Goal: Task Accomplishment & Management: Manage account settings

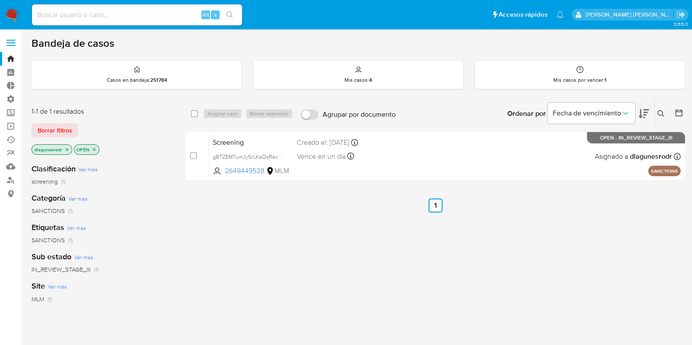
click at [167, 14] on input at bounding box center [137, 14] width 210 height 11
paste input "2010712760"
type input "2010712760"
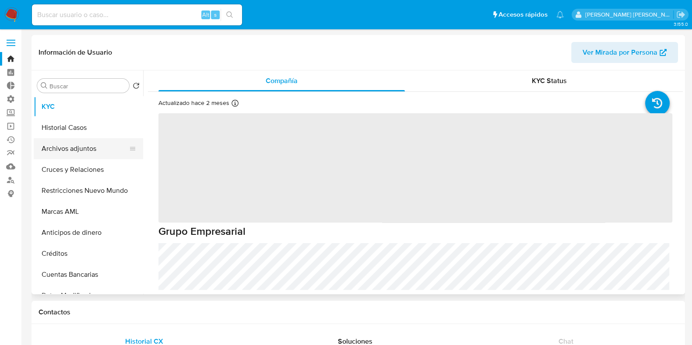
click at [87, 145] on button "Archivos adjuntos" at bounding box center [85, 148] width 102 height 21
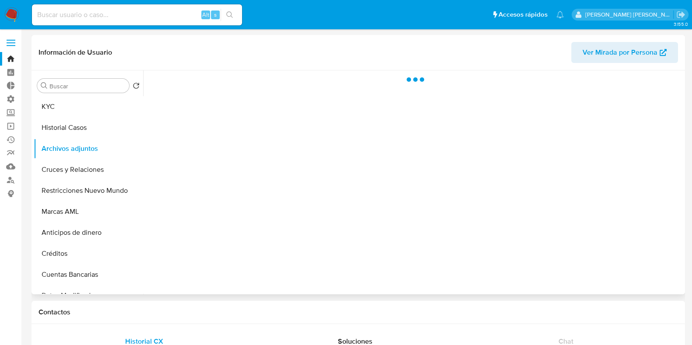
select select "10"
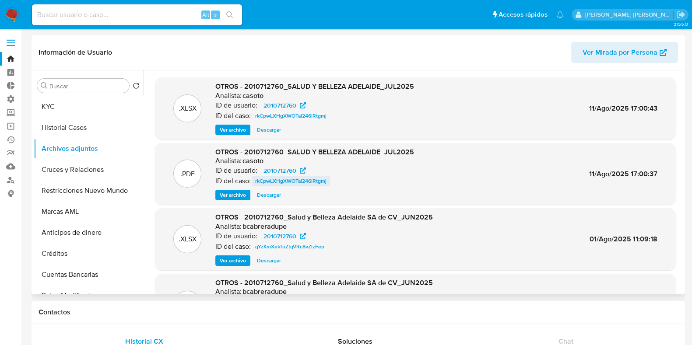
click at [322, 181] on span "rkCpwLXHgXWOTal246iRtgmj" at bounding box center [290, 181] width 71 height 10
click at [66, 123] on button "Historial Casos" at bounding box center [85, 127] width 102 height 21
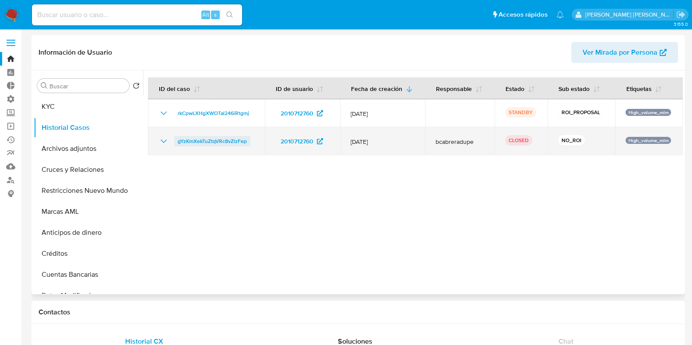
click at [208, 145] on span "gYzKmXekTuZtqVRc8vZlzFep" at bounding box center [212, 141] width 69 height 10
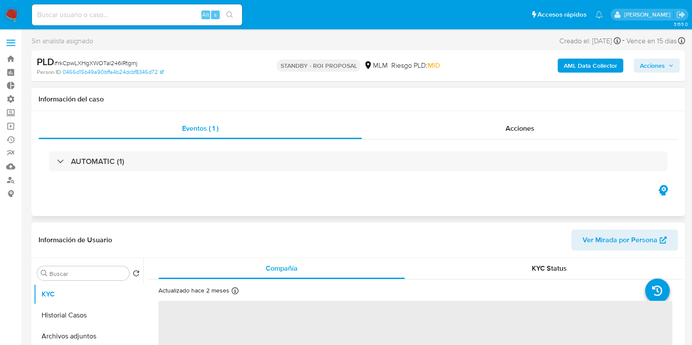
select select "10"
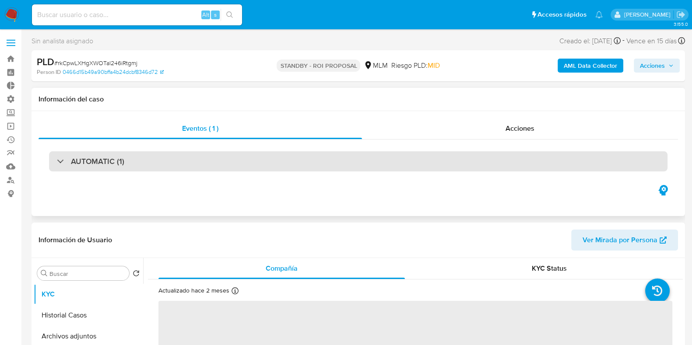
click at [157, 162] on div "AUTOMATIC (1)" at bounding box center [358, 161] width 618 height 20
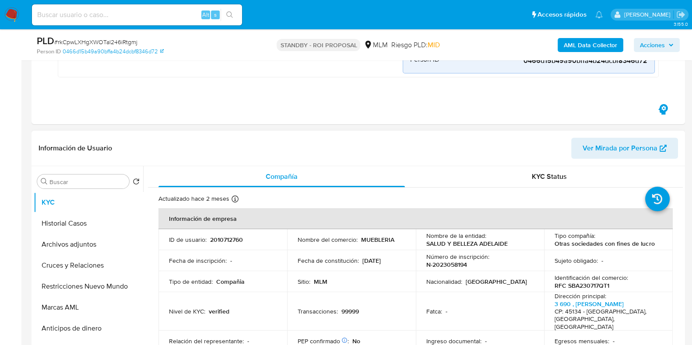
scroll to position [218, 0]
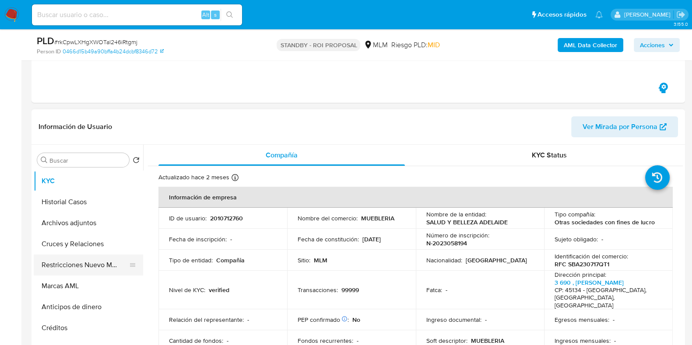
click at [87, 268] on button "Restricciones Nuevo Mundo" at bounding box center [85, 265] width 102 height 21
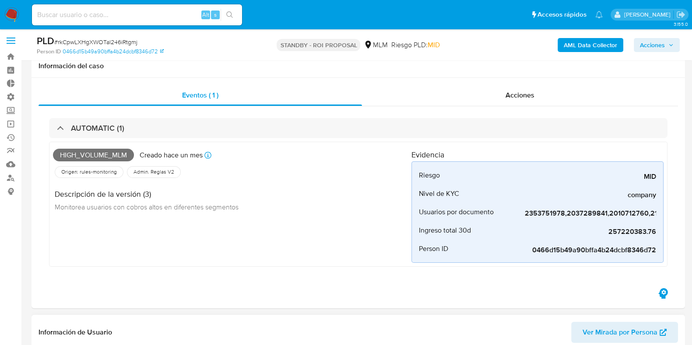
scroll to position [0, 0]
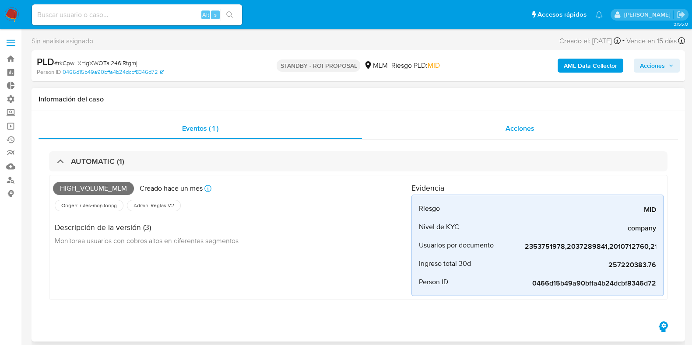
click at [529, 134] on div "Acciones" at bounding box center [520, 128] width 316 height 21
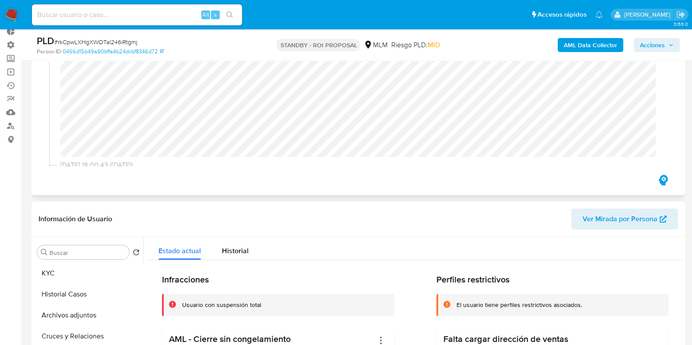
scroll to position [4, 0]
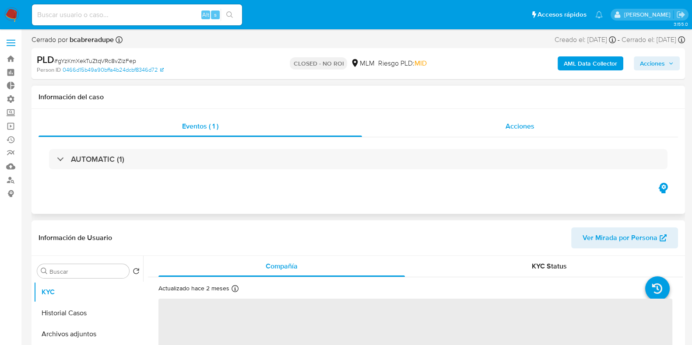
click at [516, 127] on span "Acciones" at bounding box center [519, 126] width 29 height 10
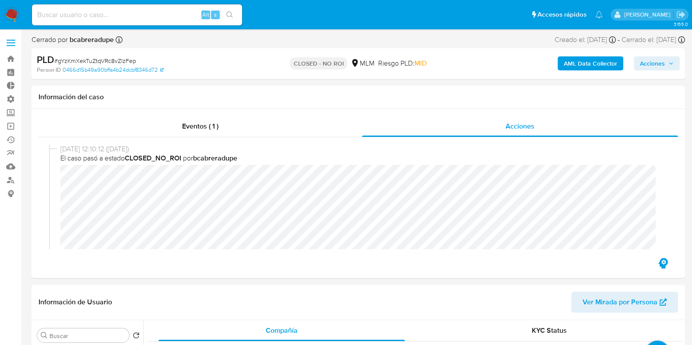
select select "10"
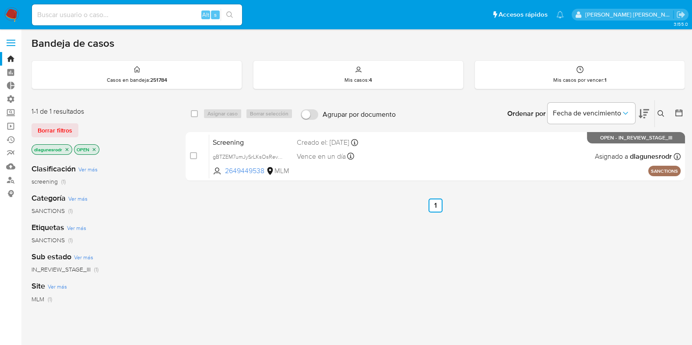
click at [71, 19] on input at bounding box center [137, 14] width 210 height 11
paste input "2010712760"
type input "2010712760"
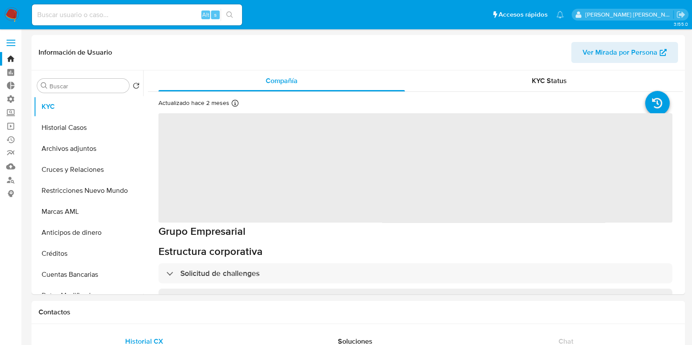
select select "10"
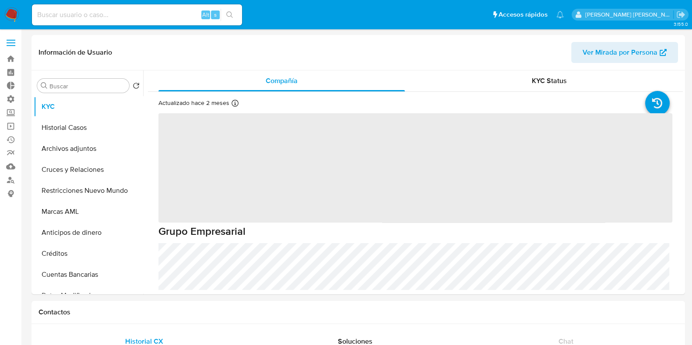
select select "10"
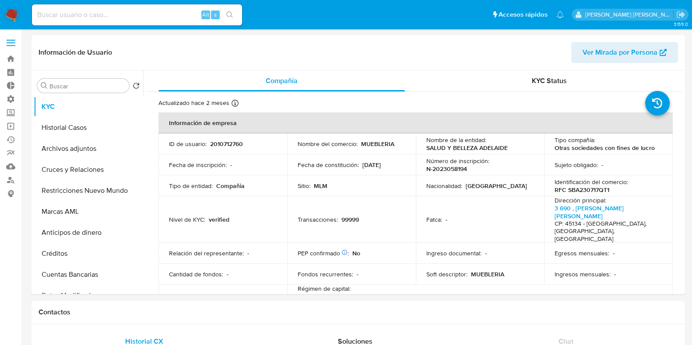
click at [145, 13] on input at bounding box center [137, 14] width 210 height 11
paste input "1953422177"
type input "1953422177"
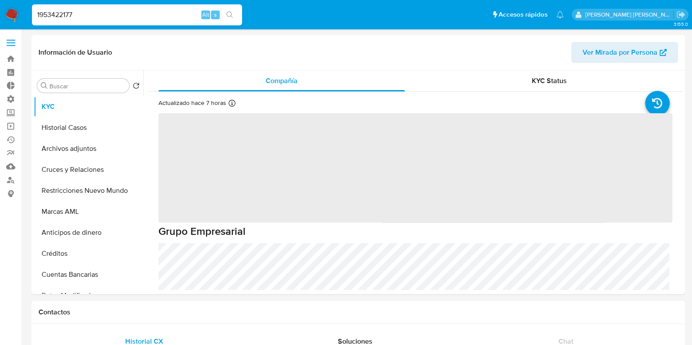
select select "10"
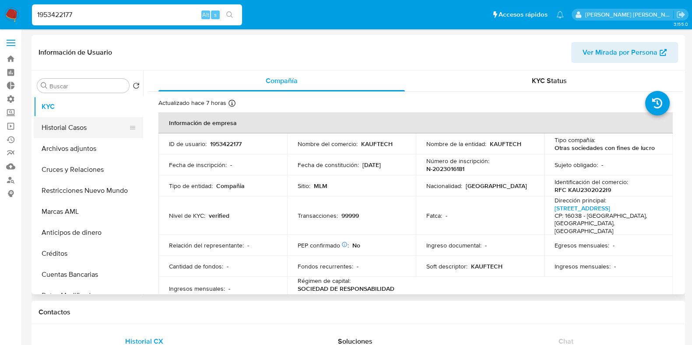
click at [70, 125] on button "Historial Casos" at bounding box center [85, 127] width 102 height 21
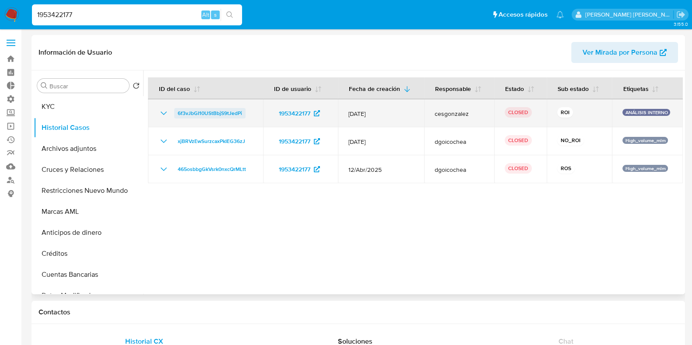
click at [226, 115] on span "6f3vJbGI10UStBbjS9tJedPi" at bounding box center [210, 113] width 64 height 10
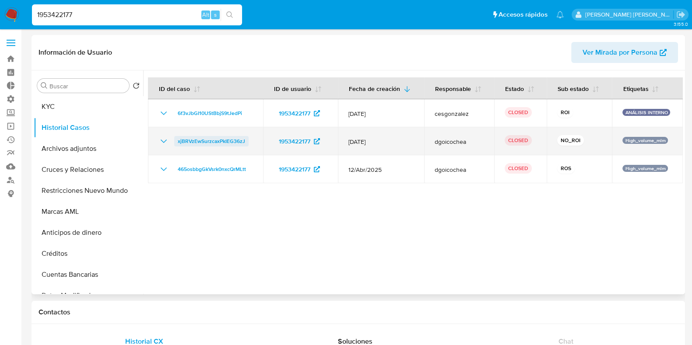
click at [212, 143] on span "xjBRVzEwSurzcaxPkIEG36zJ" at bounding box center [211, 141] width 67 height 10
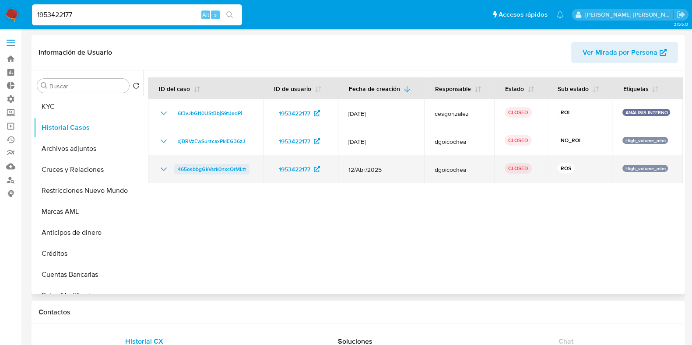
click at [230, 168] on span "465osbbgGkVsrk0nxcQrMLtt" at bounding box center [212, 169] width 68 height 10
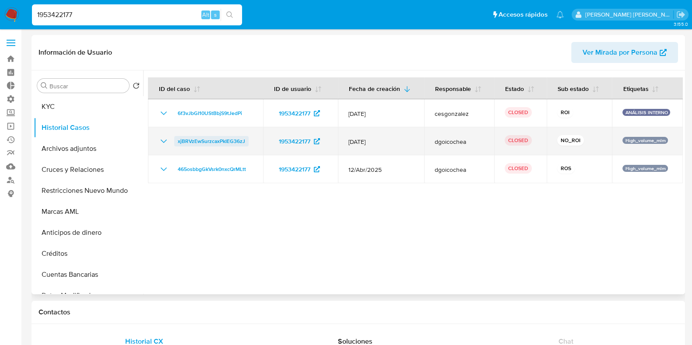
click at [217, 143] on span "xjBRVzEwSurzcaxPkIEG36zJ" at bounding box center [211, 141] width 67 height 10
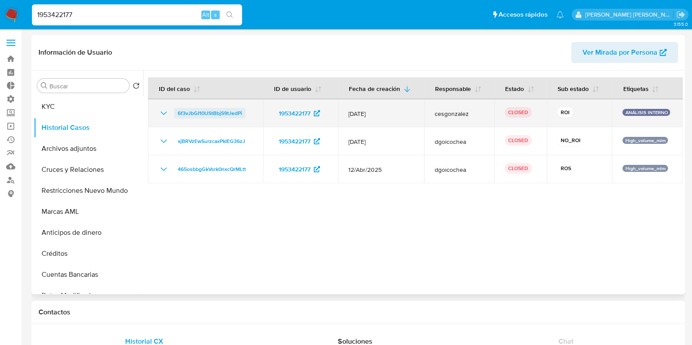
click at [218, 115] on span "6f3vJbGI10UStBbjS9tJedPi" at bounding box center [210, 113] width 64 height 10
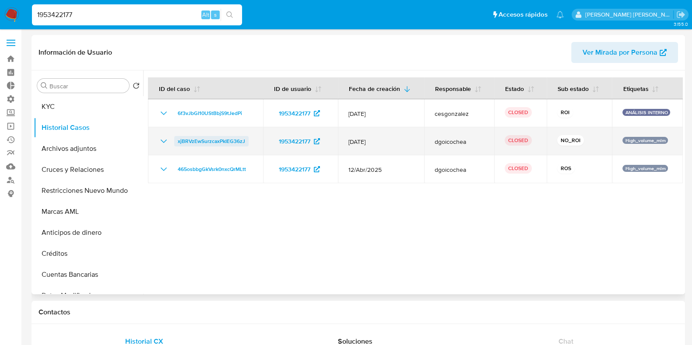
click at [186, 141] on span "xjBRVzEwSurzcaxPkIEG36zJ" at bounding box center [211, 141] width 67 height 10
click at [162, 141] on icon "Mostrar/Ocultar" at bounding box center [164, 141] width 6 height 3
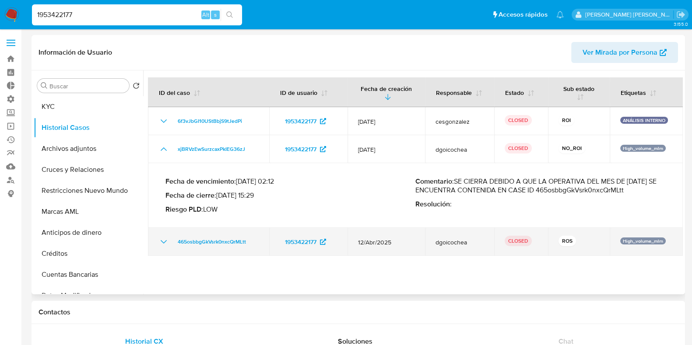
click at [162, 241] on icon "Mostrar/Ocultar" at bounding box center [163, 242] width 10 height 10
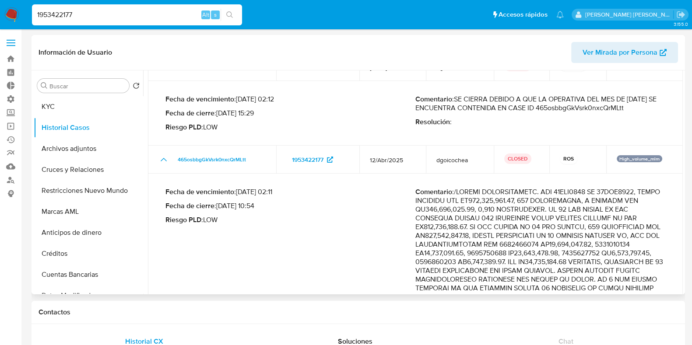
scroll to position [109, 0]
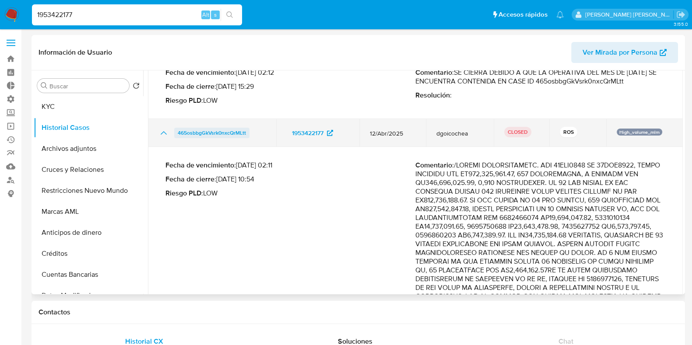
click at [228, 135] on span "465osbbgGkVsrk0nxcQrMLtt" at bounding box center [212, 133] width 68 height 10
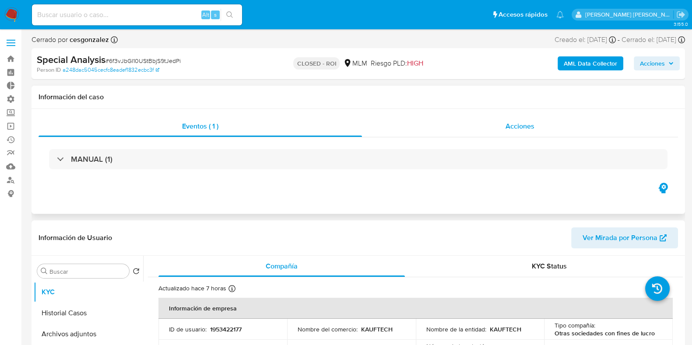
click at [512, 129] on span "Acciones" at bounding box center [519, 126] width 29 height 10
select select "10"
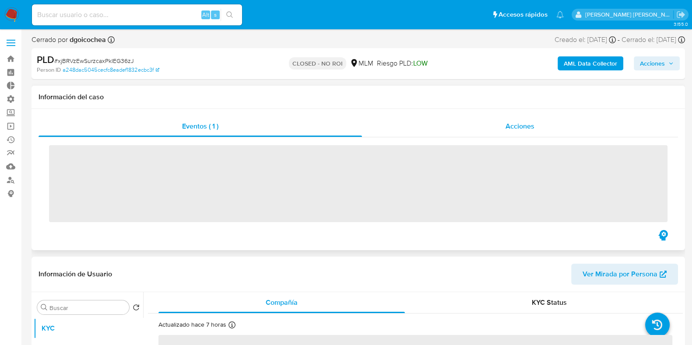
click at [523, 130] on span "Acciones" at bounding box center [519, 126] width 29 height 10
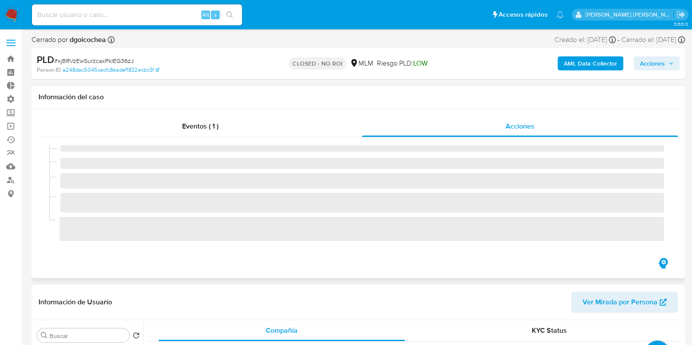
select select "10"
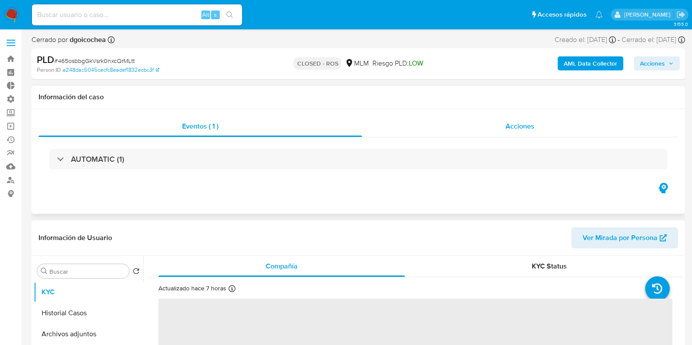
click at [519, 128] on span "Acciones" at bounding box center [519, 126] width 29 height 10
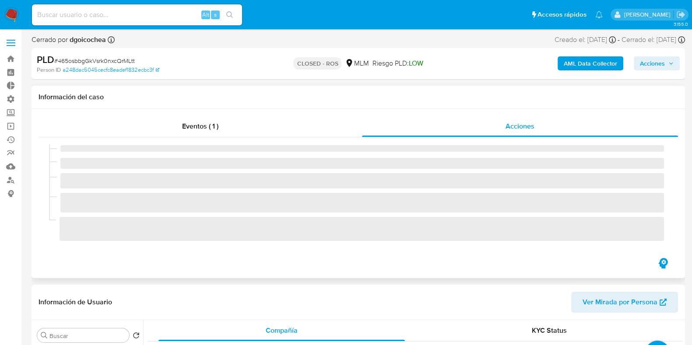
select select "10"
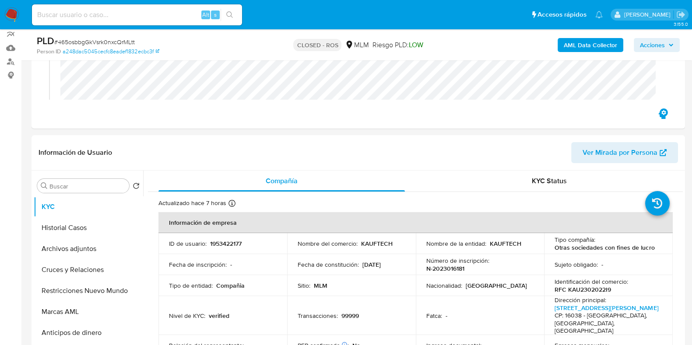
scroll to position [273, 0]
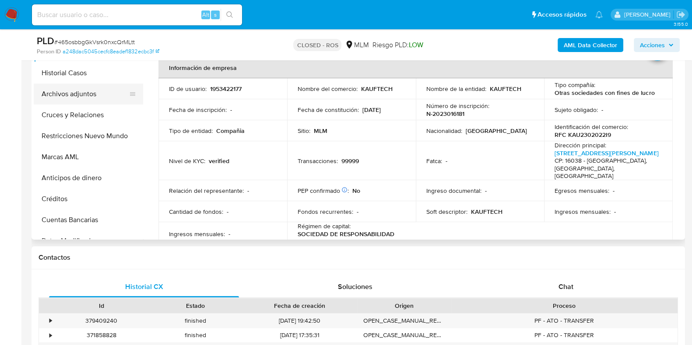
click at [72, 94] on button "Archivos adjuntos" at bounding box center [85, 94] width 102 height 21
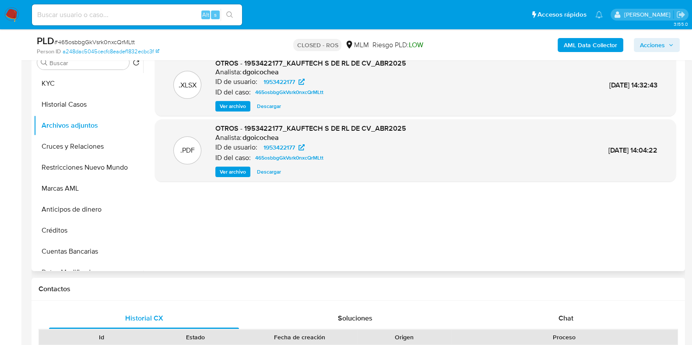
scroll to position [218, 0]
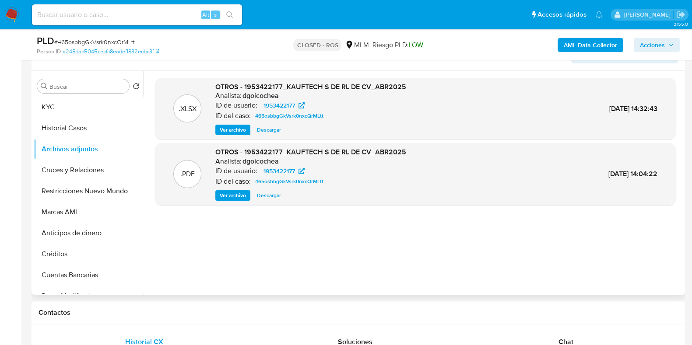
click at [278, 196] on span "Descargar" at bounding box center [269, 195] width 24 height 9
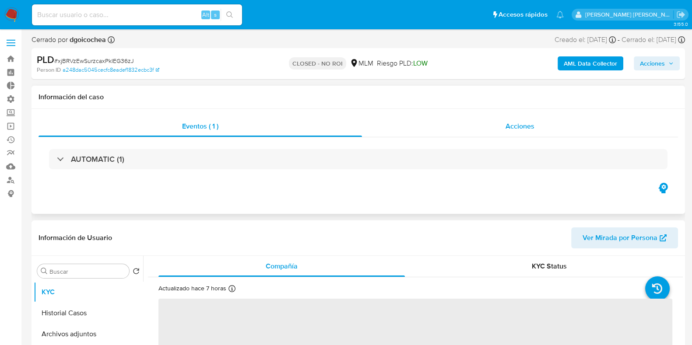
click at [507, 128] on span "Acciones" at bounding box center [519, 126] width 29 height 10
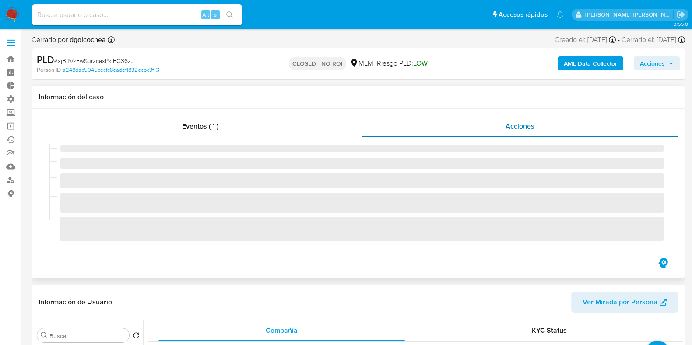
select select "10"
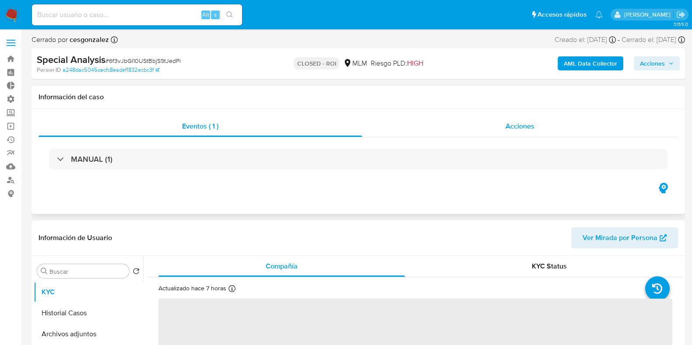
click at [524, 123] on span "Acciones" at bounding box center [519, 126] width 29 height 10
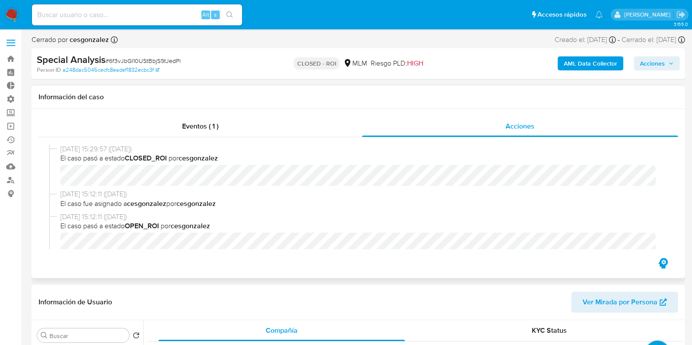
select select "10"
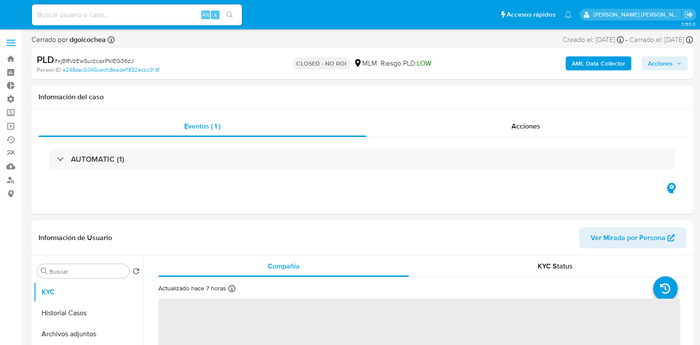
select select "10"
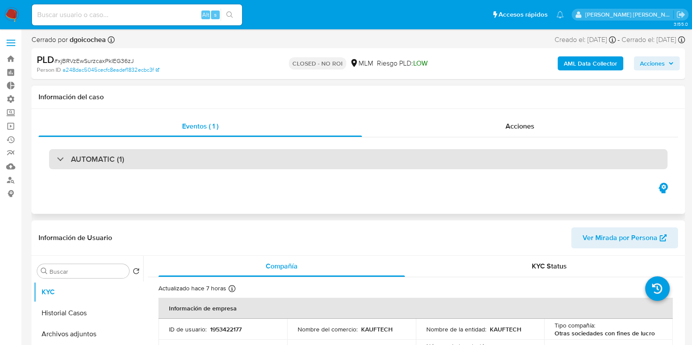
click at [90, 163] on h3 "AUTOMATIC (1)" at bounding box center [97, 159] width 53 height 10
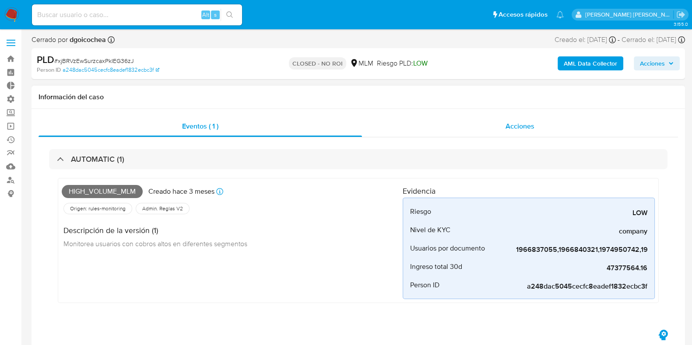
click at [525, 128] on span "Acciones" at bounding box center [519, 126] width 29 height 10
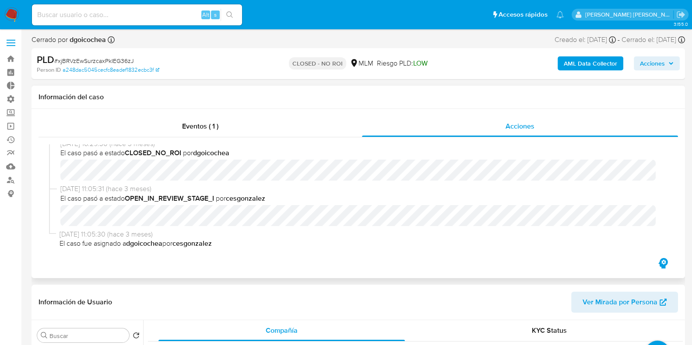
scroll to position [8, 0]
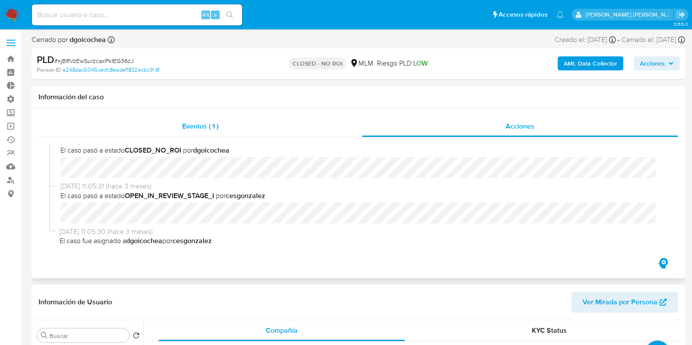
click at [209, 122] on span "Eventos ( 1 )" at bounding box center [200, 126] width 36 height 10
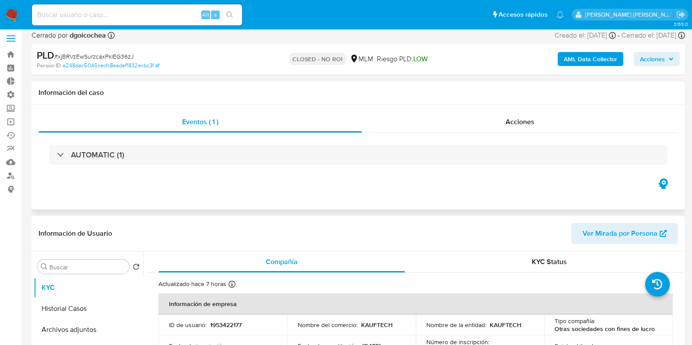
scroll to position [0, 0]
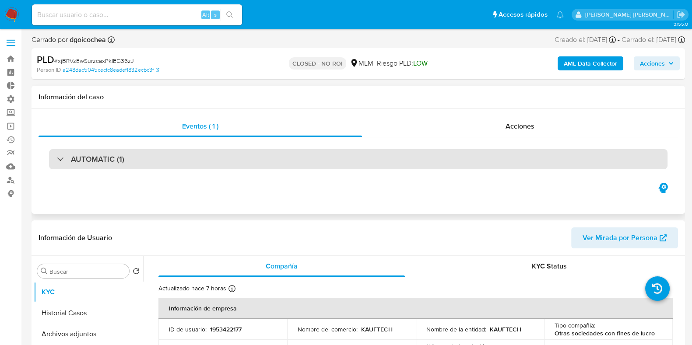
click at [96, 156] on h3 "AUTOMATIC (1)" at bounding box center [97, 159] width 53 height 10
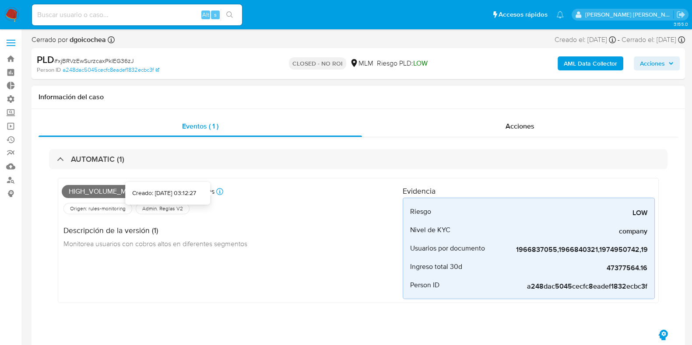
click at [221, 191] on icon at bounding box center [219, 191] width 7 height 7
click at [512, 122] on span "Acciones" at bounding box center [519, 126] width 29 height 10
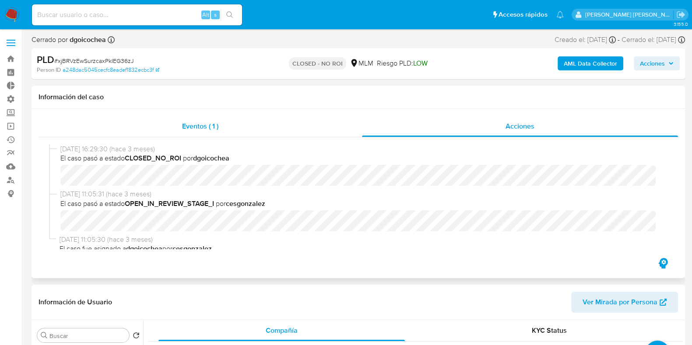
click at [206, 130] on span "Eventos ( 1 )" at bounding box center [200, 126] width 36 height 10
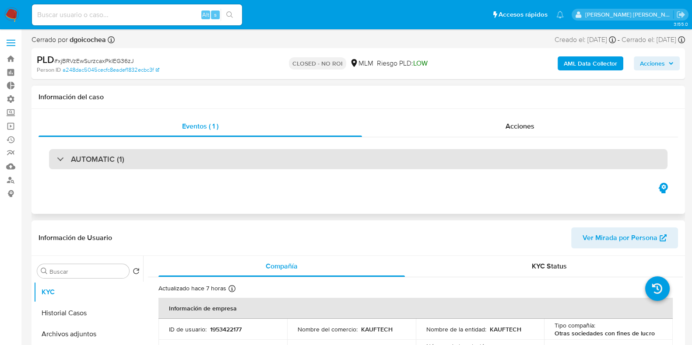
click at [111, 163] on h3 "AUTOMATIC (1)" at bounding box center [97, 159] width 53 height 10
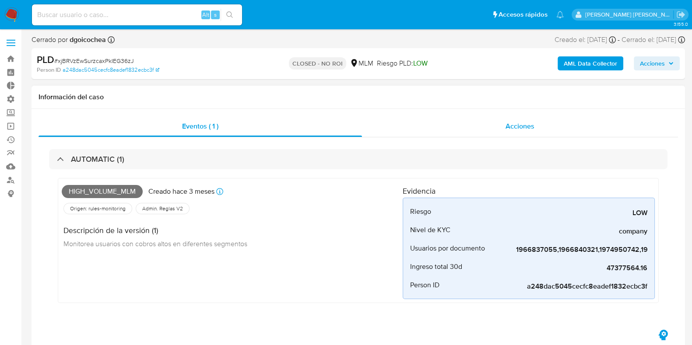
click at [514, 126] on span "Acciones" at bounding box center [519, 126] width 29 height 10
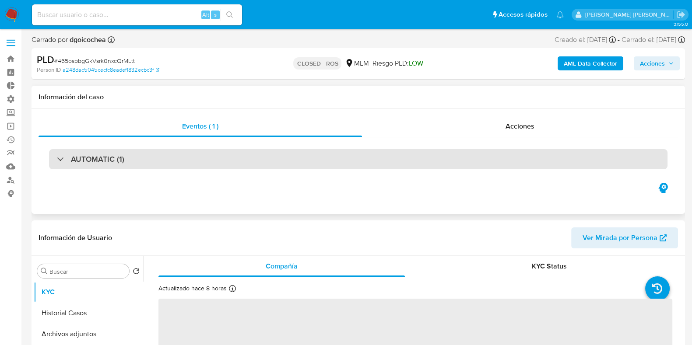
click at [60, 163] on div "AUTOMATIC (1)" at bounding box center [90, 159] width 67 height 10
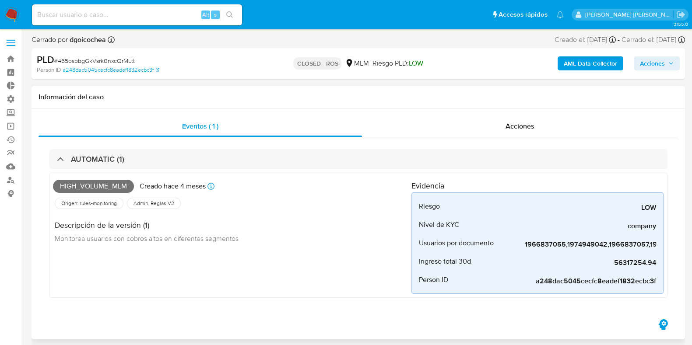
select select "10"
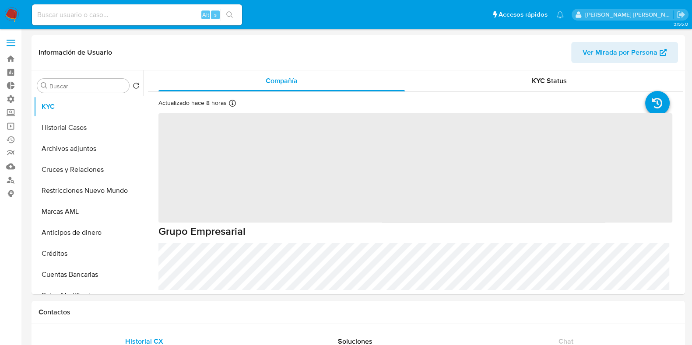
select select "10"
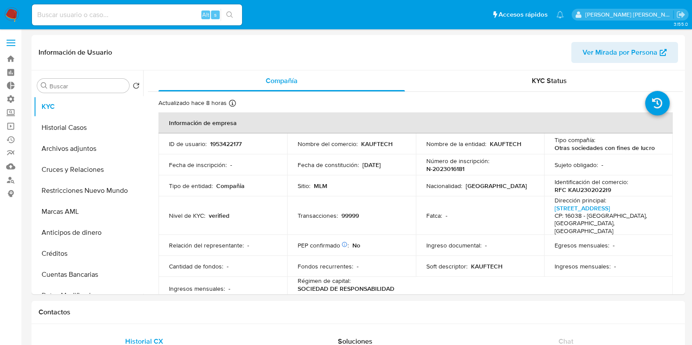
click at [104, 14] on input at bounding box center [137, 14] width 210 height 11
paste input "1997787760"
type input "1997787760"
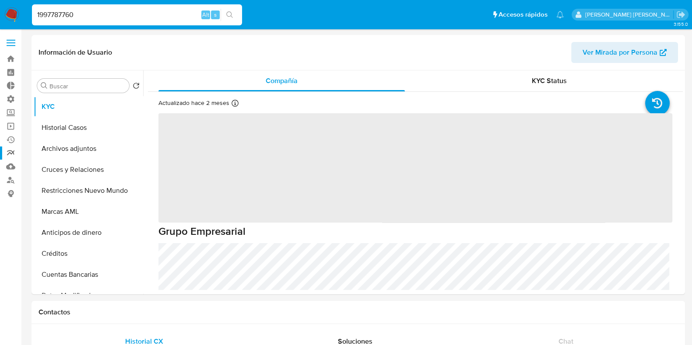
select select "10"
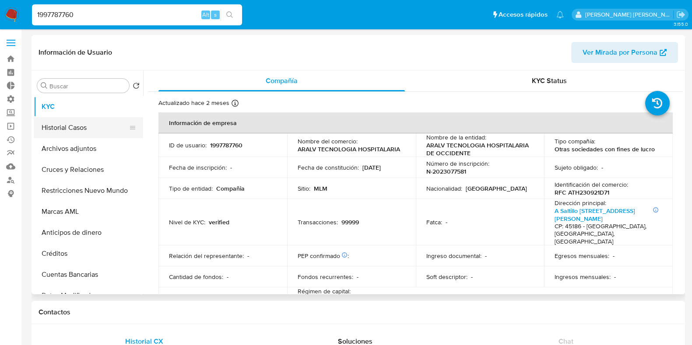
click at [65, 130] on button "Historial Casos" at bounding box center [85, 127] width 102 height 21
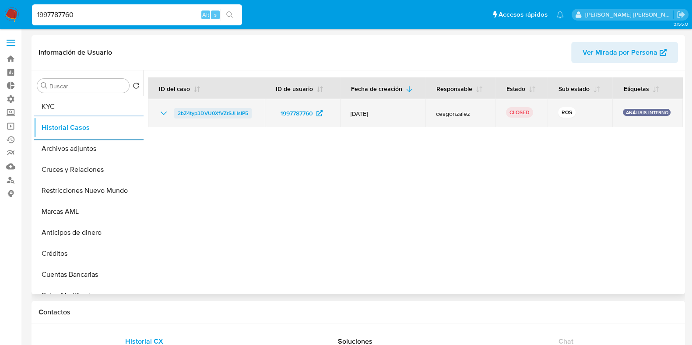
click at [235, 113] on span "2bZ4typ3DVU0XfVZrSJHsIP5" at bounding box center [213, 113] width 70 height 10
click at [208, 115] on span "2bZ4typ3DVU0XfVZrSJHsIP5" at bounding box center [213, 113] width 70 height 10
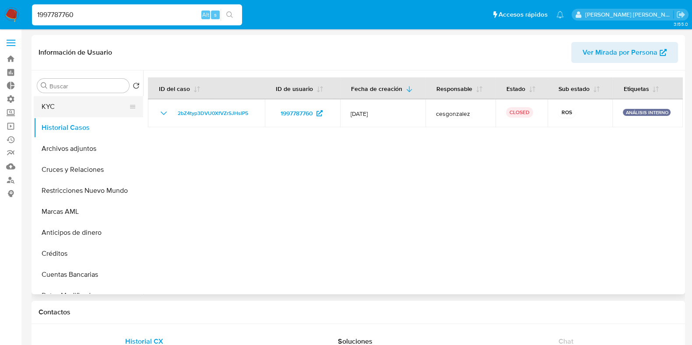
click at [64, 106] on button "KYC" at bounding box center [85, 106] width 102 height 21
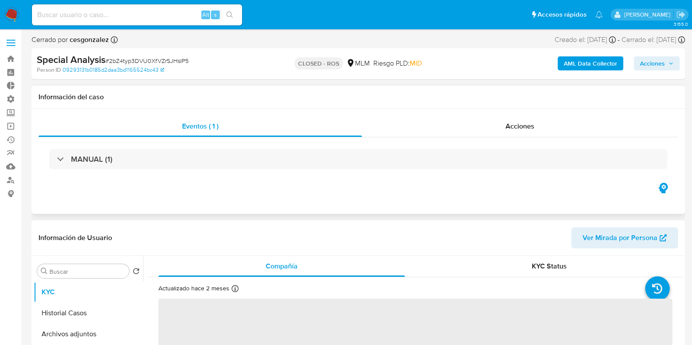
select select "10"
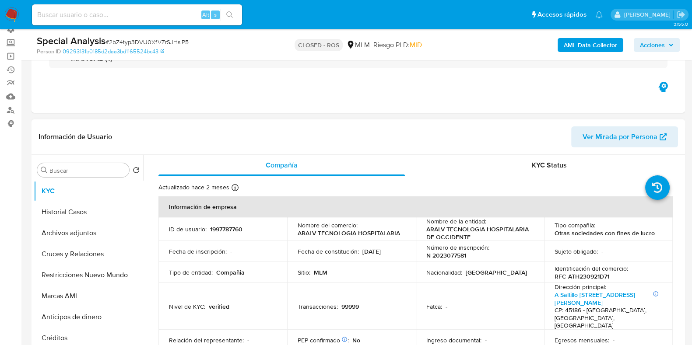
scroll to position [109, 0]
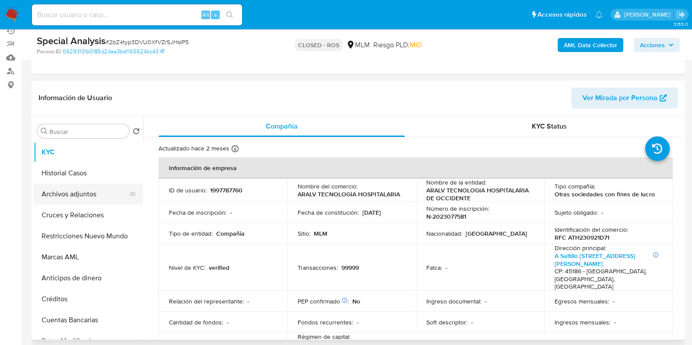
click at [76, 193] on button "Archivos adjuntos" at bounding box center [85, 194] width 102 height 21
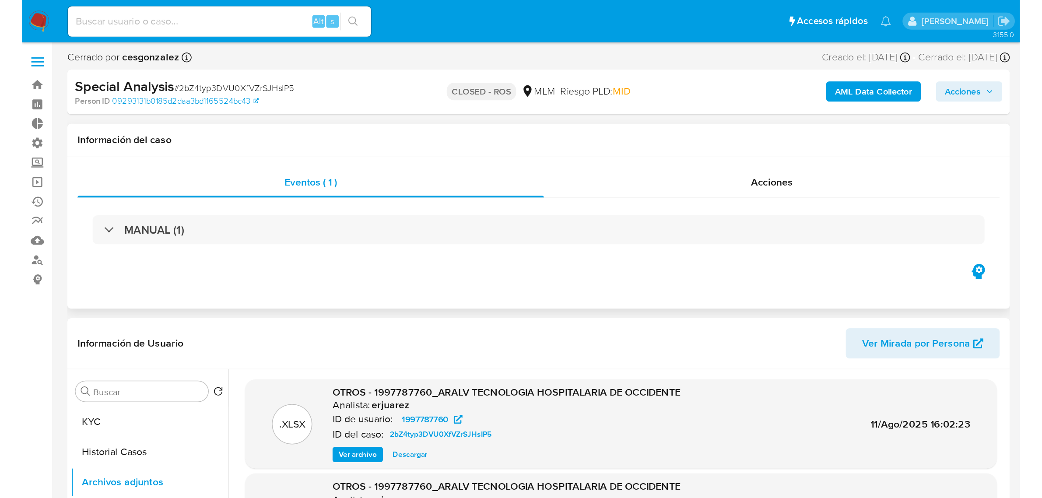
scroll to position [0, 0]
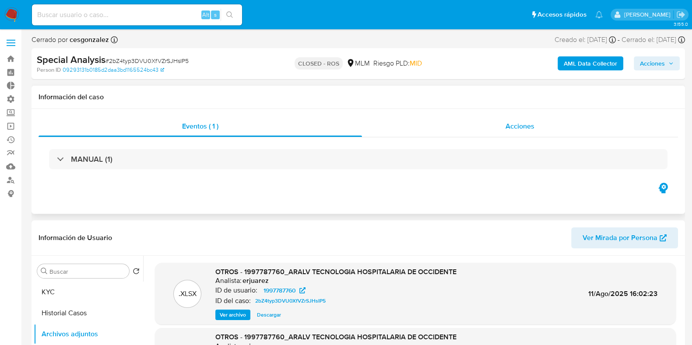
click at [522, 132] on div "Acciones" at bounding box center [520, 126] width 316 height 21
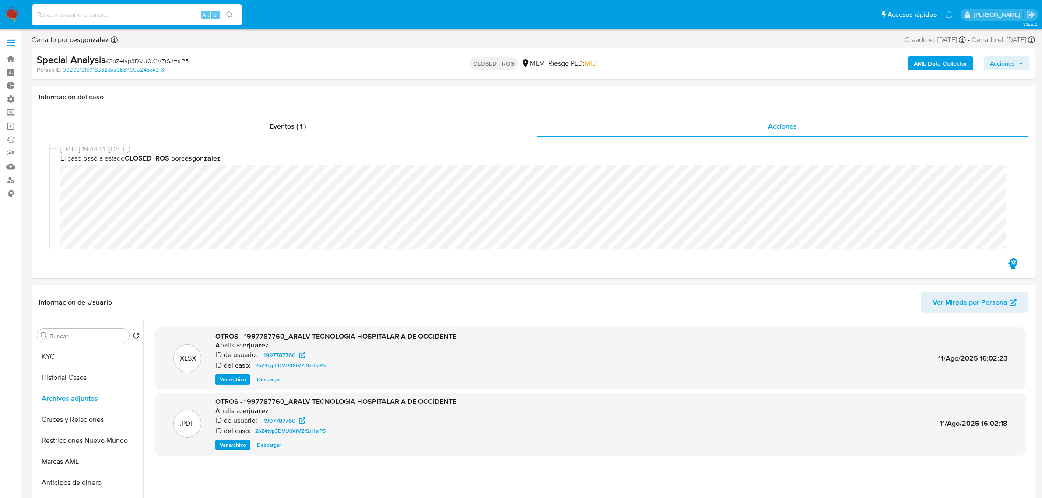
click at [154, 20] on input at bounding box center [137, 14] width 210 height 11
paste input "2SGUAGxGQOes7tmOl7jlO6Gk"
type input "2SGUAGxGQOes7tmOl7jlO6Gk"
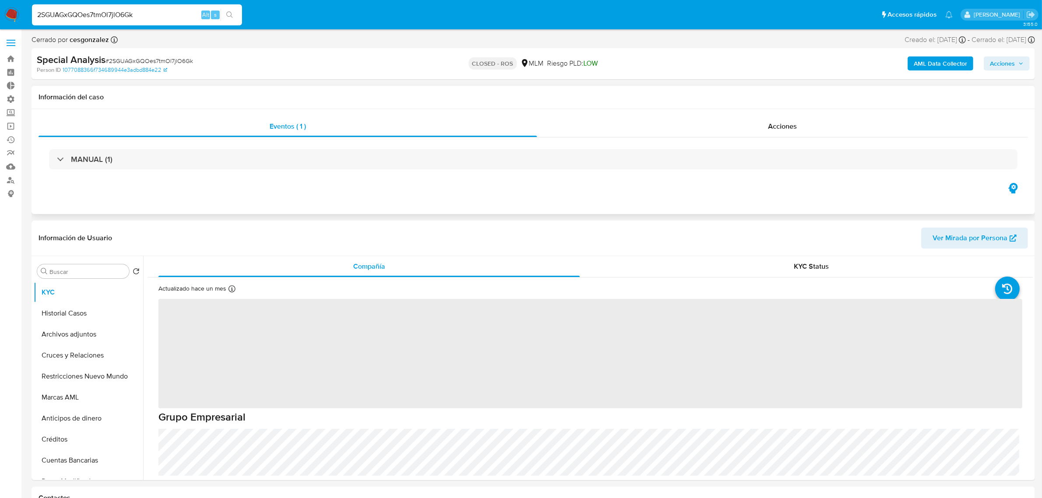
select select "10"
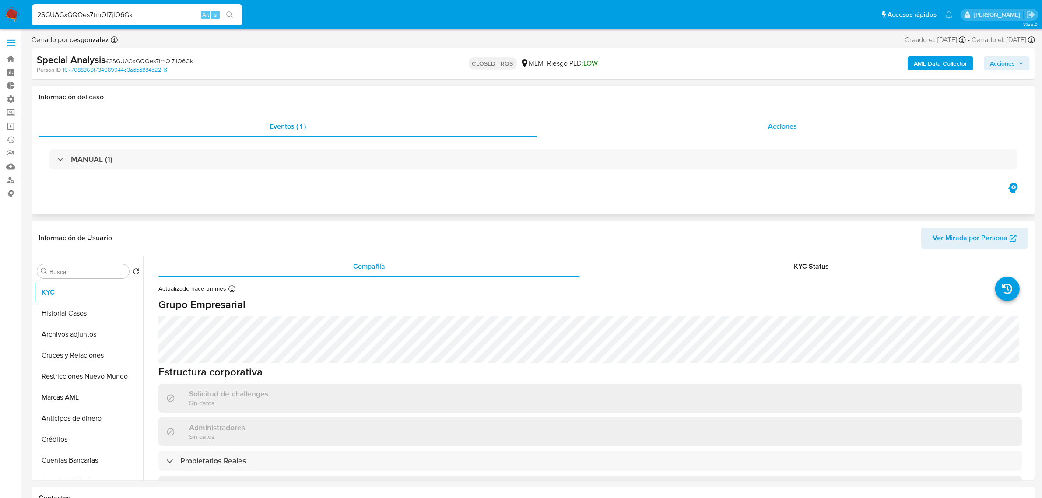
click at [700, 121] on span "Acciones" at bounding box center [782, 126] width 29 height 10
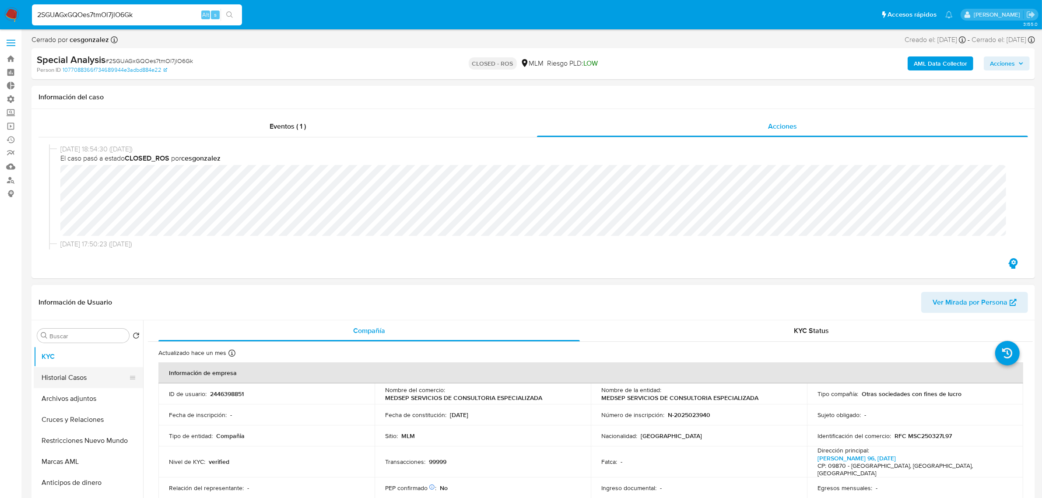
click at [69, 345] on button "Historial Casos" at bounding box center [85, 377] width 102 height 21
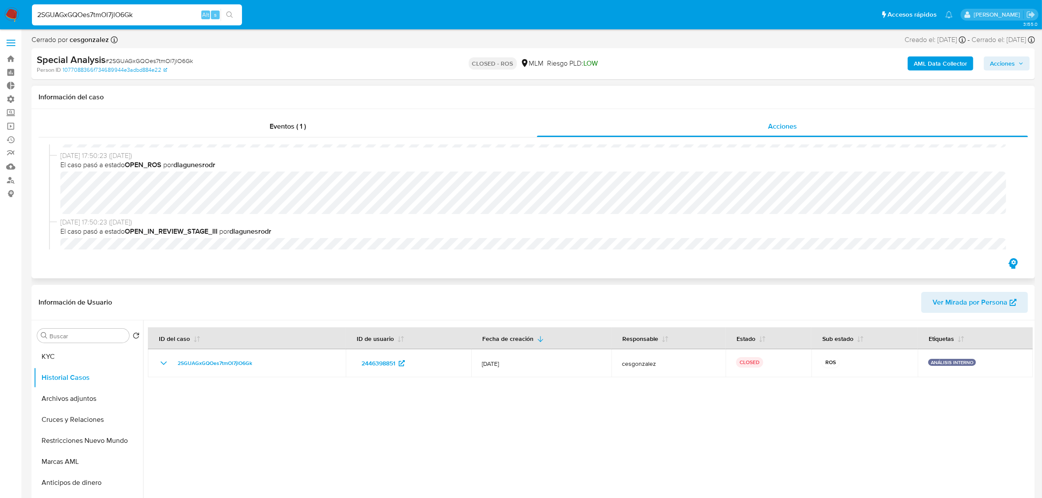
scroll to position [109, 0]
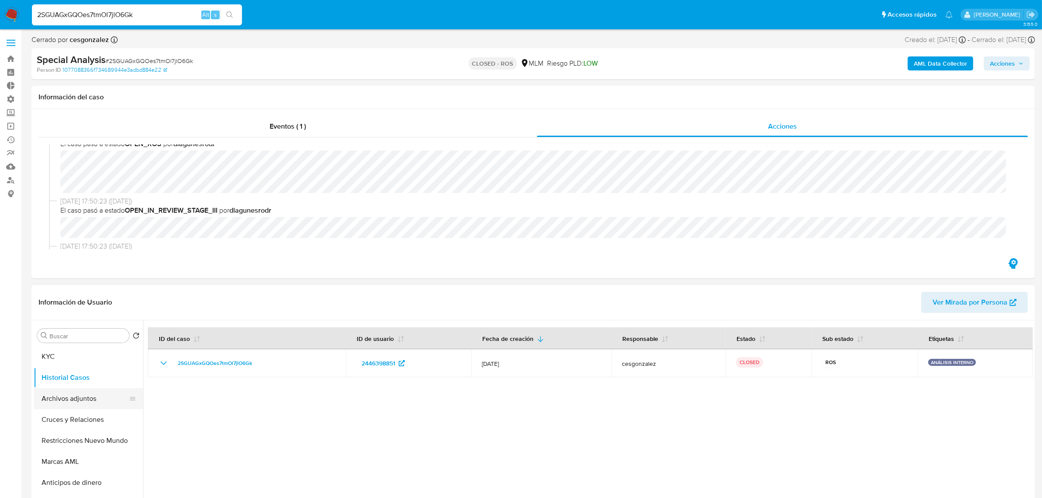
click at [79, 345] on button "Archivos adjuntos" at bounding box center [85, 398] width 102 height 21
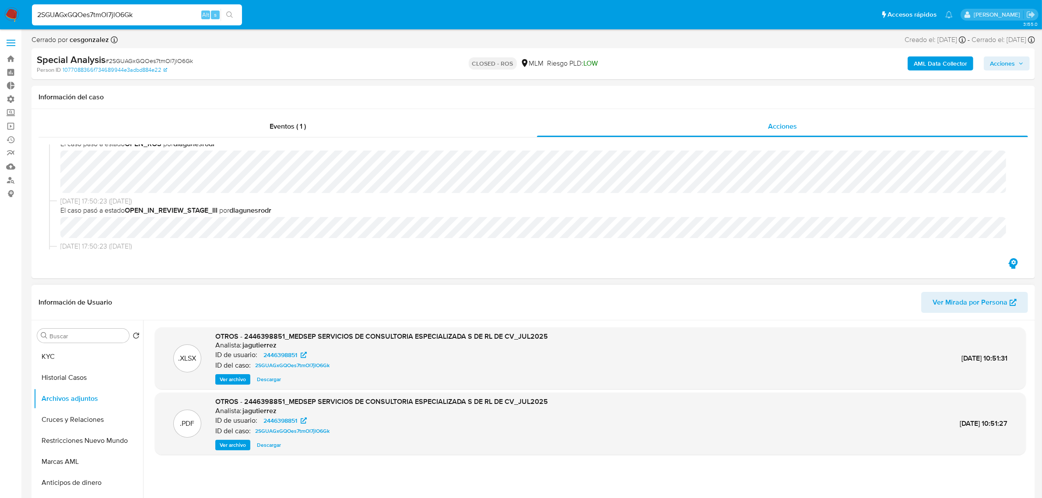
click at [243, 345] on span "Ver archivo" at bounding box center [233, 445] width 26 height 9
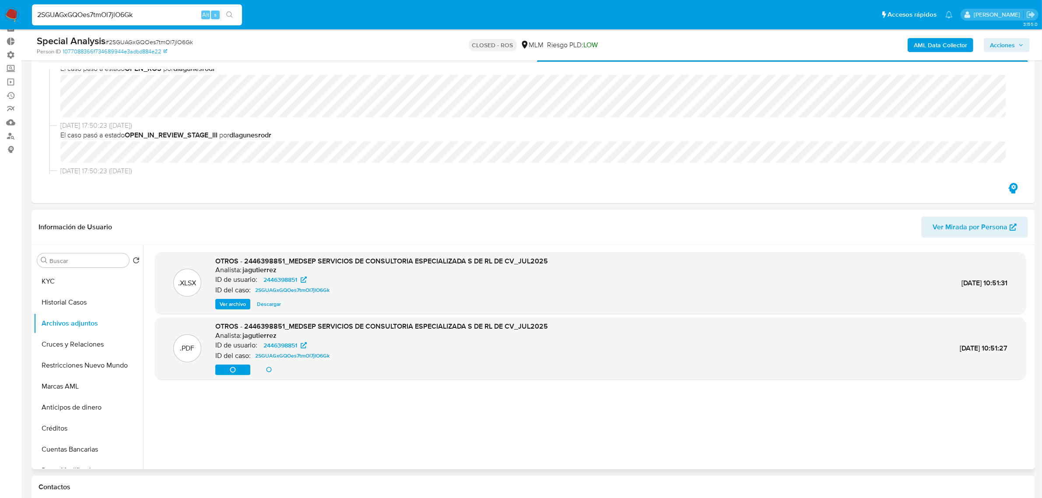
scroll to position [0, 0]
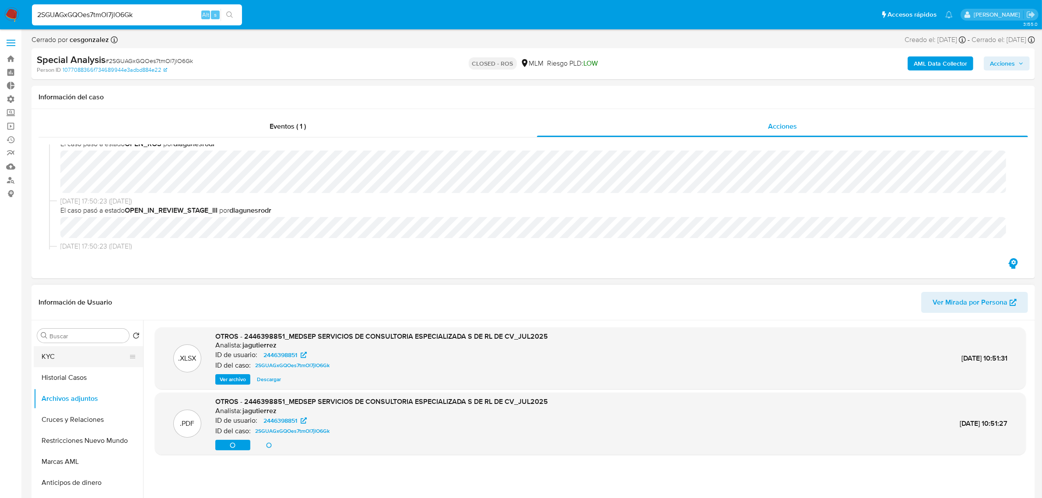
click at [52, 345] on button "KYC" at bounding box center [85, 356] width 102 height 21
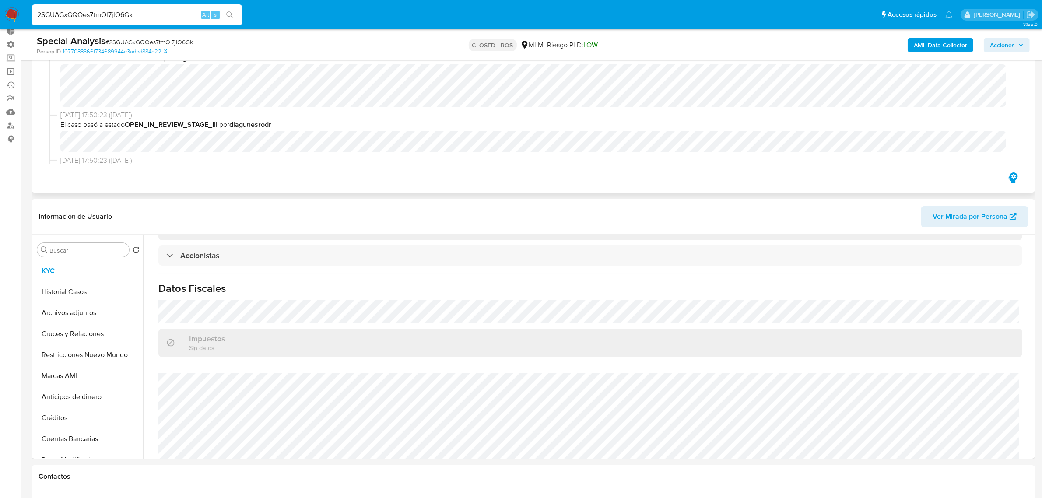
scroll to position [219, 0]
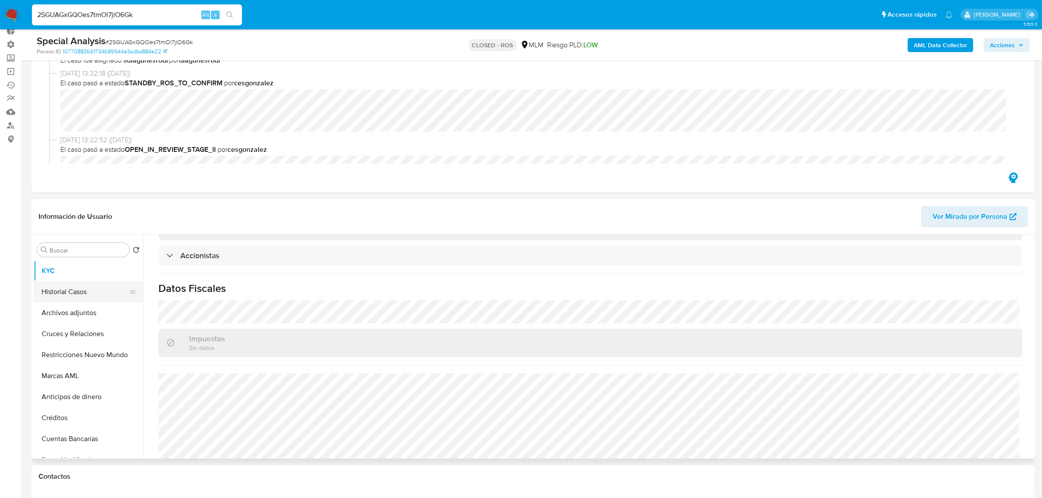
click at [69, 291] on button "Historial Casos" at bounding box center [85, 291] width 102 height 21
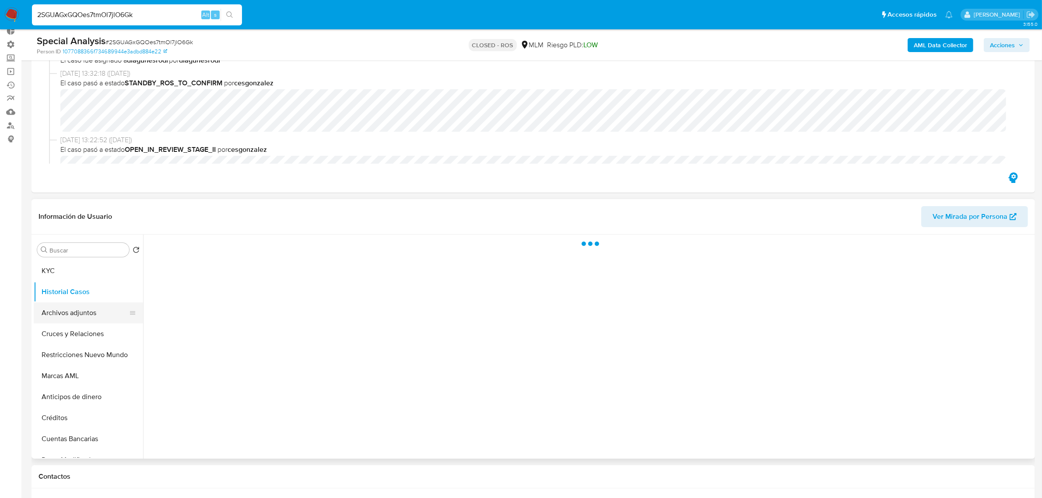
scroll to position [0, 0]
click at [76, 311] on button "Archivos adjuntos" at bounding box center [85, 312] width 102 height 21
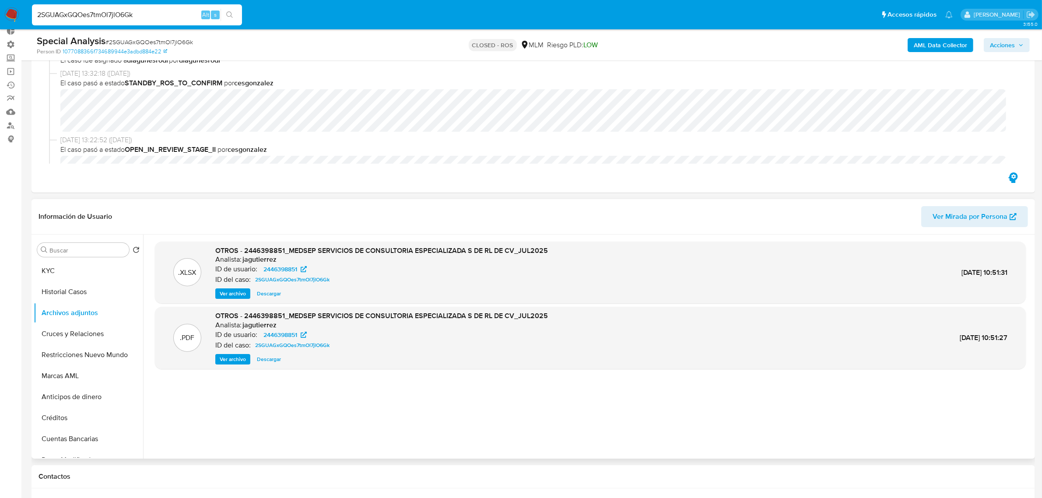
click at [277, 345] on span "Descargar" at bounding box center [269, 359] width 24 height 9
click at [417, 345] on div ".XLSX OTROS - 2446398851_MEDSEP SERVICIOS DE CONSULTORIA ESPECIALIZADA S DE RL …" at bounding box center [590, 346] width 871 height 210
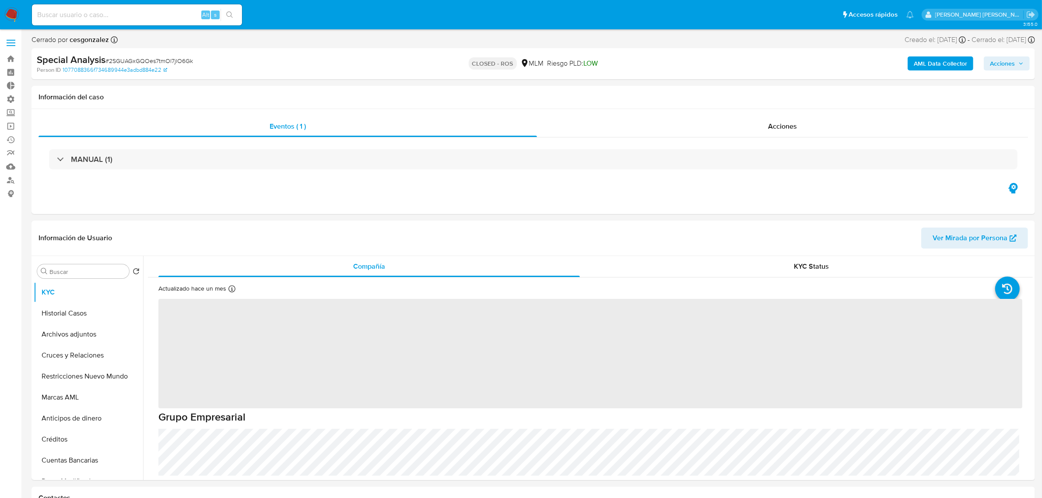
select select "10"
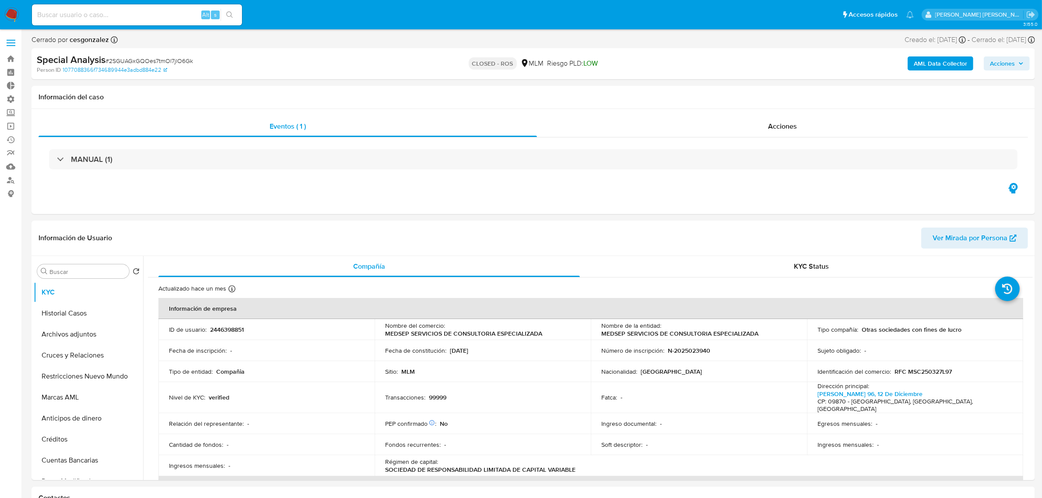
click at [178, 12] on input at bounding box center [137, 14] width 210 height 11
paste input "1995104095"
type input "1995104095"
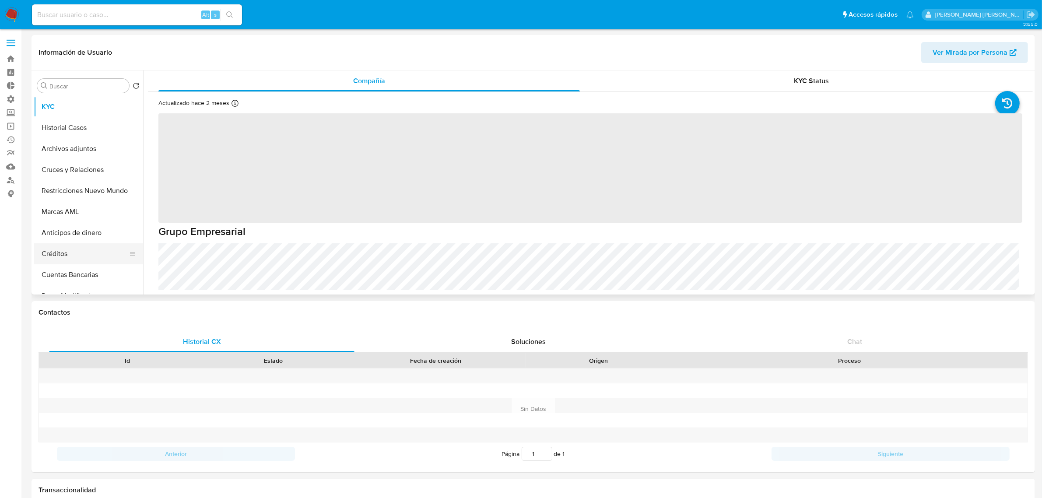
select select "10"
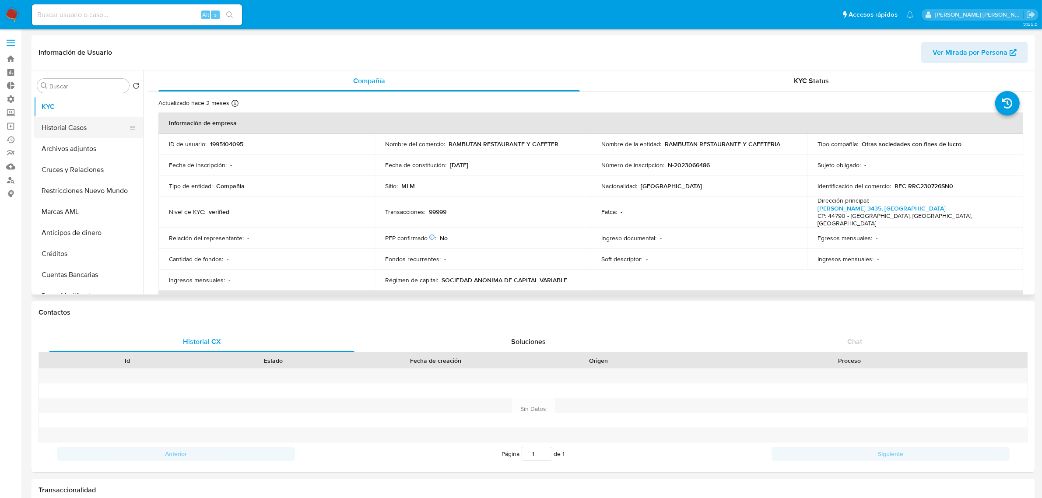
click at [71, 132] on button "Historial Casos" at bounding box center [85, 127] width 102 height 21
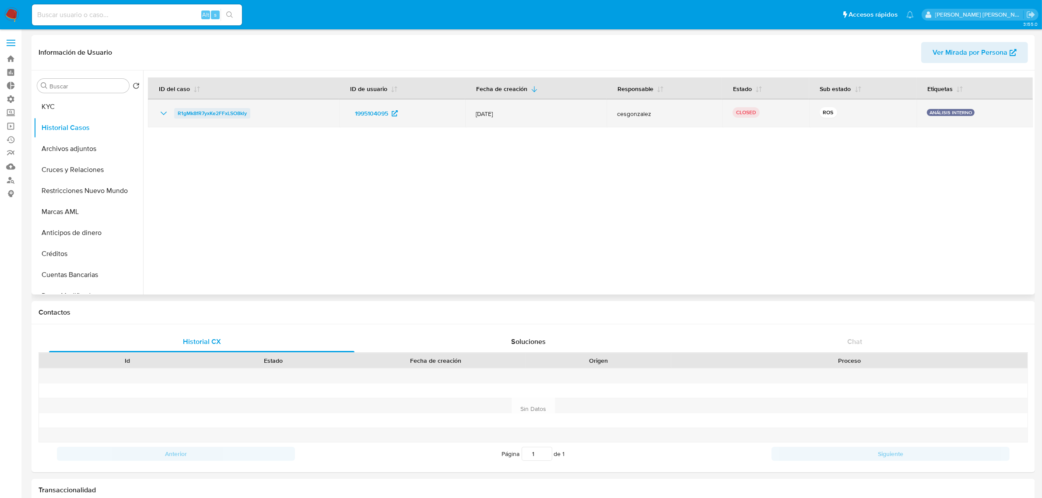
click at [210, 111] on span "R1gMk8fR7yxKe2FFxLSO8kly" at bounding box center [212, 113] width 69 height 10
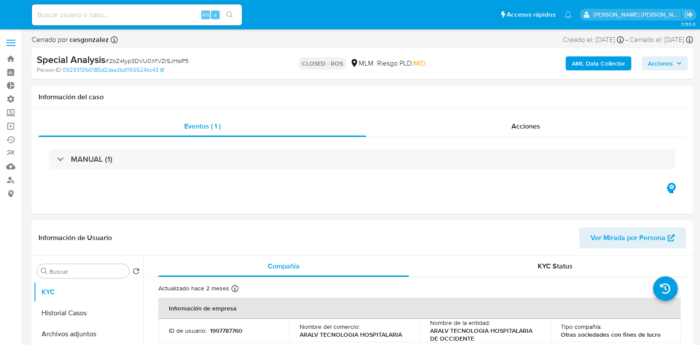
select select "10"
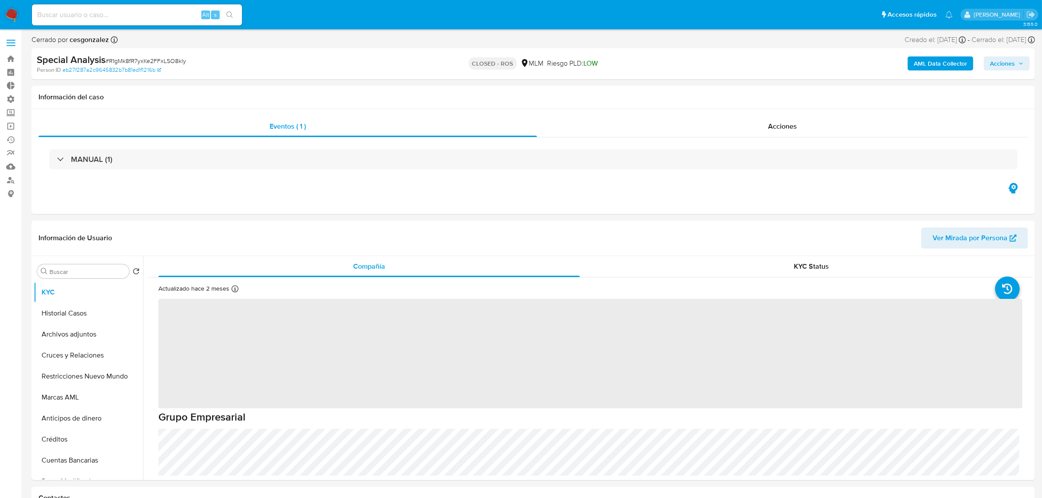
select select "10"
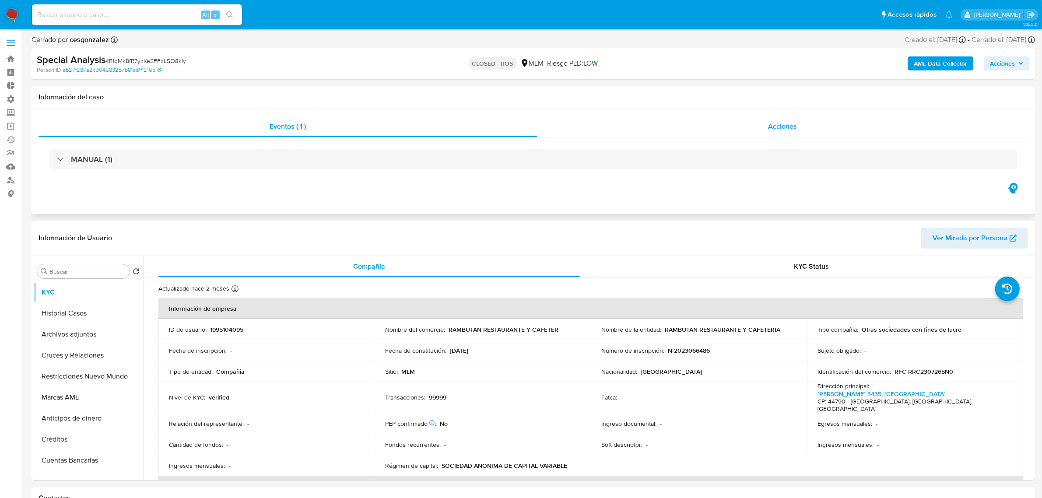
click at [791, 125] on span "Acciones" at bounding box center [782, 126] width 29 height 10
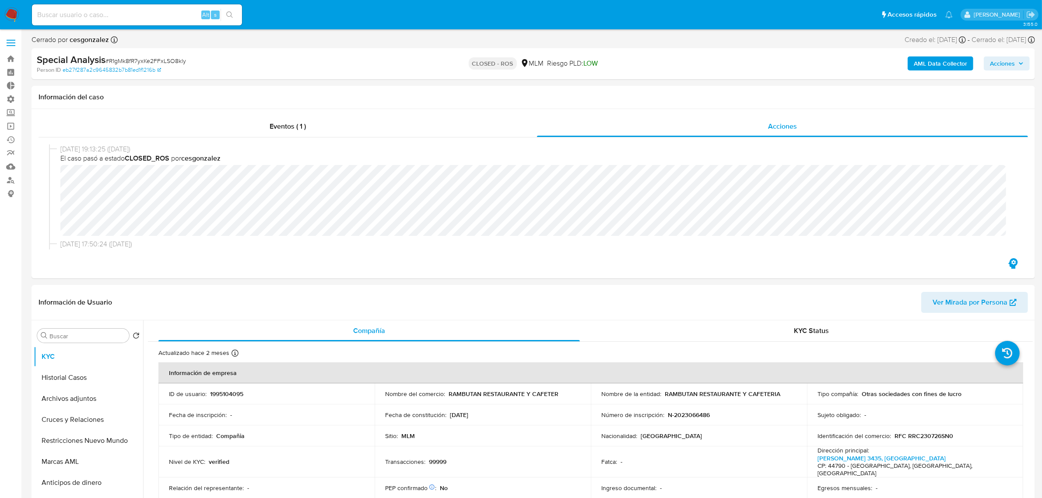
click at [73, 18] on input at bounding box center [137, 14] width 210 height 11
paste input "1839877683"
type input "1839877683"
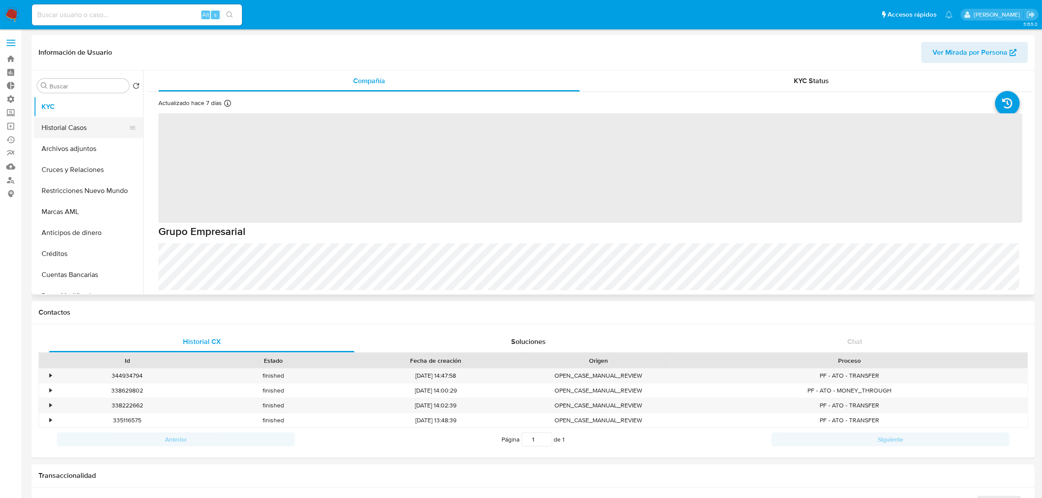
click at [56, 123] on button "Historial Casos" at bounding box center [85, 127] width 102 height 21
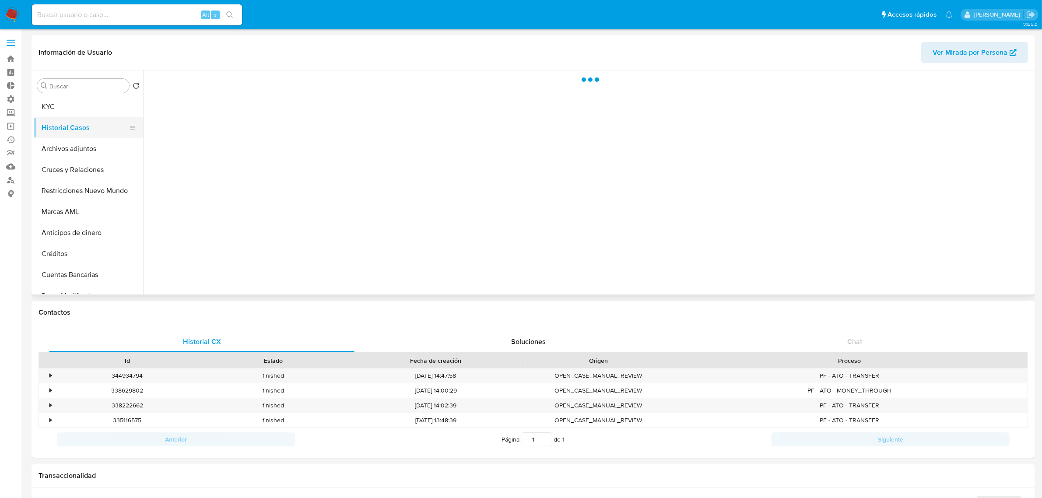
select select "10"
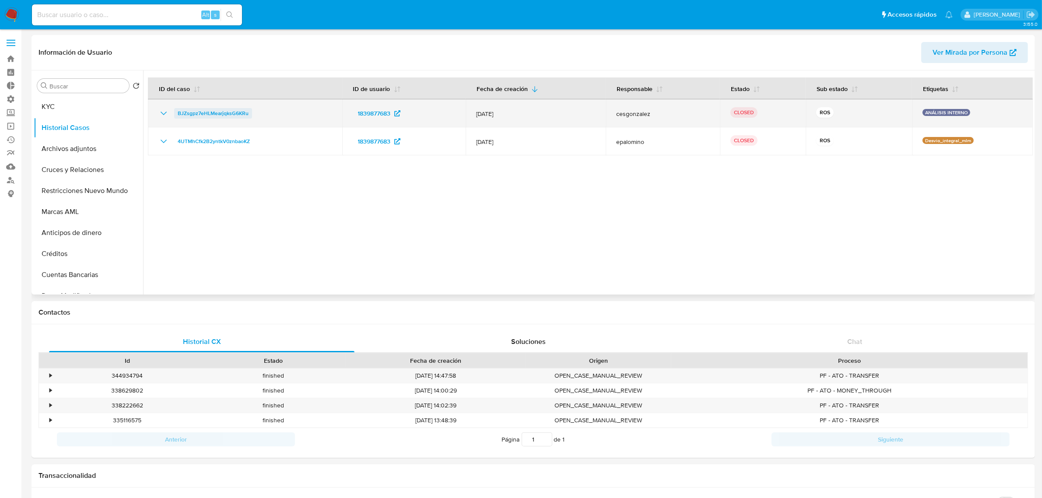
click at [232, 113] on span "BJZsgpz7eHLMearjqksG6KRu" at bounding box center [213, 113] width 71 height 10
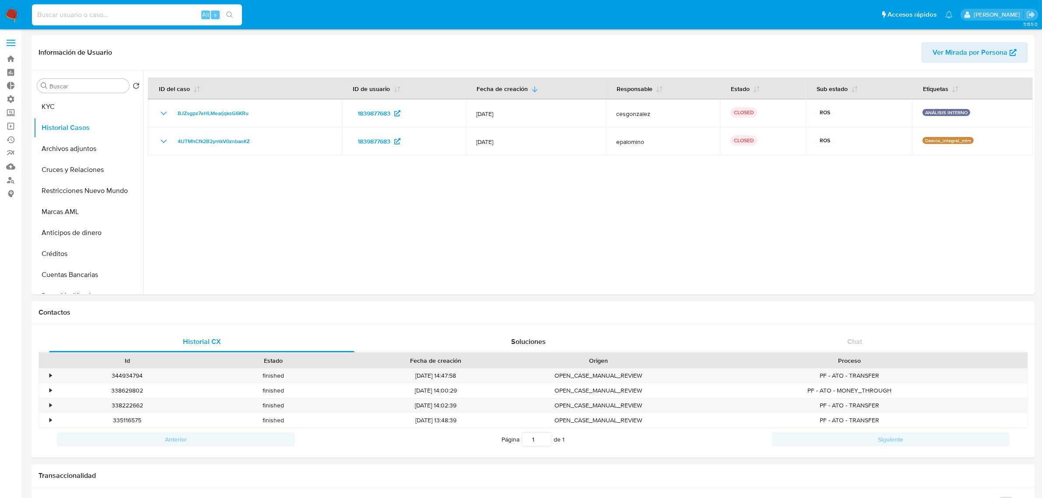
click at [53, 14] on input at bounding box center [137, 14] width 210 height 11
paste input "1953424051"
type input "1953424051"
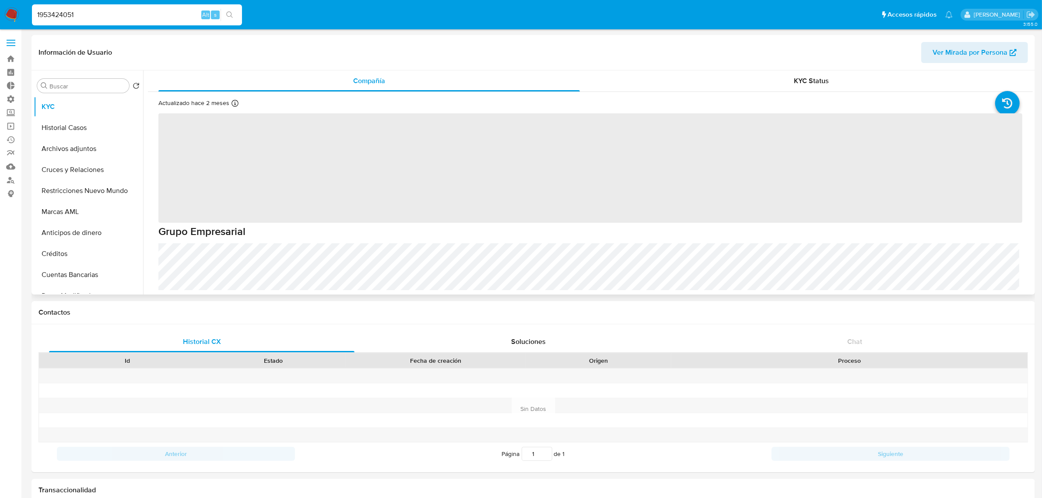
select select "10"
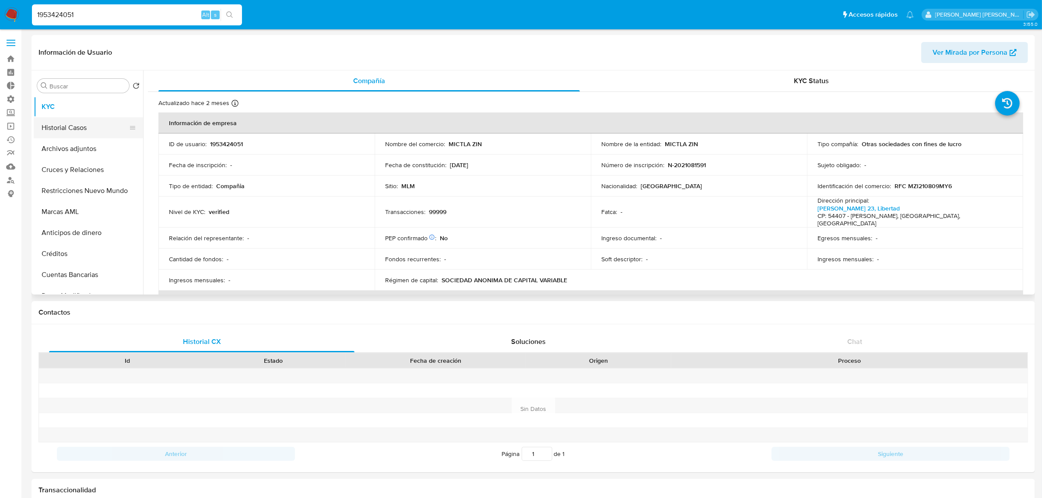
click button "Historial Casos"
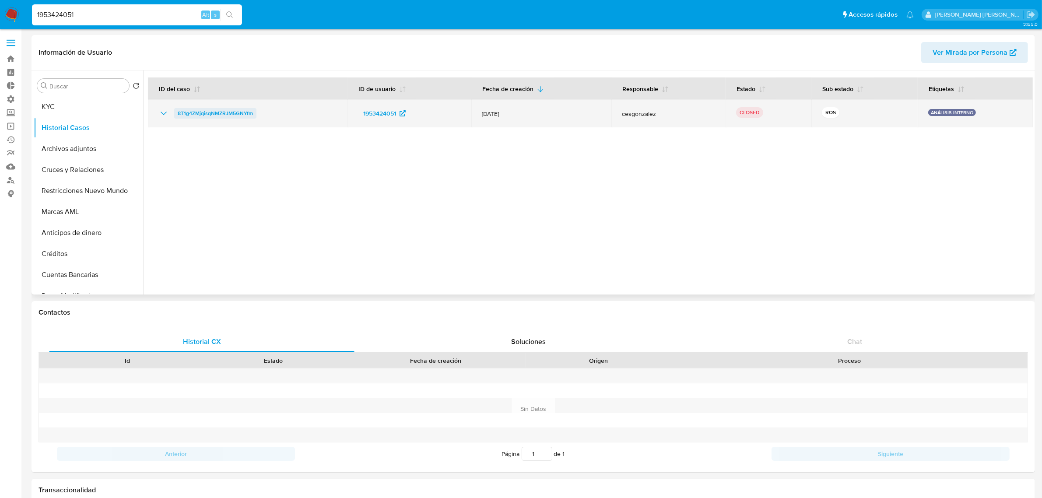
click span "8T1g4ZMjqisqNMZRJM5GNYfm"
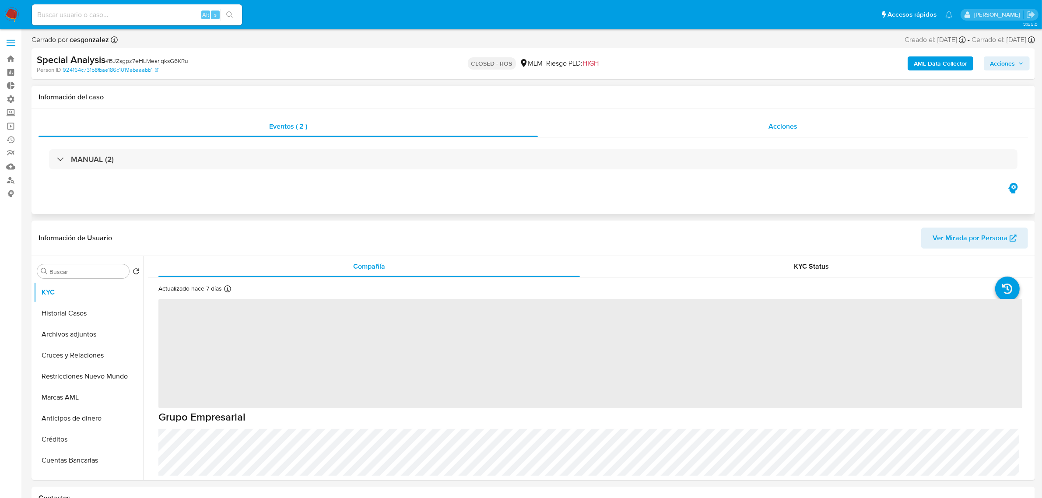
select select "10"
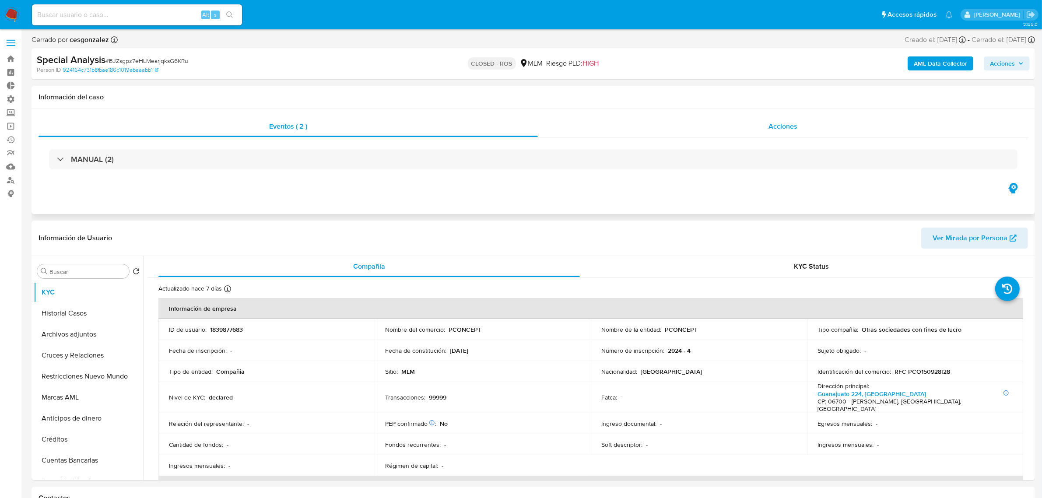
click at [799, 127] on div "Acciones" at bounding box center [783, 126] width 490 height 21
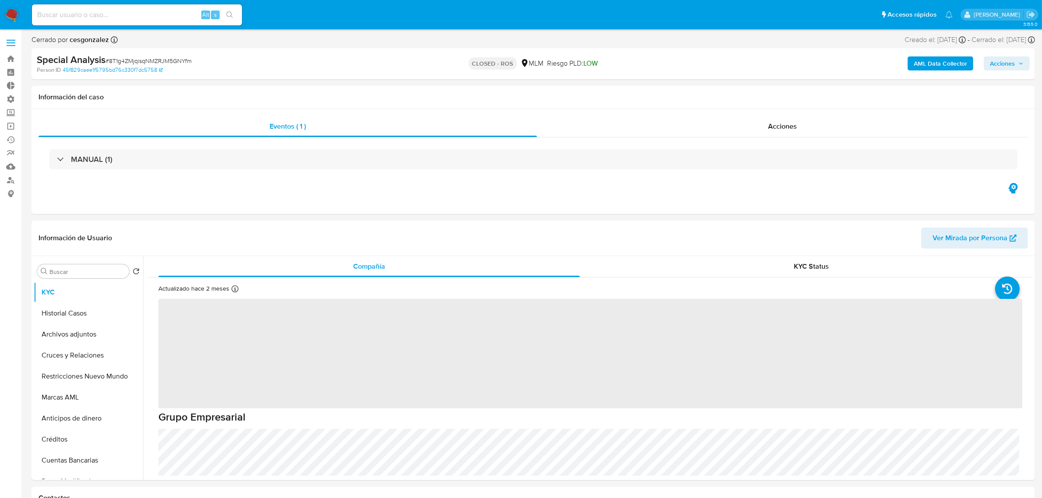
select select "10"
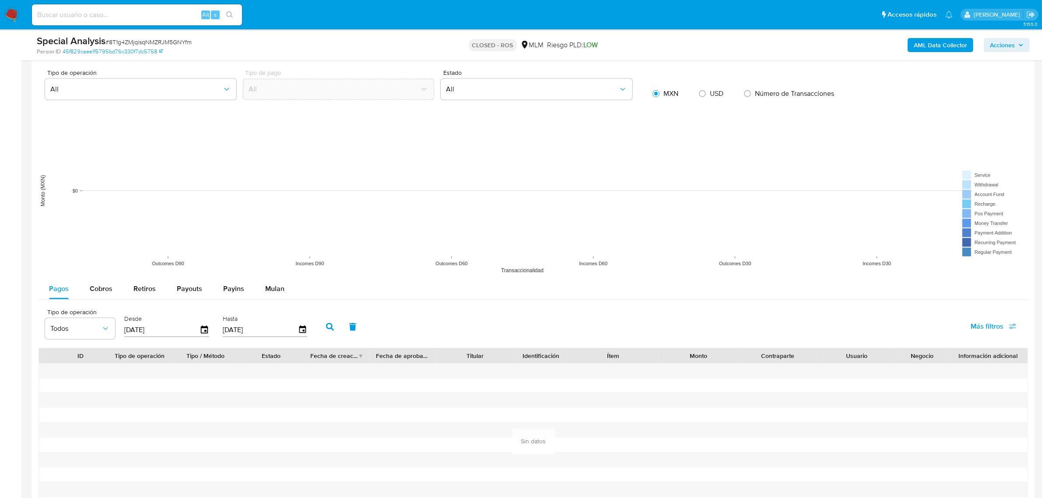
scroll to position [941, 0]
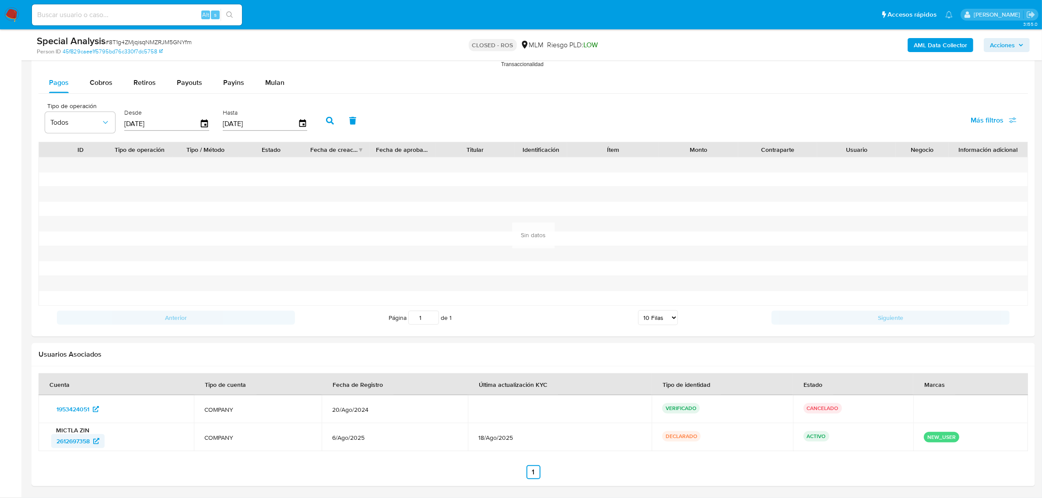
click at [88, 442] on span "2612697358" at bounding box center [72, 441] width 33 height 14
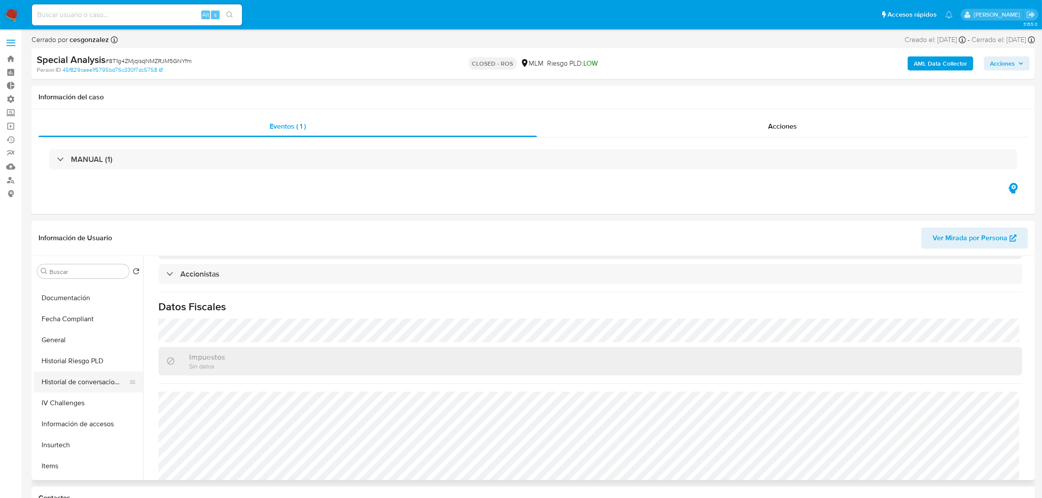
scroll to position [273, 0]
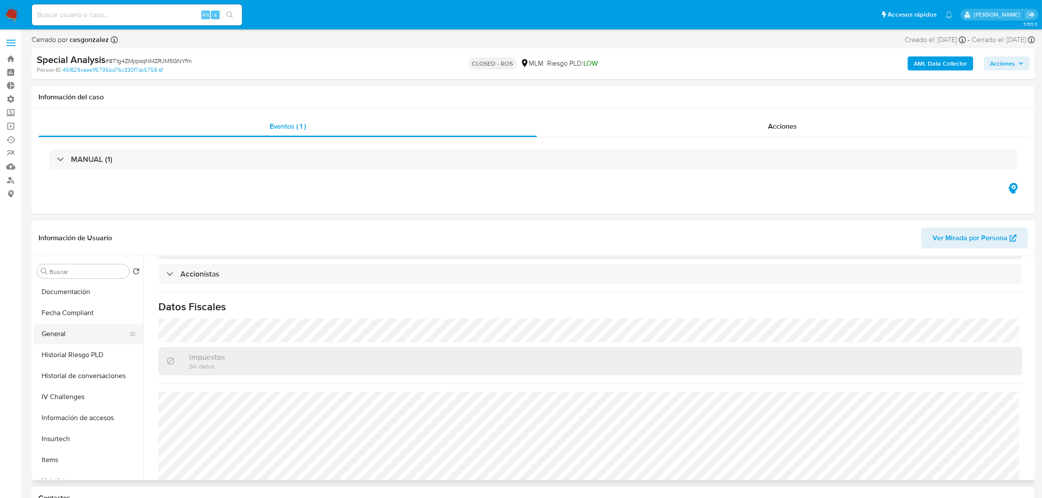
click at [75, 326] on button "General" at bounding box center [85, 333] width 102 height 21
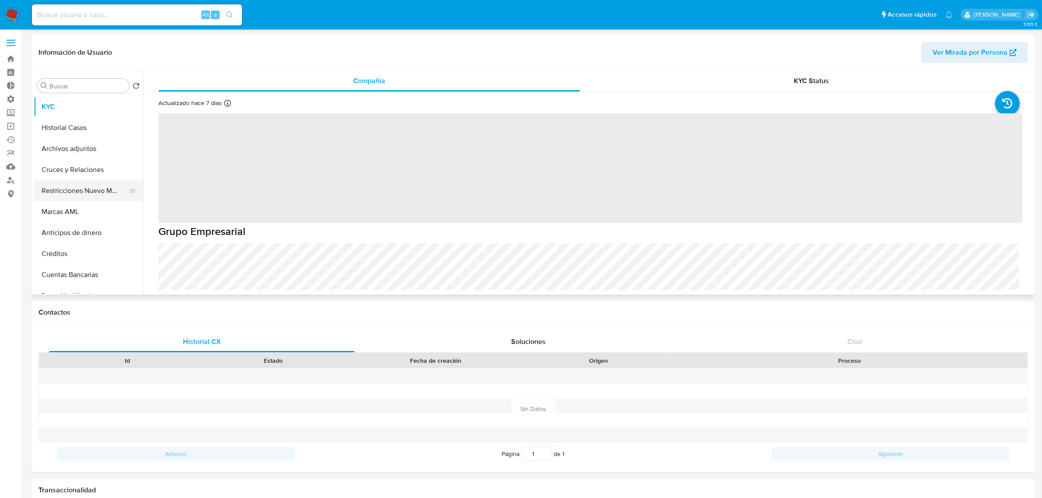
select select "10"
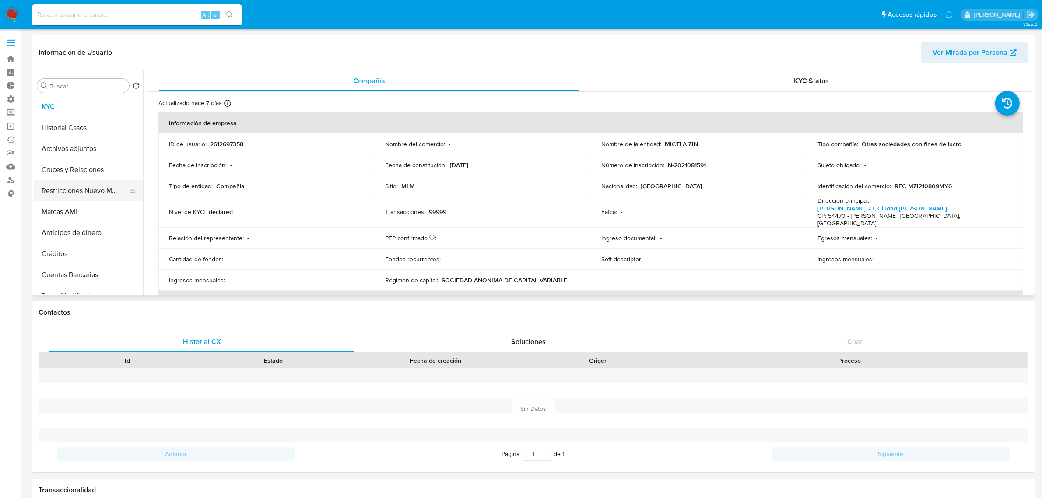
click at [84, 190] on button "Restricciones Nuevo Mundo" at bounding box center [85, 190] width 102 height 21
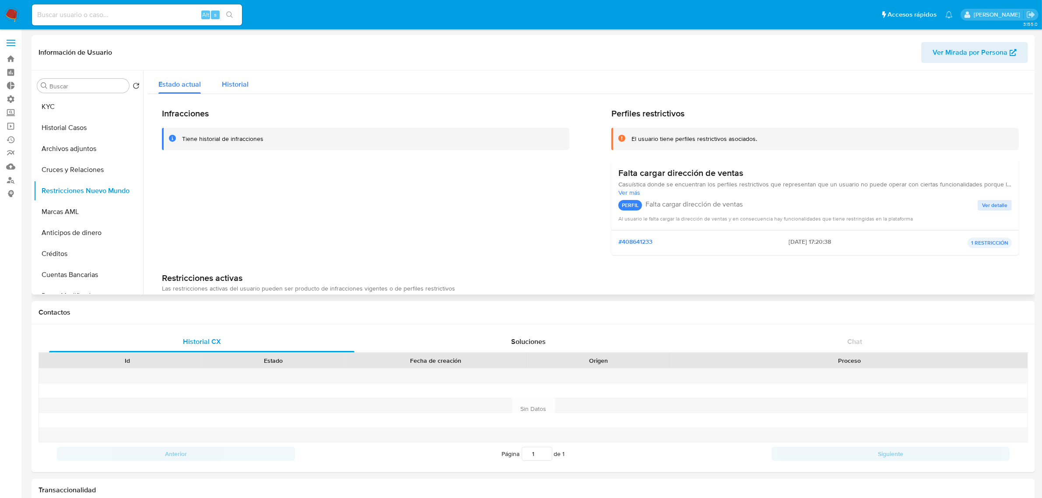
click at [234, 85] on span "Historial" at bounding box center [235, 84] width 27 height 10
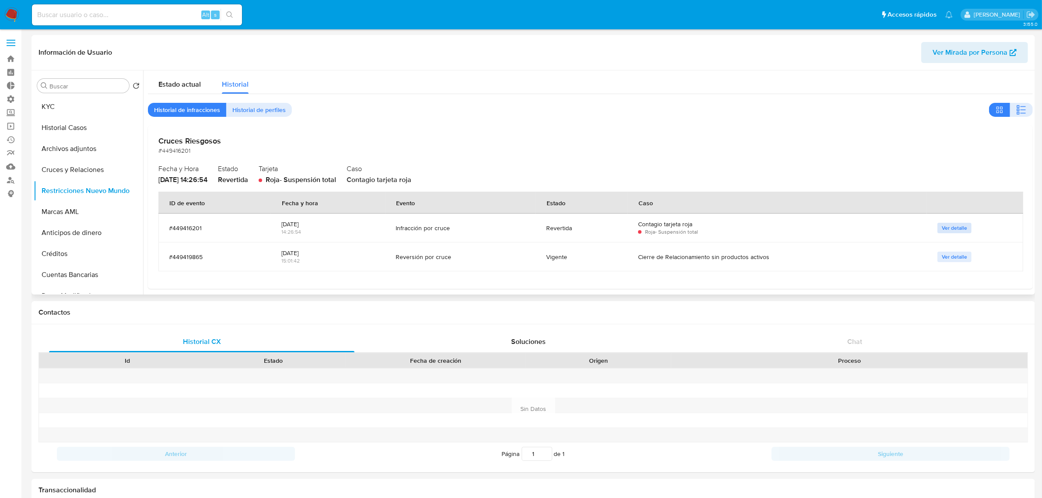
click at [950, 230] on span "Ver detalle" at bounding box center [953, 228] width 25 height 9
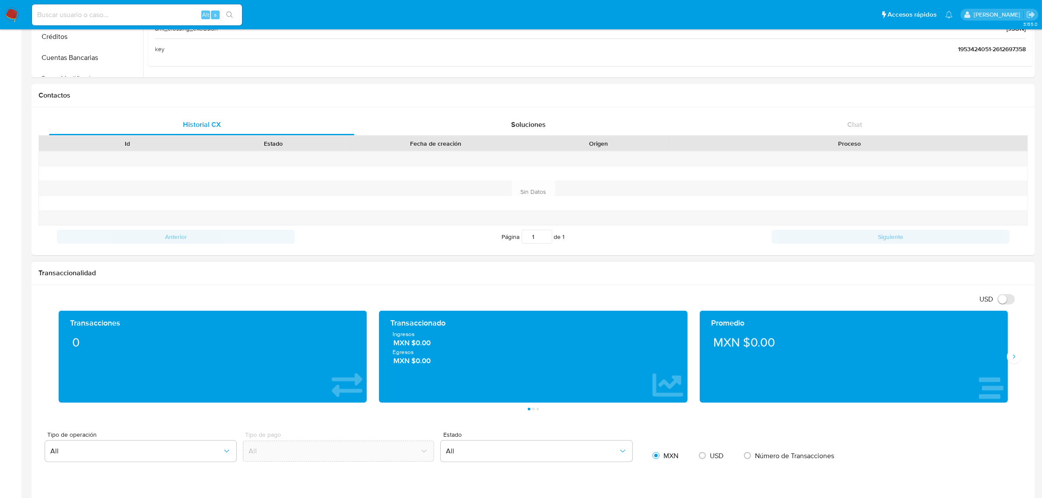
scroll to position [273, 0]
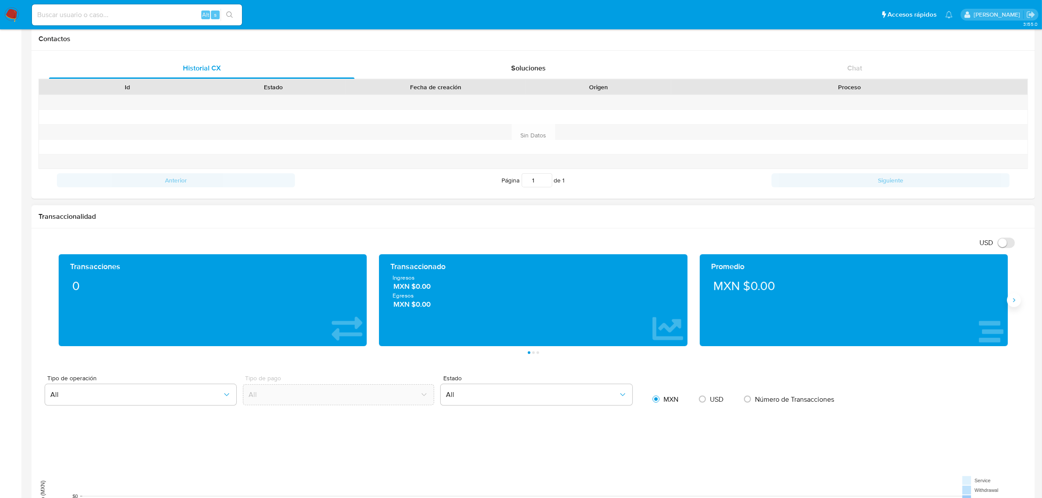
click at [1014, 305] on button "Siguiente" at bounding box center [1014, 300] width 14 height 14
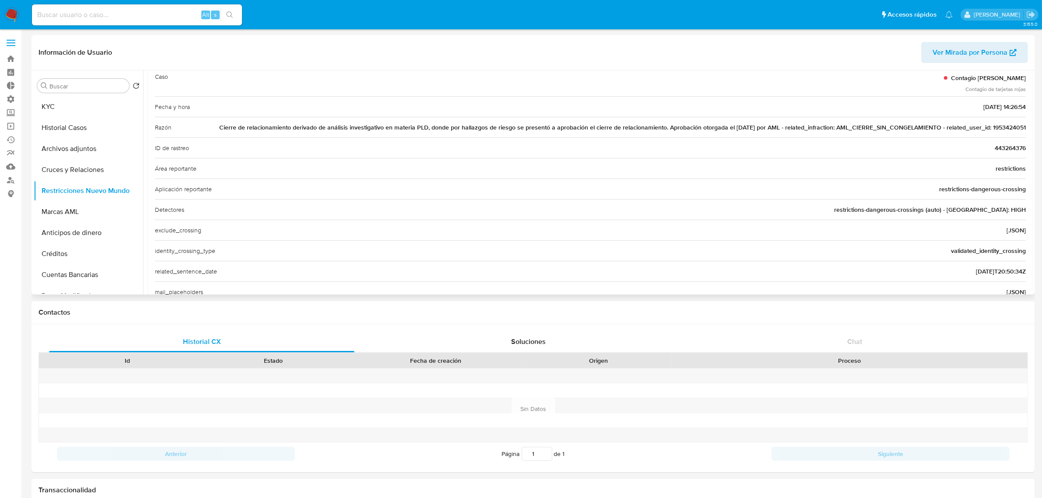
scroll to position [0, 0]
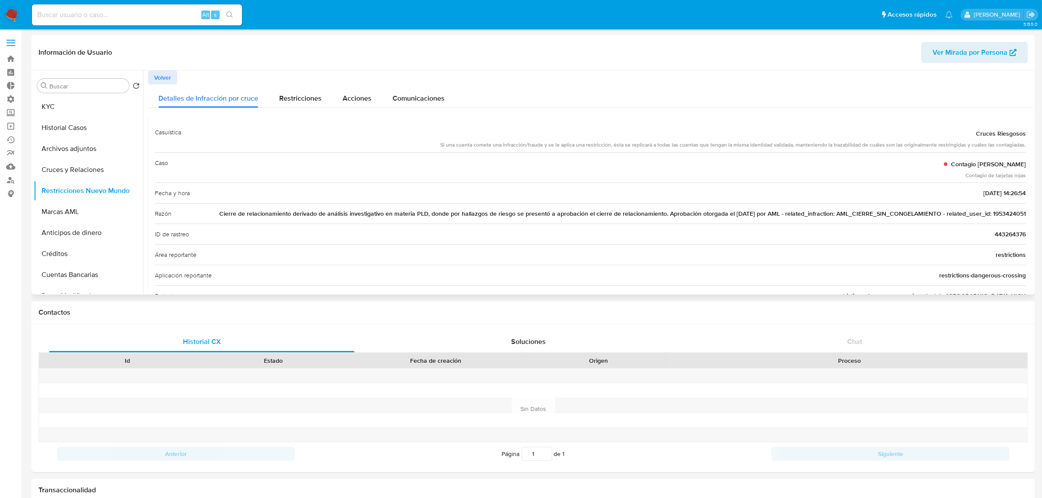
click at [173, 74] on button "Volver" at bounding box center [162, 77] width 29 height 14
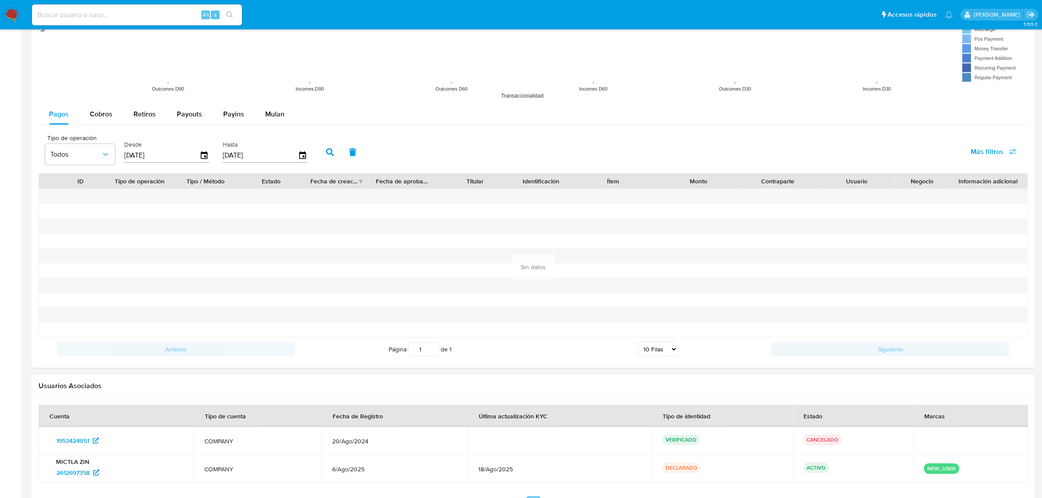
scroll to position [786, 0]
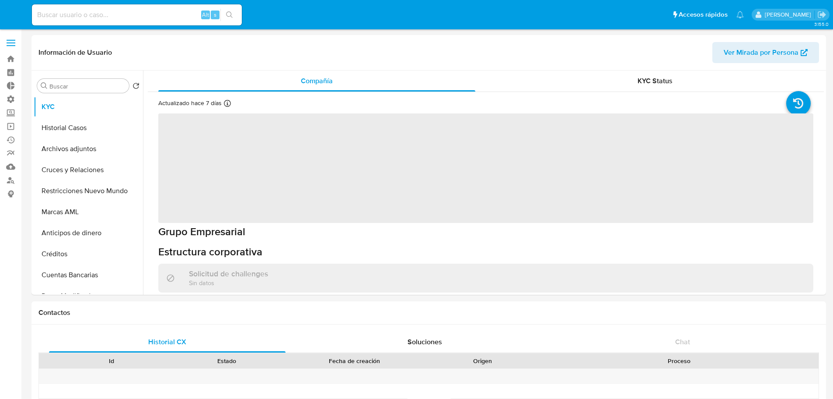
select select "10"
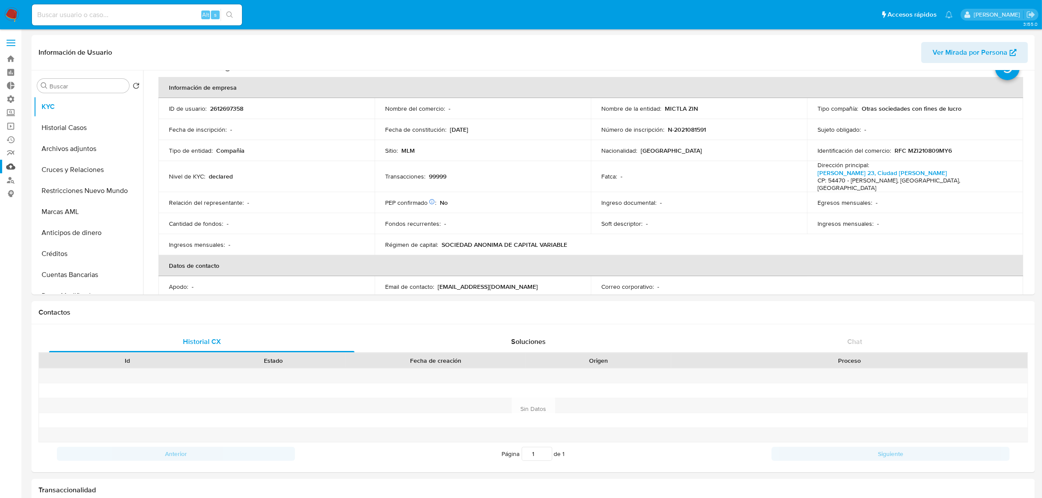
scroll to position [55, 0]
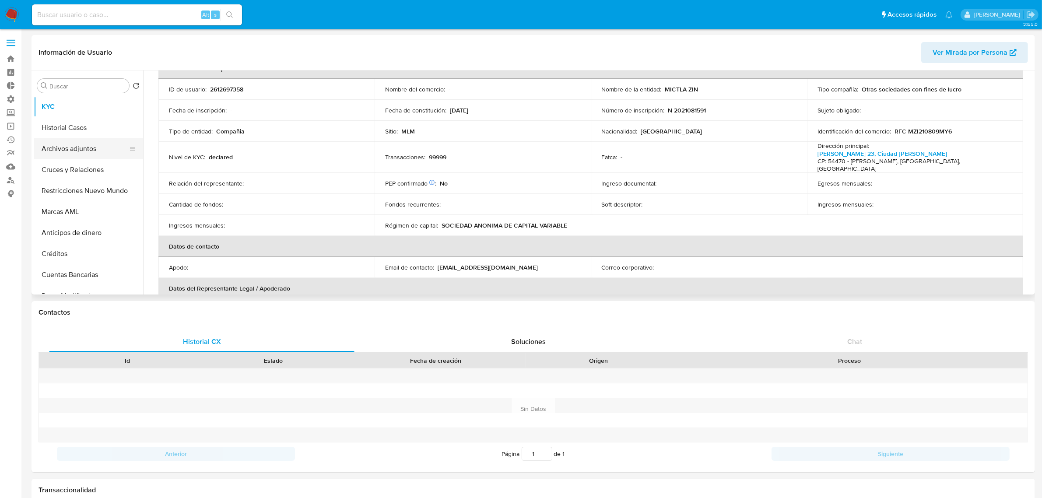
click at [78, 147] on button "Archivos adjuntos" at bounding box center [85, 148] width 102 height 21
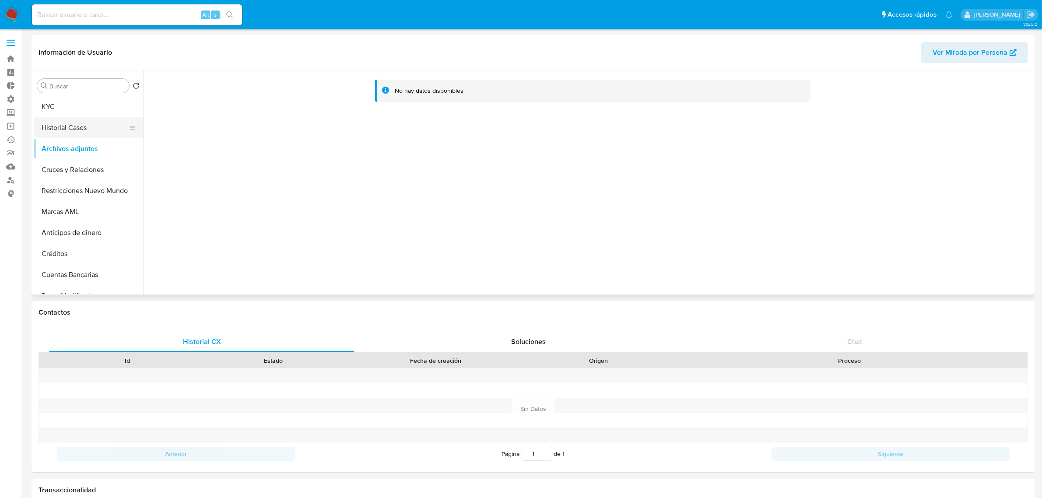
click at [70, 128] on button "Historial Casos" at bounding box center [85, 127] width 102 height 21
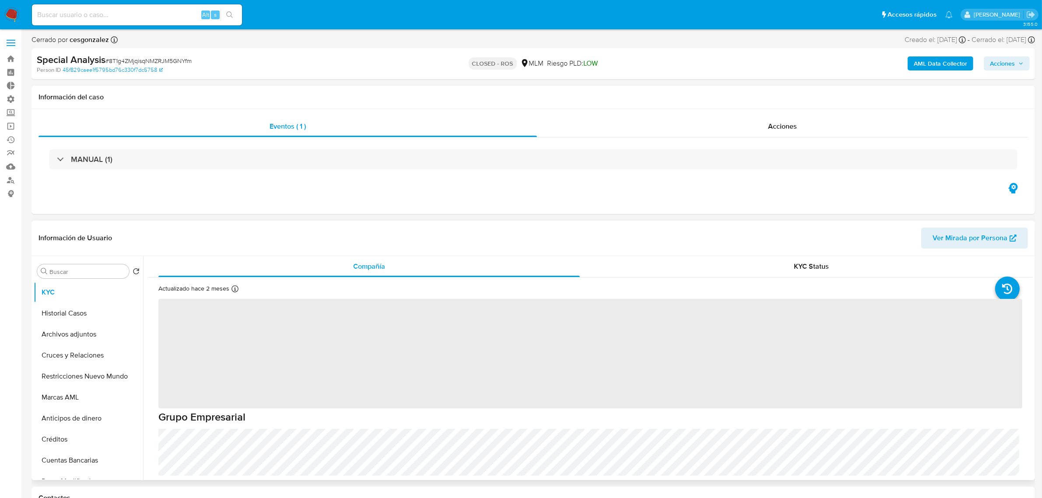
select select "10"
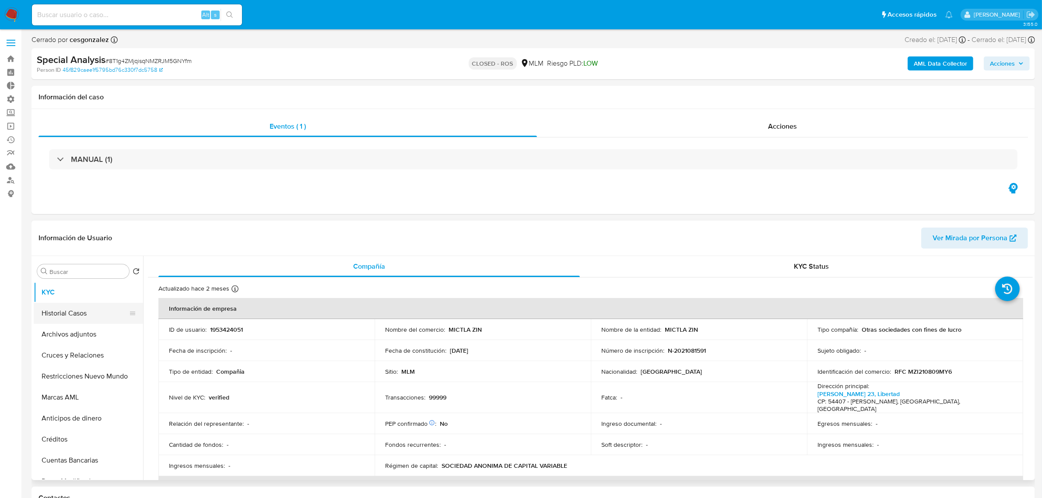
click at [80, 315] on button "Historial Casos" at bounding box center [85, 313] width 102 height 21
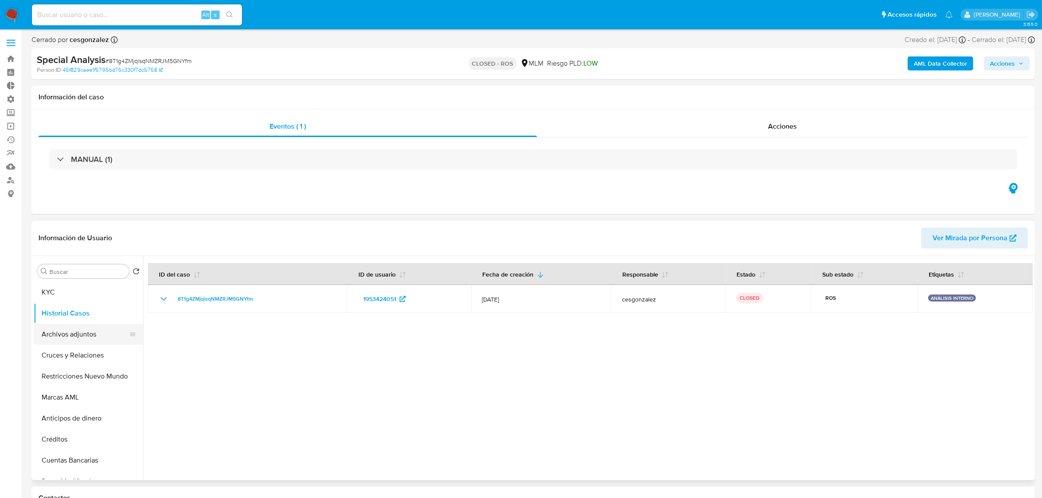
click at [95, 334] on button "Archivos adjuntos" at bounding box center [85, 334] width 102 height 21
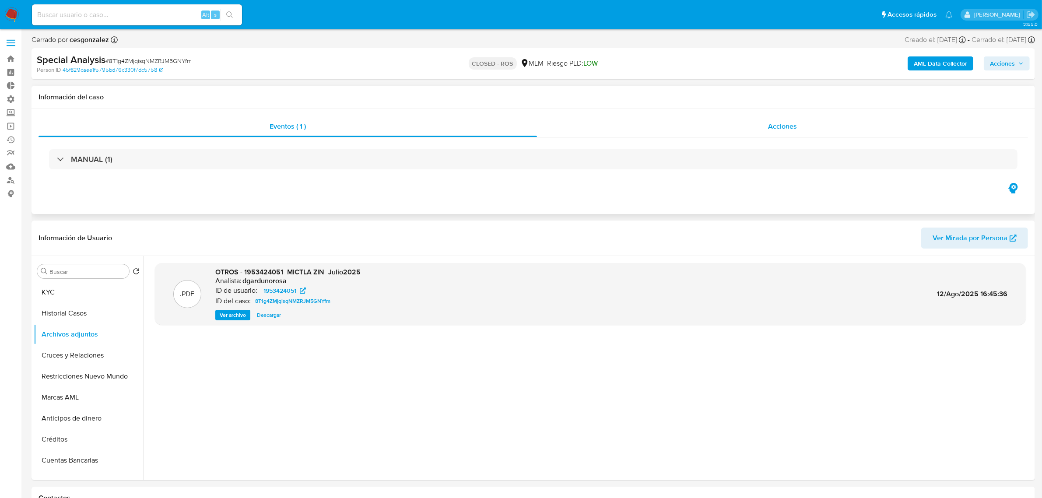
click at [803, 127] on div "Acciones" at bounding box center [782, 126] width 491 height 21
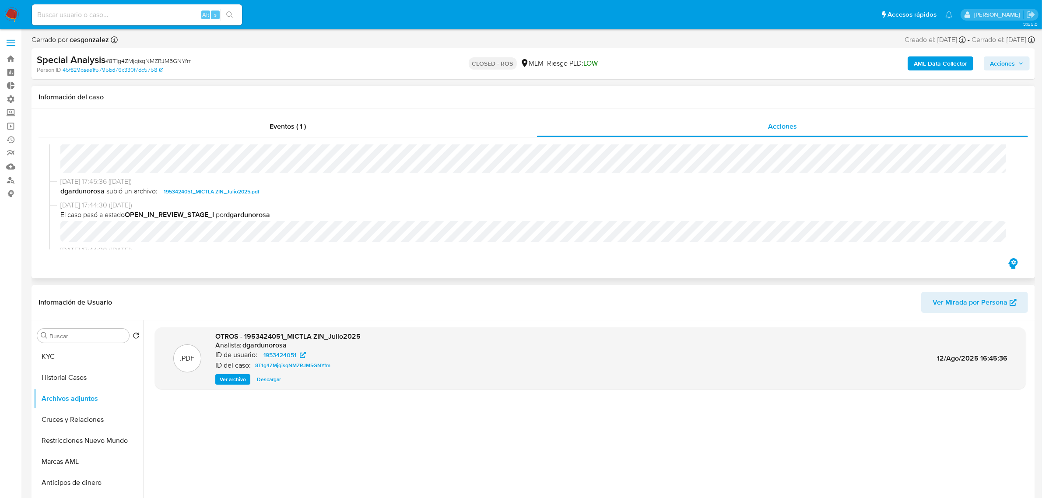
scroll to position [328, 0]
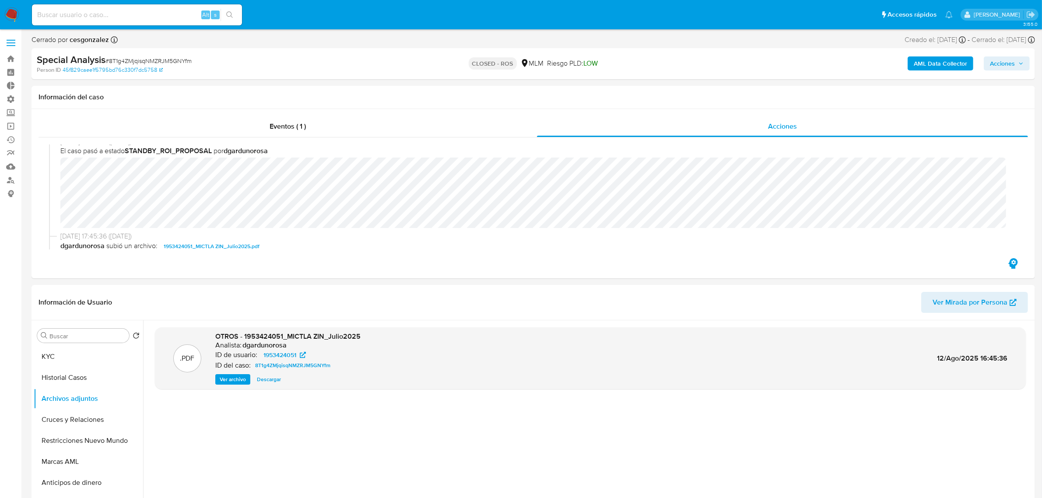
click at [140, 12] on input at bounding box center [137, 14] width 210 height 11
paste input "1953420603"
type input "1953420603"
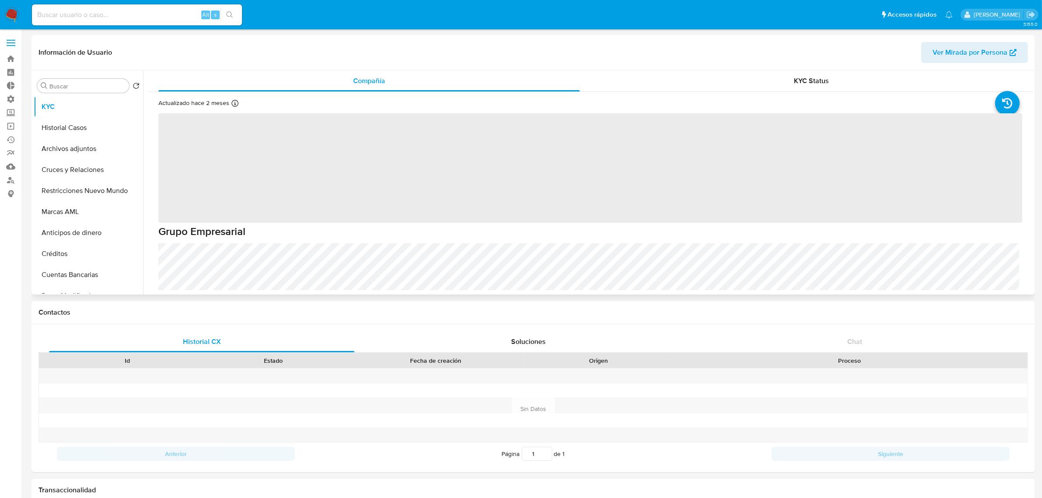
select select "10"
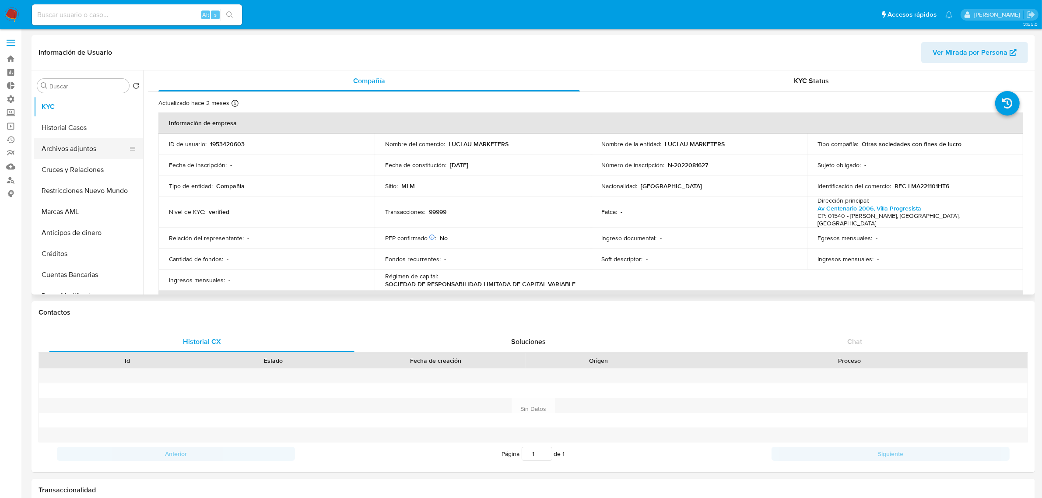
click at [64, 140] on button "Archivos adjuntos" at bounding box center [85, 148] width 102 height 21
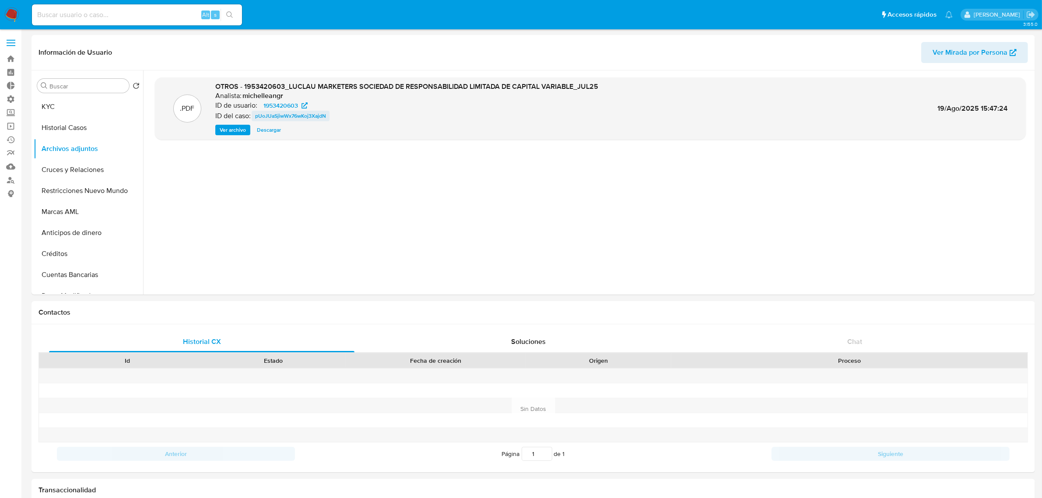
click at [295, 114] on span "pUoJUaSjiwWx76wKoj3XajdN" at bounding box center [290, 116] width 71 height 10
click at [136, 17] on input at bounding box center [137, 14] width 210 height 11
paste input "1842390646"
type input "1842390646"
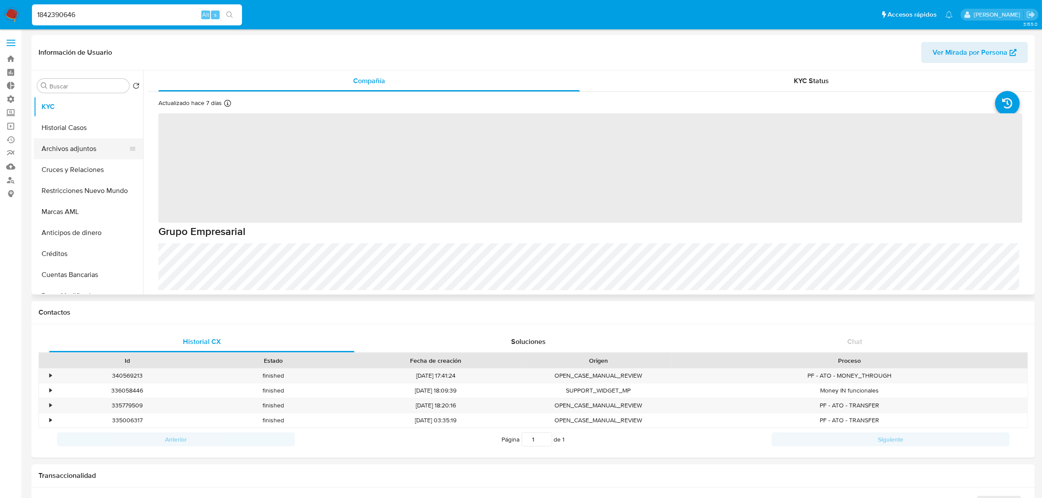
select select "10"
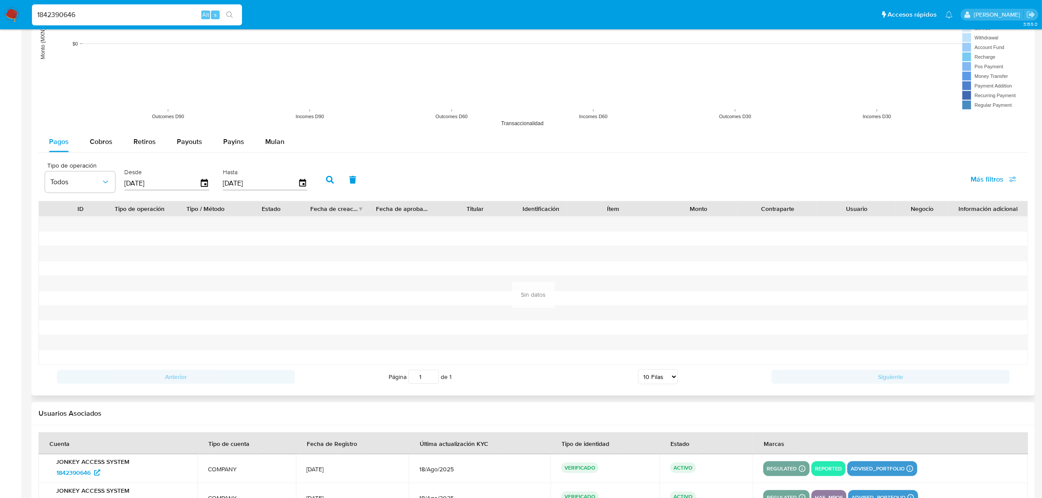
scroll to position [945, 0]
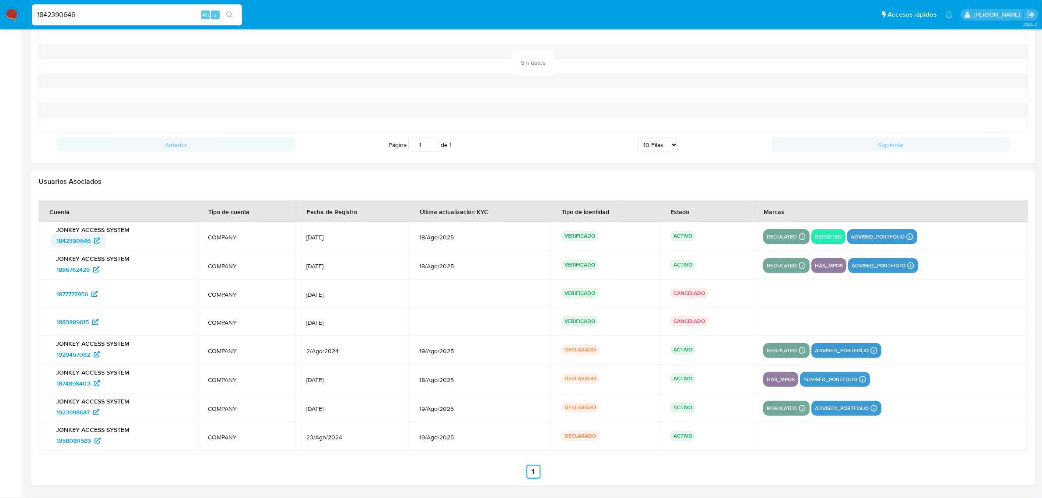
click at [80, 241] on span "1842390646" at bounding box center [73, 241] width 34 height 14
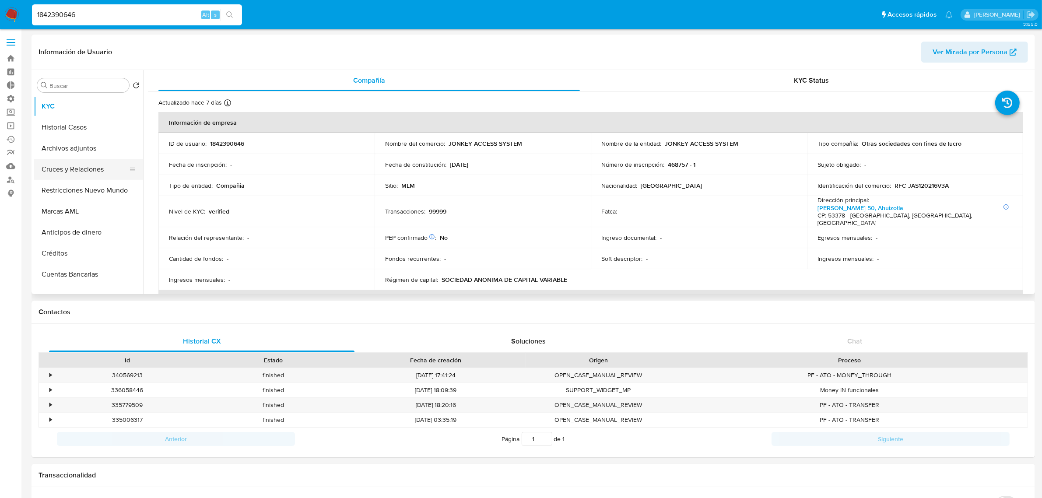
scroll to position [0, 0]
click at [77, 135] on button "Historial Casos" at bounding box center [85, 127] width 102 height 21
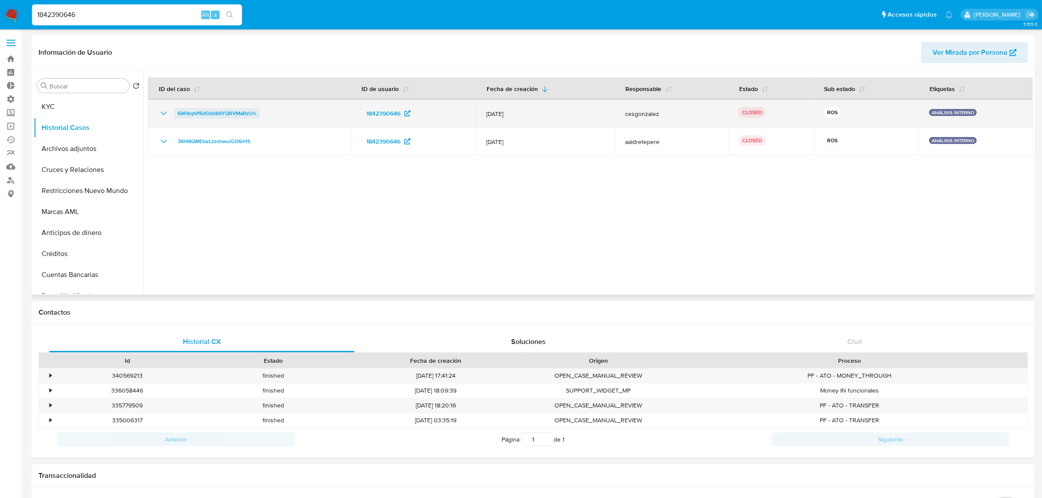
click at [235, 114] on span "6WVopVf6dOdz8AYQRVMaRzUn" at bounding box center [217, 113] width 78 height 10
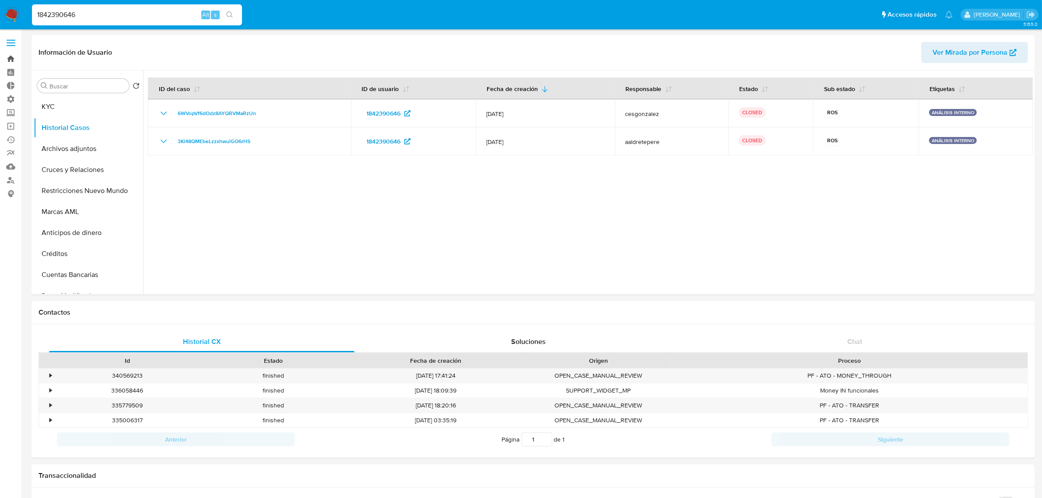
click at [11, 57] on link "Bandeja" at bounding box center [52, 59] width 104 height 14
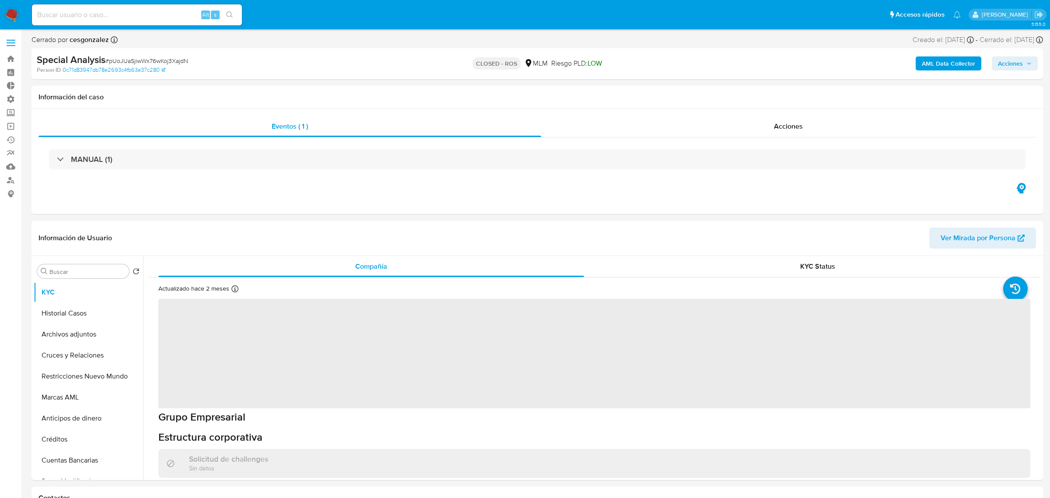
select select "10"
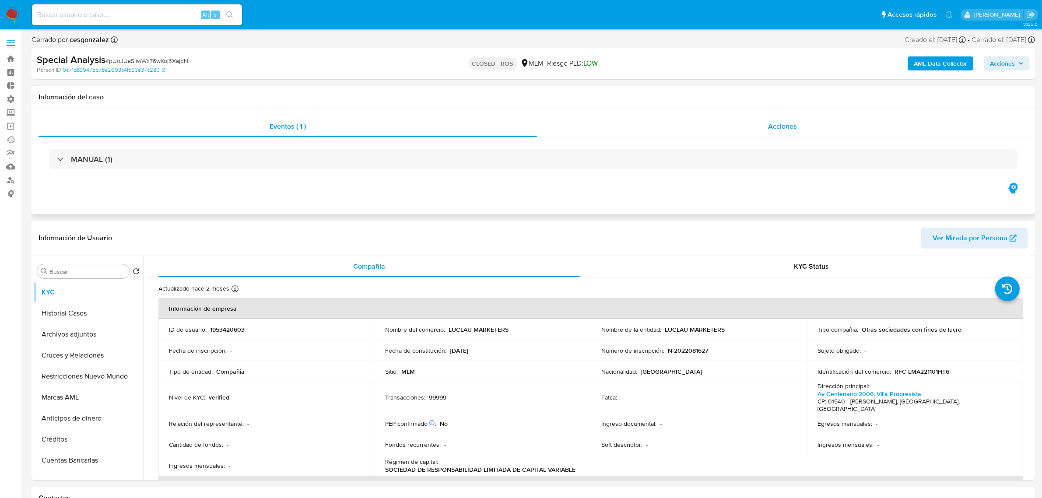
click at [781, 130] on span "Acciones" at bounding box center [782, 126] width 29 height 10
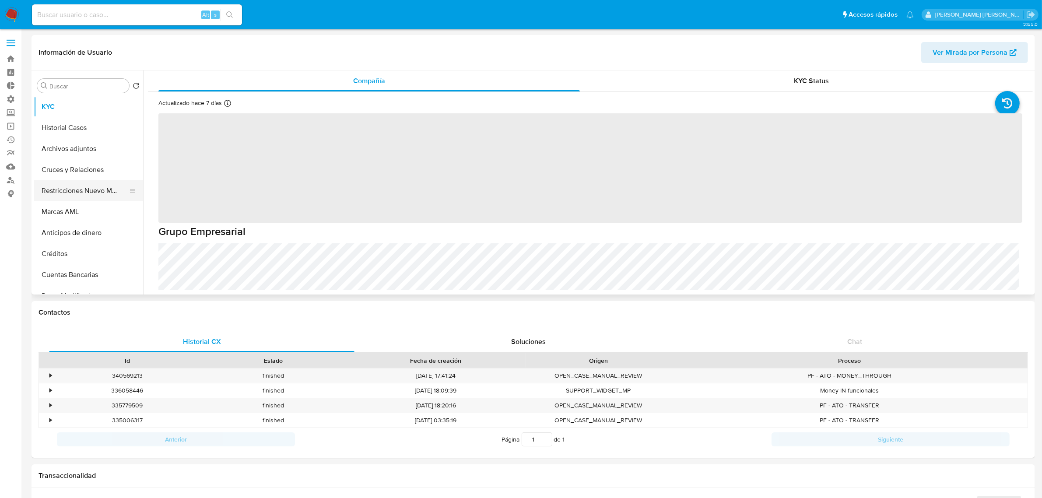
click at [87, 193] on button "Restricciones Nuevo Mundo" at bounding box center [85, 190] width 102 height 21
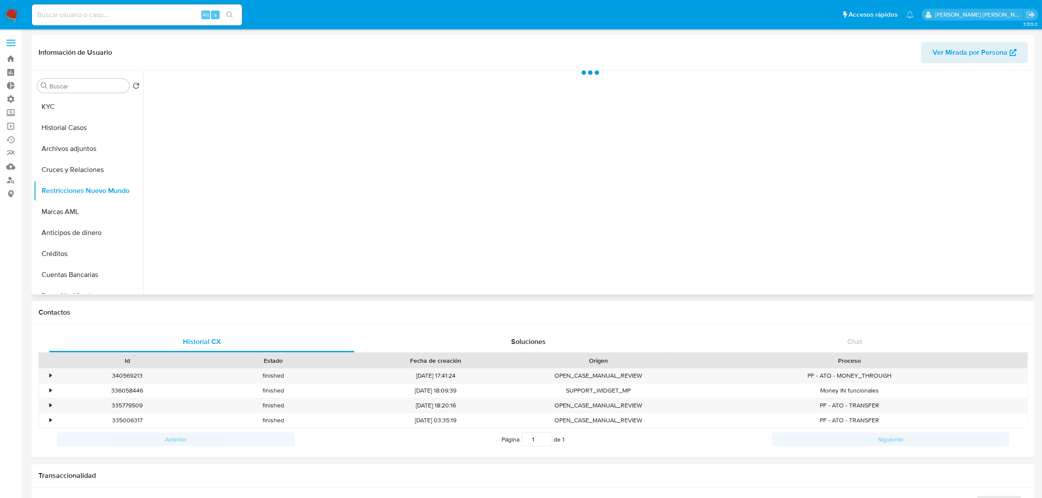
select select "10"
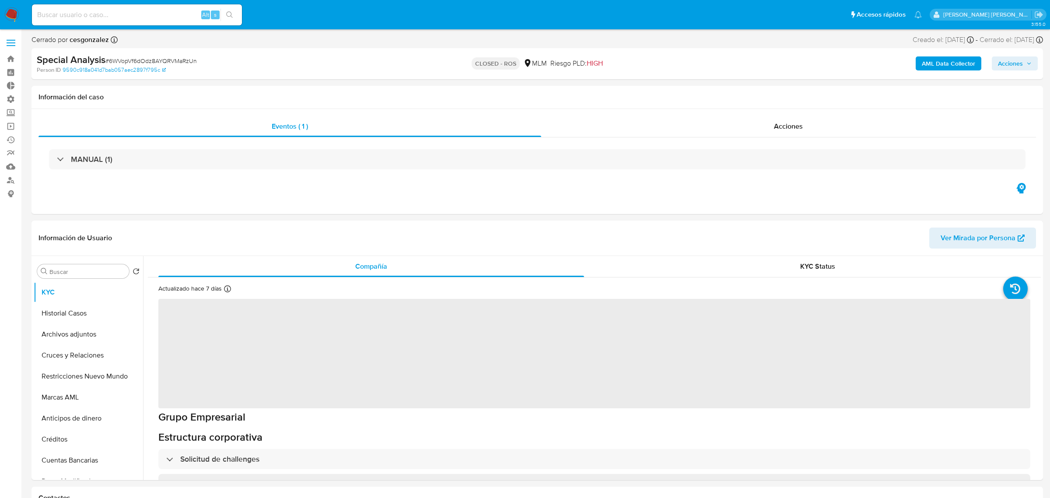
select select "10"
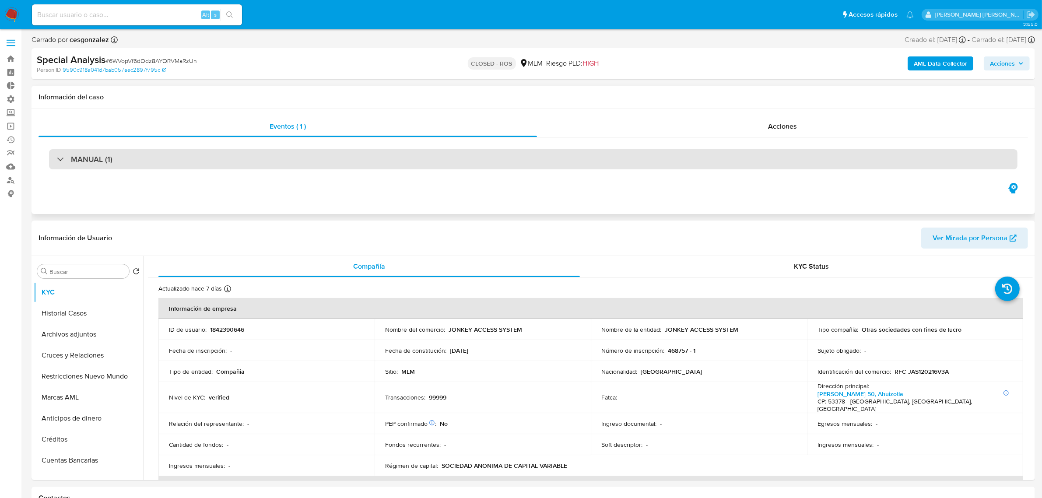
drag, startPoint x: 556, startPoint y: 158, endPoint x: 566, endPoint y: 158, distance: 9.2
click at [556, 158] on div "MANUAL (1)" at bounding box center [533, 159] width 968 height 20
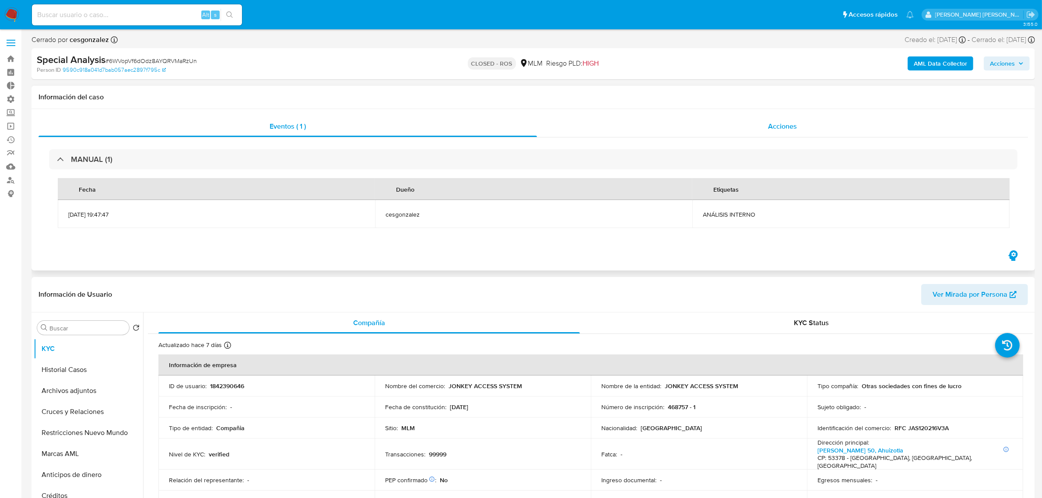
click at [770, 125] on span "Acciones" at bounding box center [782, 126] width 29 height 10
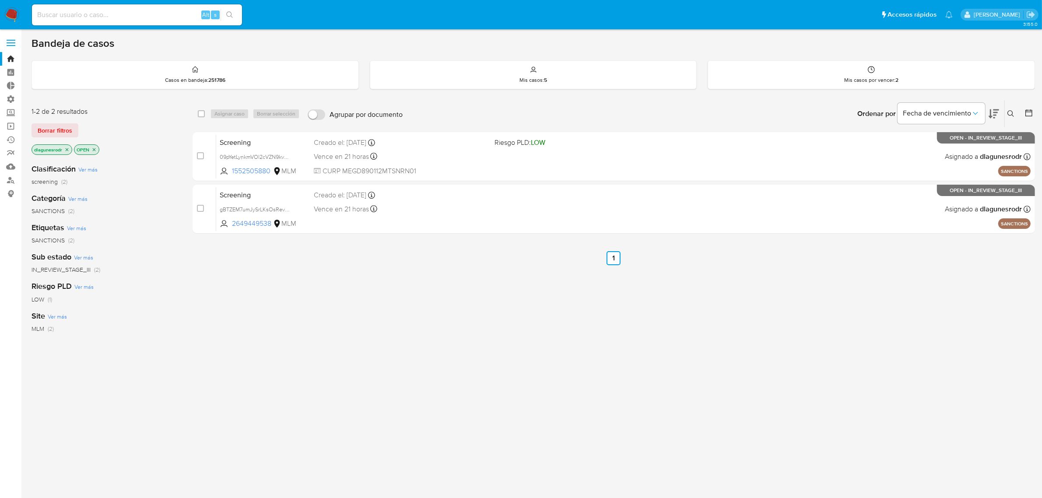
click at [1008, 114] on icon at bounding box center [1010, 113] width 7 height 7
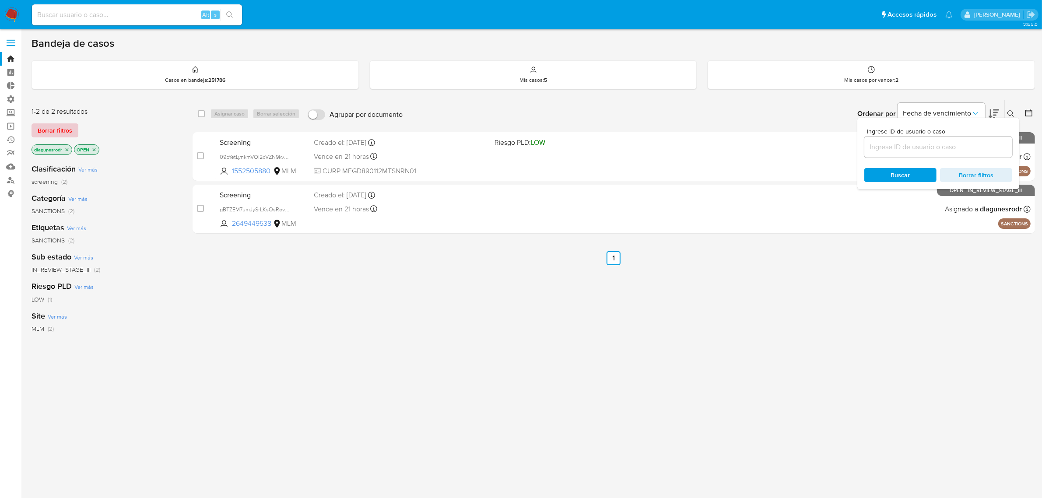
click at [57, 133] on span "Borrar filtros" at bounding box center [55, 130] width 35 height 12
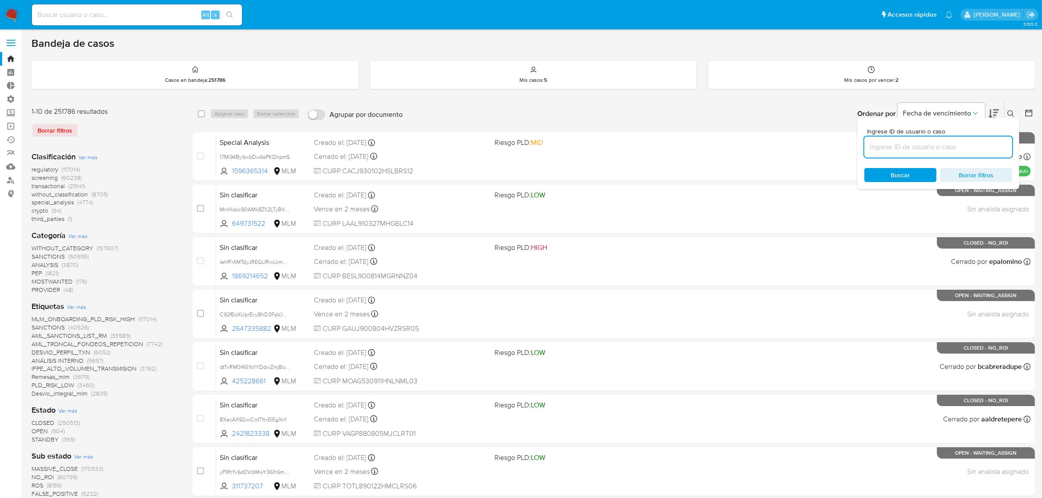
click at [920, 149] on input at bounding box center [938, 146] width 148 height 11
paste input "4ia9TnvL3dXCaZZ8Zivw8Hiv"
type input "4ia9TnvL3dXCaZZ8Zivw8Hiv"
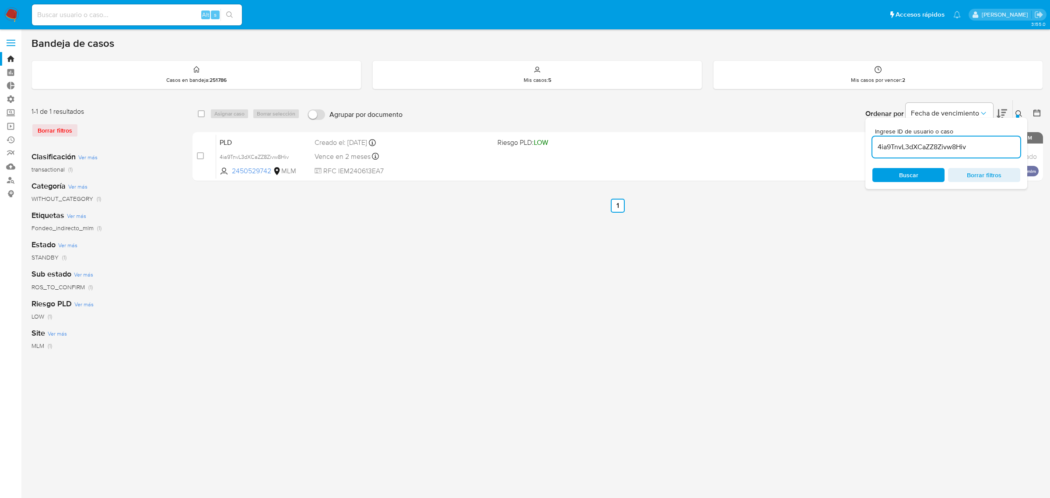
click at [1020, 116] on icon at bounding box center [1018, 113] width 7 height 7
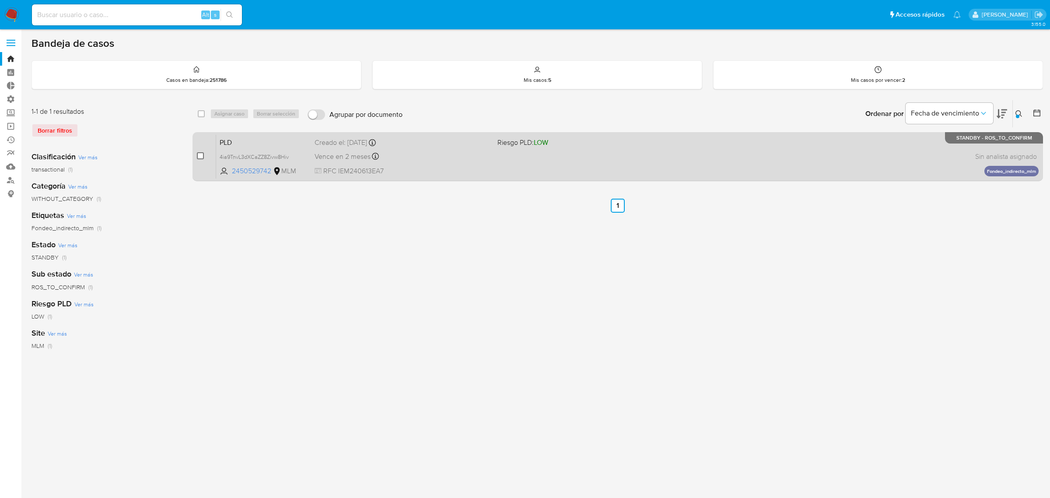
click at [200, 156] on input "checkbox" at bounding box center [200, 155] width 7 height 7
checkbox input "true"
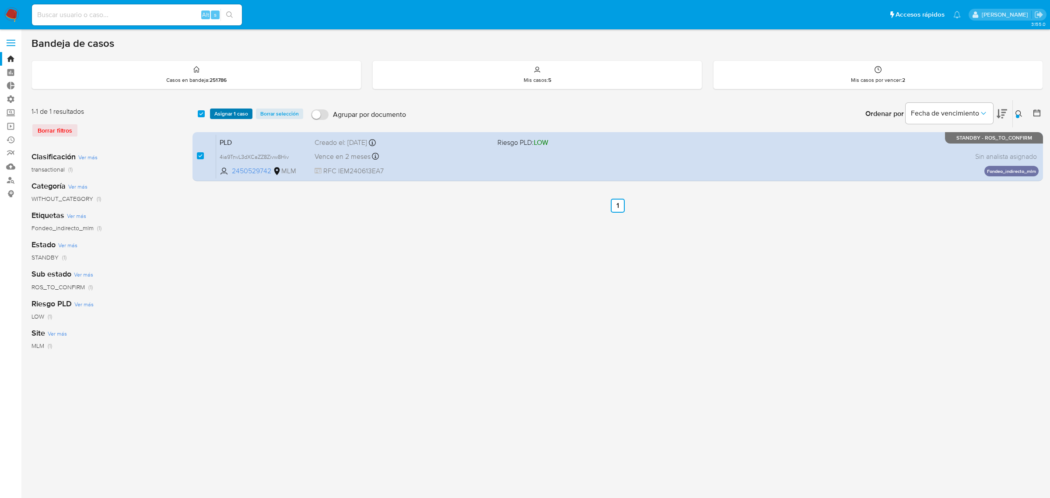
click at [227, 115] on span "Asignar 1 caso" at bounding box center [231, 113] width 34 height 9
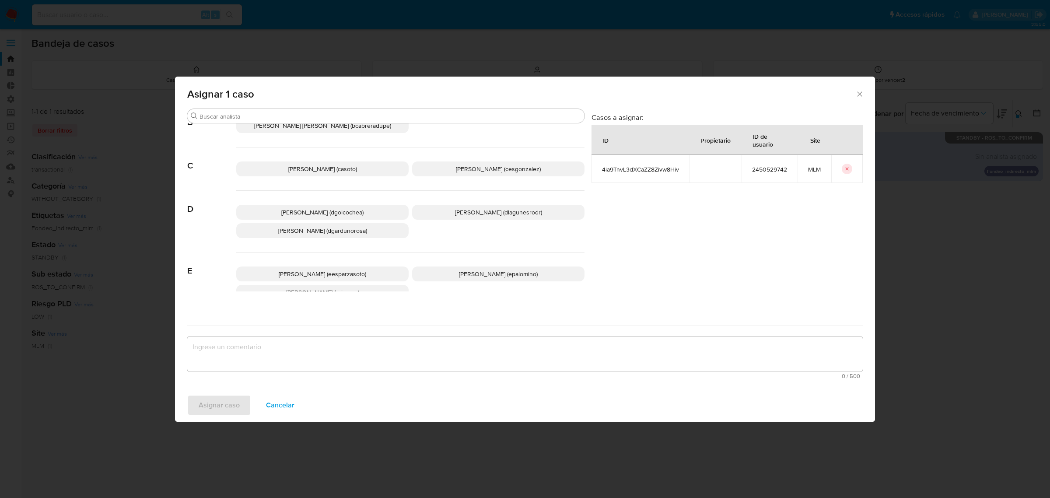
scroll to position [109, 0]
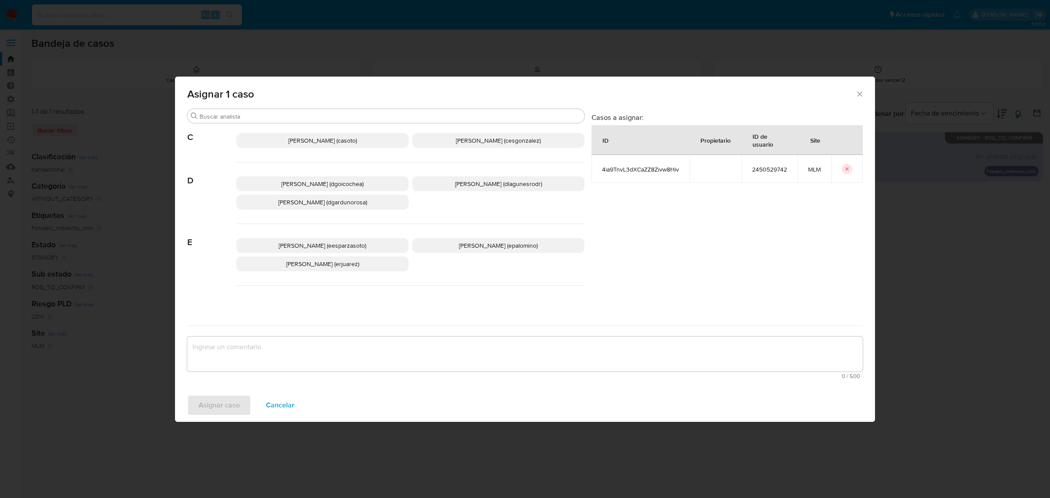
click at [455, 183] on span "Daniela Rosa Lagunes (dlagunesrodr)" at bounding box center [498, 183] width 87 height 9
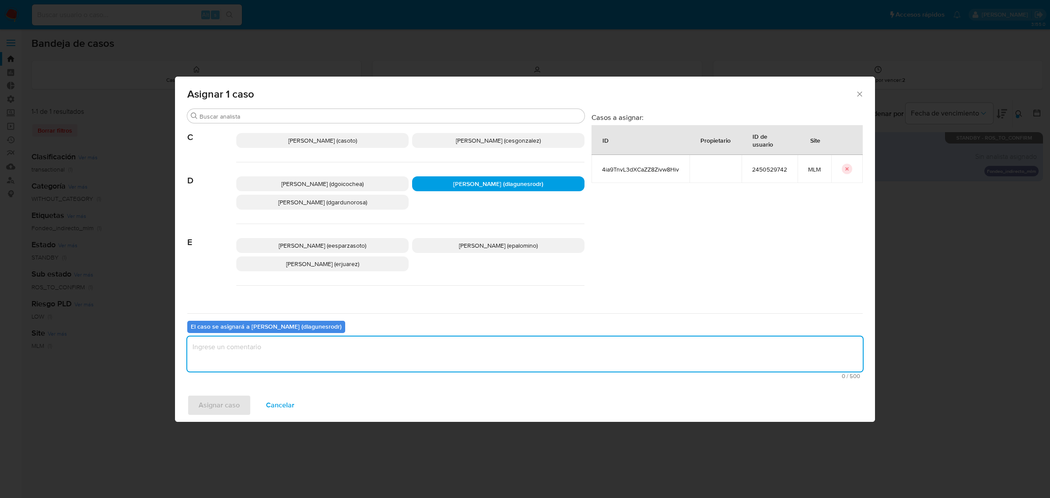
click at [304, 356] on textarea "assign-modal" at bounding box center [524, 353] width 675 height 35
type textarea "Reporte 24 horas"
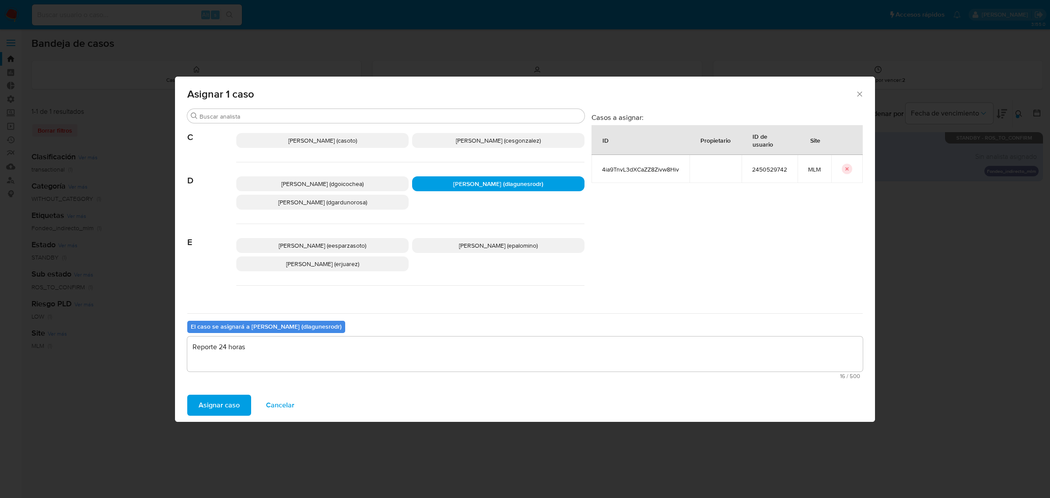
click at [187, 395] on button "Asignar caso" at bounding box center [219, 405] width 64 height 21
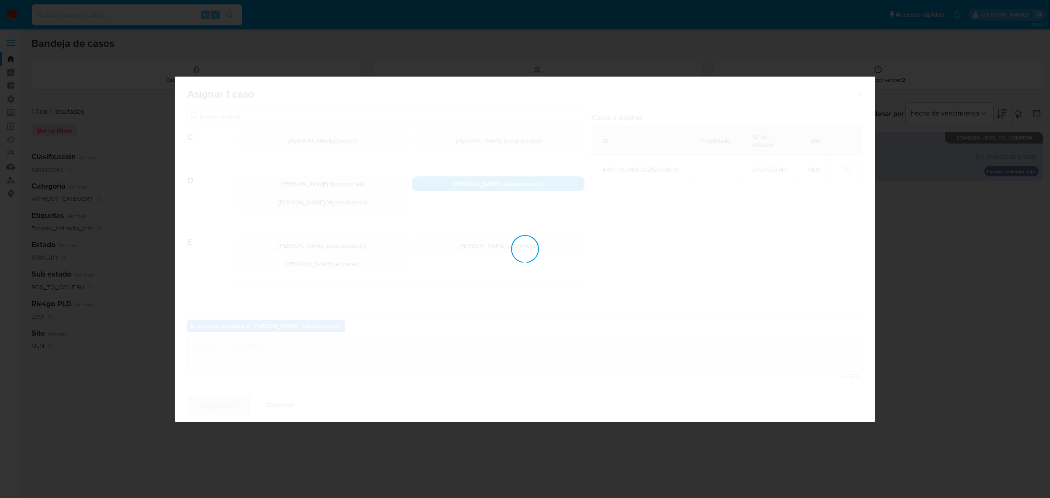
checkbox input "false"
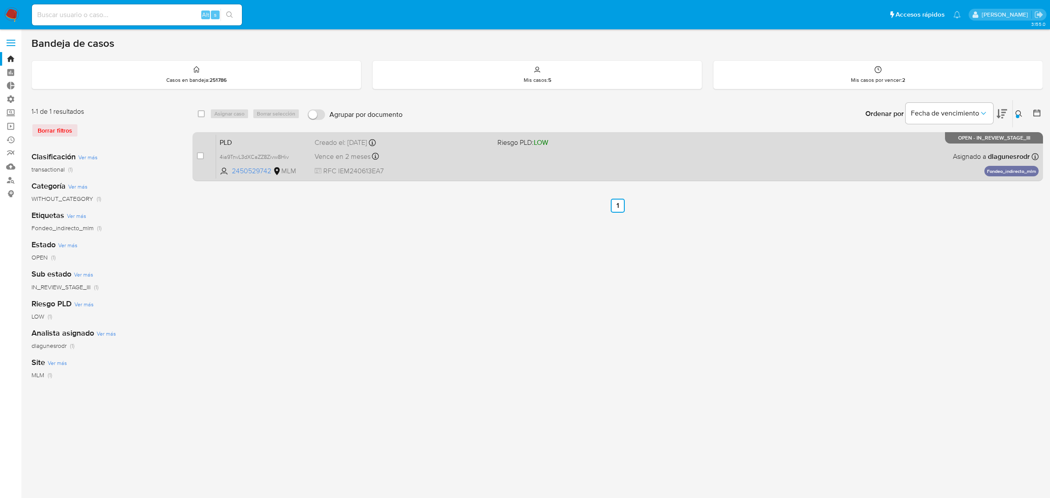
click at [262, 140] on span "PLD" at bounding box center [264, 141] width 88 height 11
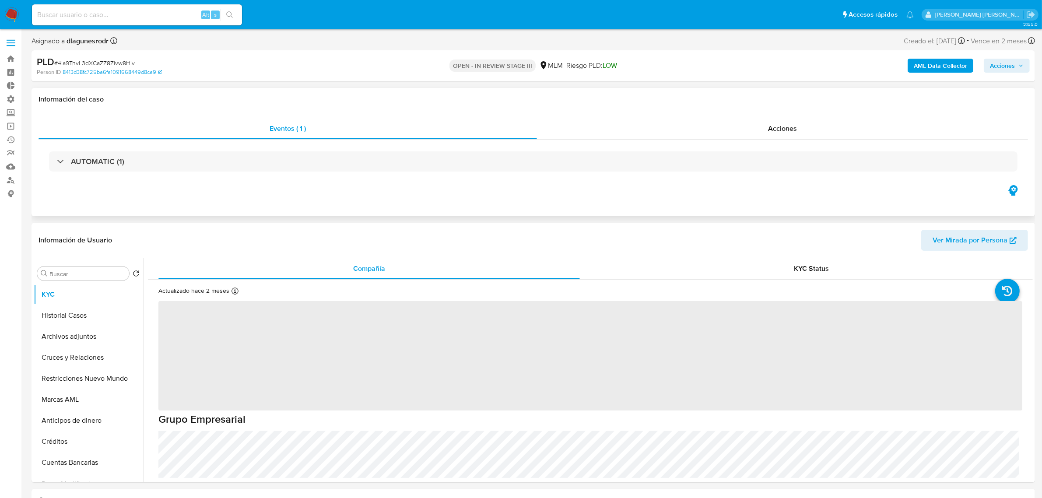
select select "10"
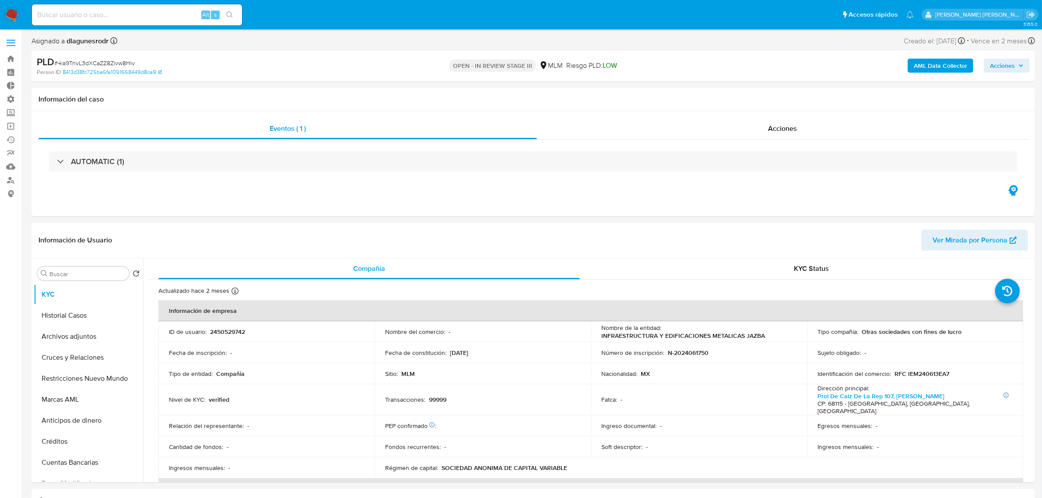
click at [1007, 66] on span "Acciones" at bounding box center [1002, 66] width 25 height 14
click at [773, 95] on span "Resolución del caso" at bounding box center [758, 93] width 63 height 10
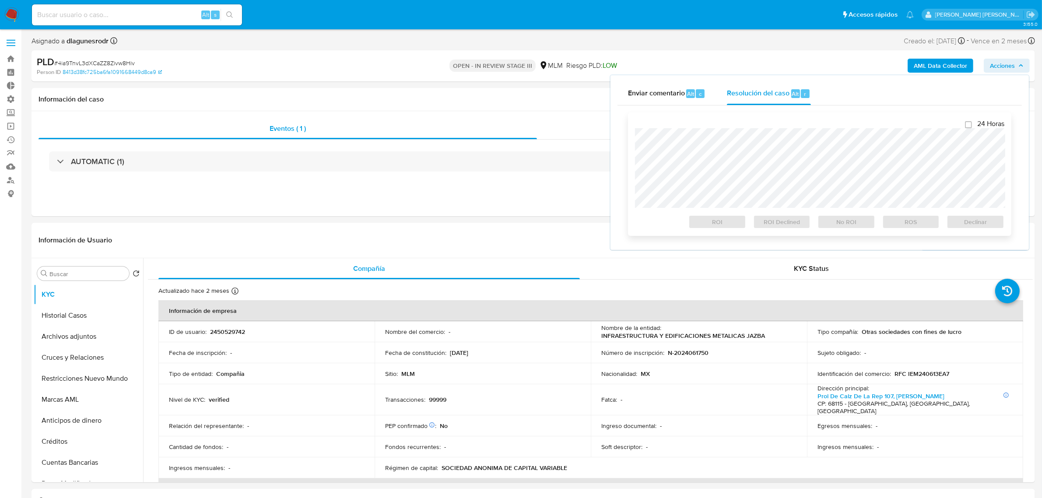
checkbox input "true"
click at [920, 224] on span "ROS" at bounding box center [910, 222] width 45 height 12
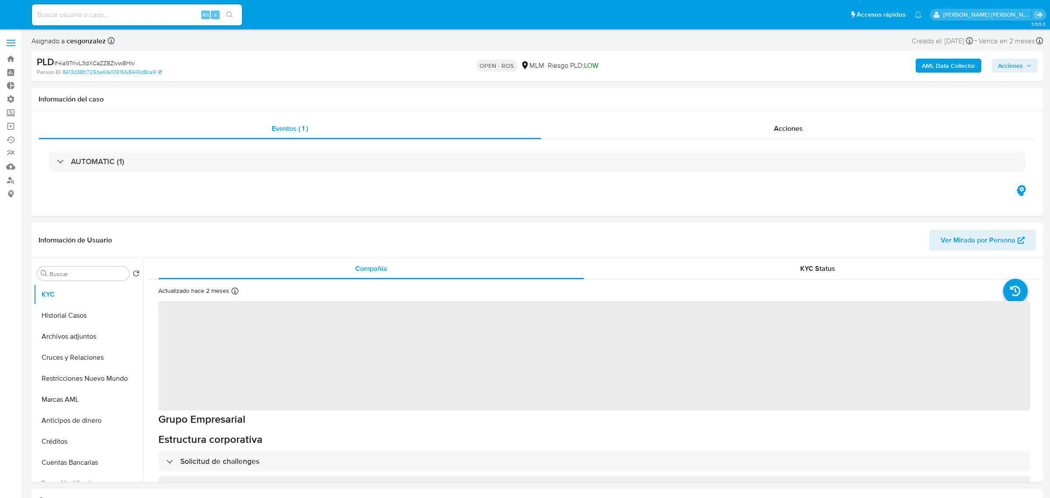
select select "10"
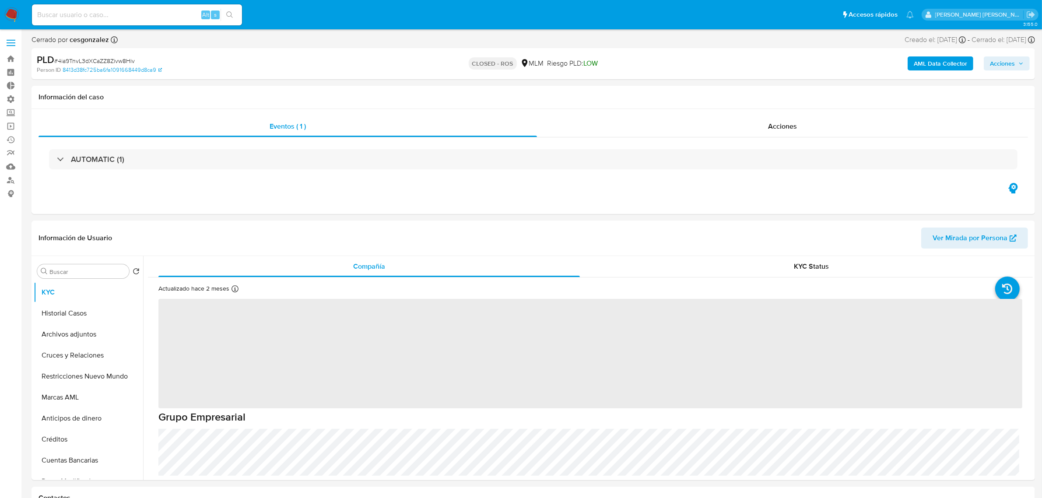
select select "10"
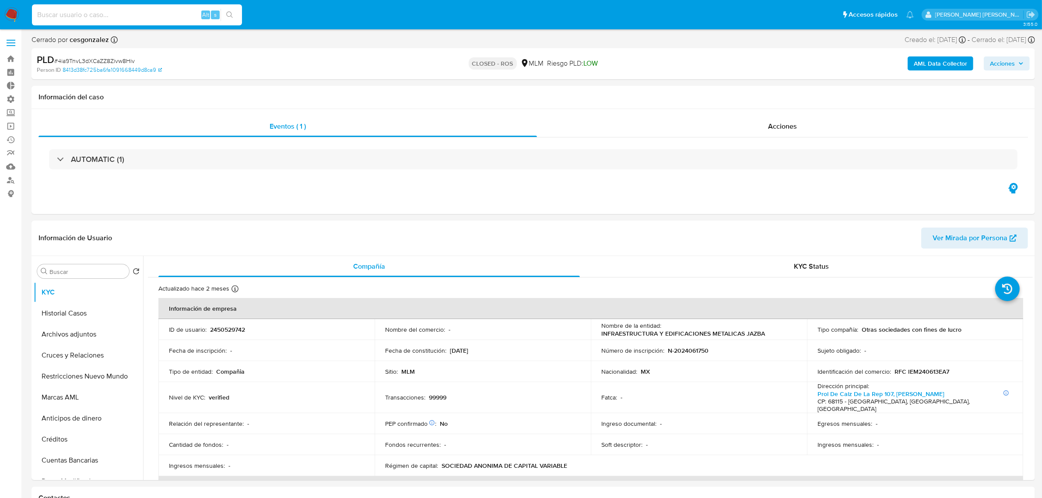
click at [128, 17] on input at bounding box center [137, 14] width 210 height 11
paste input "1953417893"
type input "1953417893"
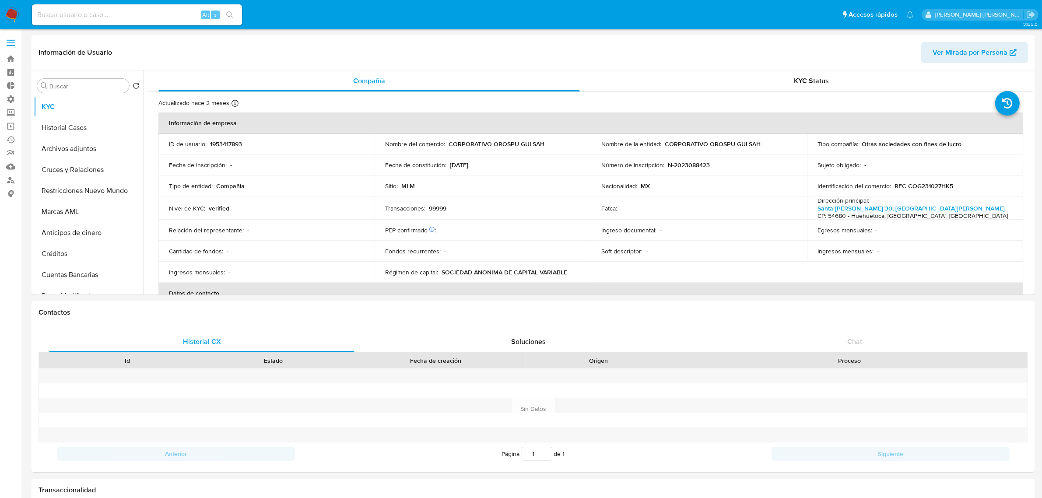
select select "10"
click at [70, 133] on button "Historial Casos" at bounding box center [85, 127] width 102 height 21
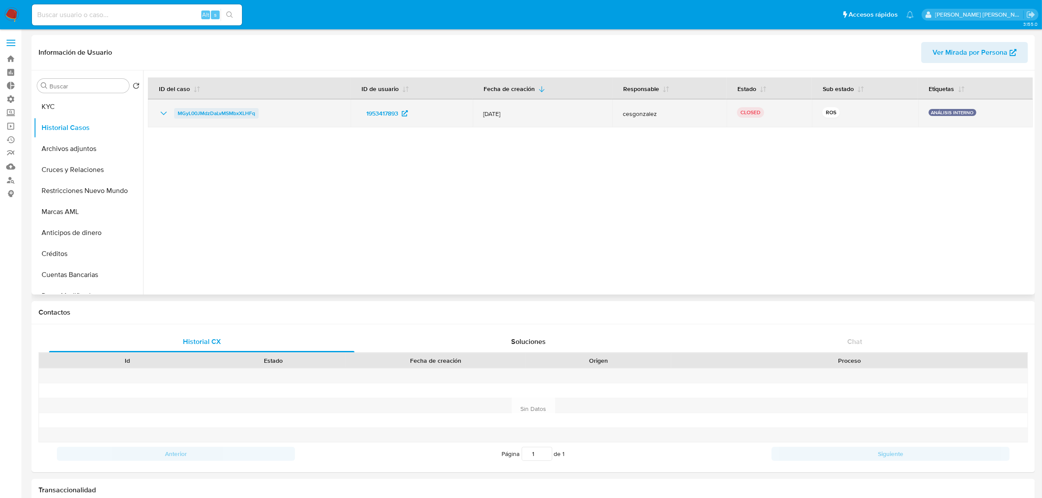
click at [231, 112] on span "MGyL00JMdzDaLvMSMbxXLHFq" at bounding box center [216, 113] width 77 height 10
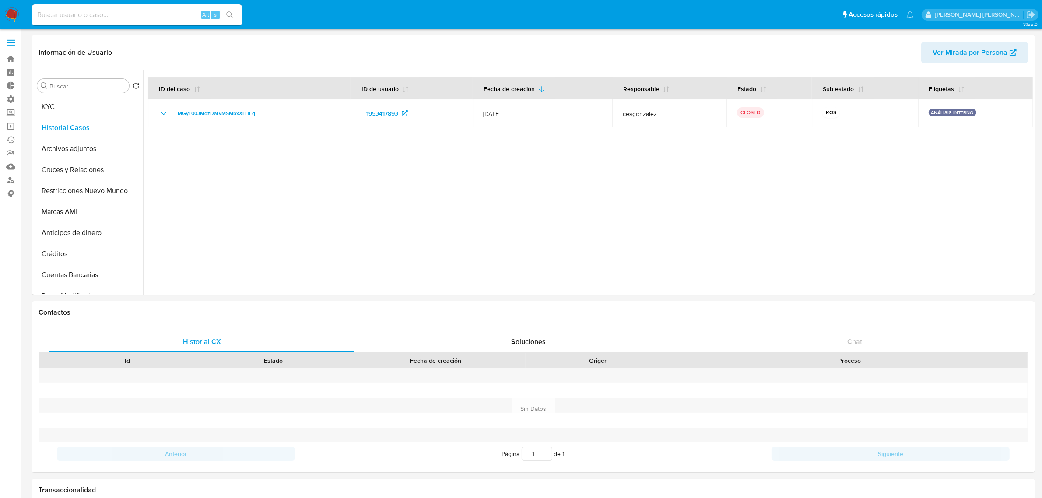
click at [73, 10] on input at bounding box center [137, 14] width 210 height 11
paste input "1842391472"
type input "1842391472"
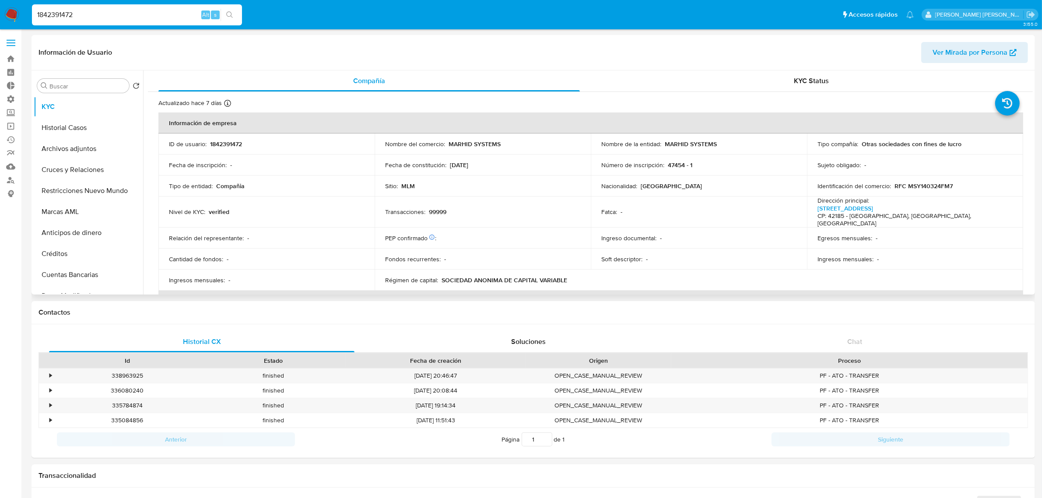
select select "10"
click at [65, 133] on button "Historial Casos" at bounding box center [85, 127] width 102 height 21
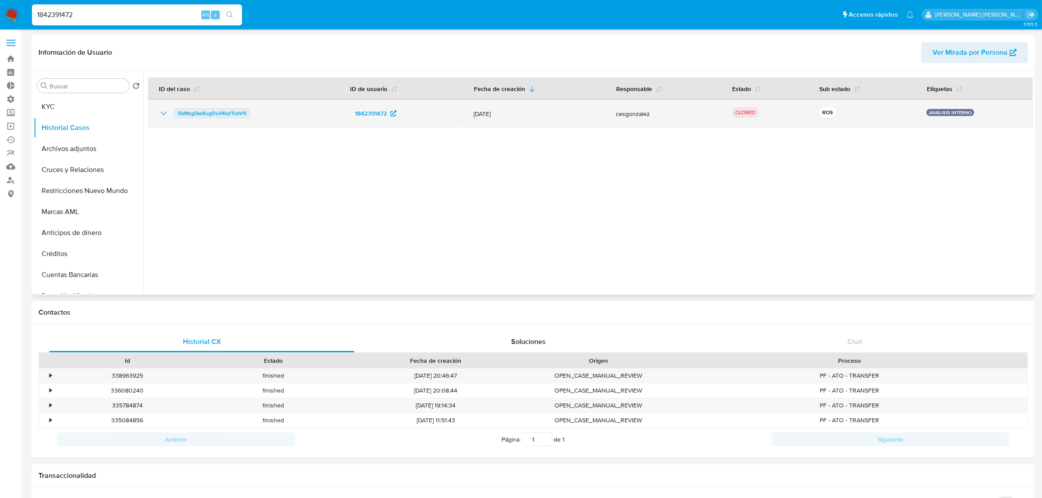
click at [218, 109] on span "1ibMzgQwXugDv34lq1TohV1l" at bounding box center [212, 113] width 69 height 10
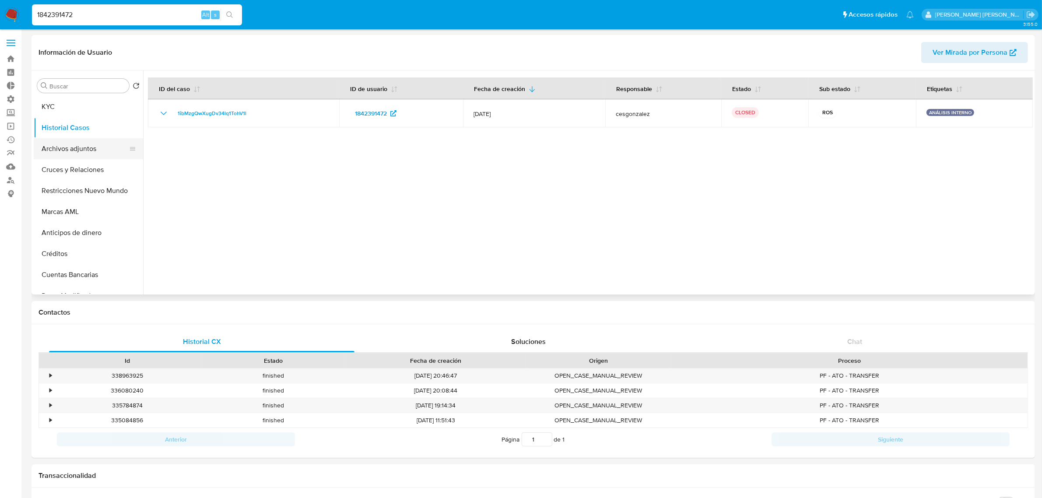
click at [73, 148] on button "Archivos adjuntos" at bounding box center [85, 148] width 102 height 21
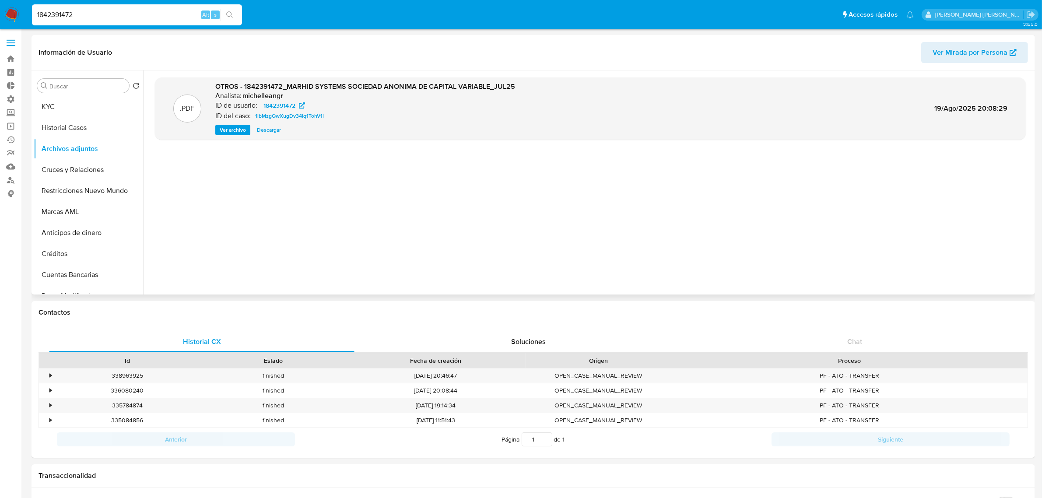
click at [232, 130] on span "Ver archivo" at bounding box center [233, 130] width 26 height 9
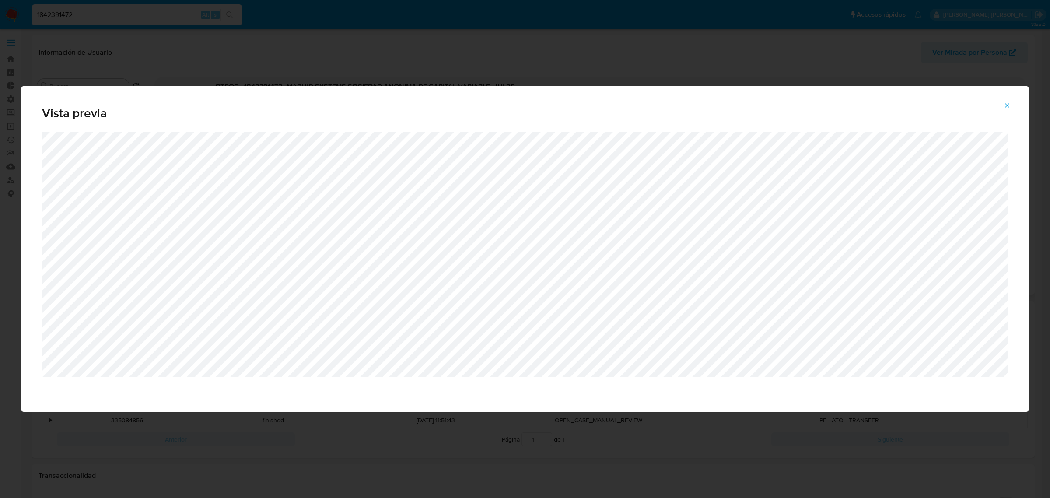
click at [1011, 104] on icon "Attachment preview" at bounding box center [1007, 105] width 7 height 7
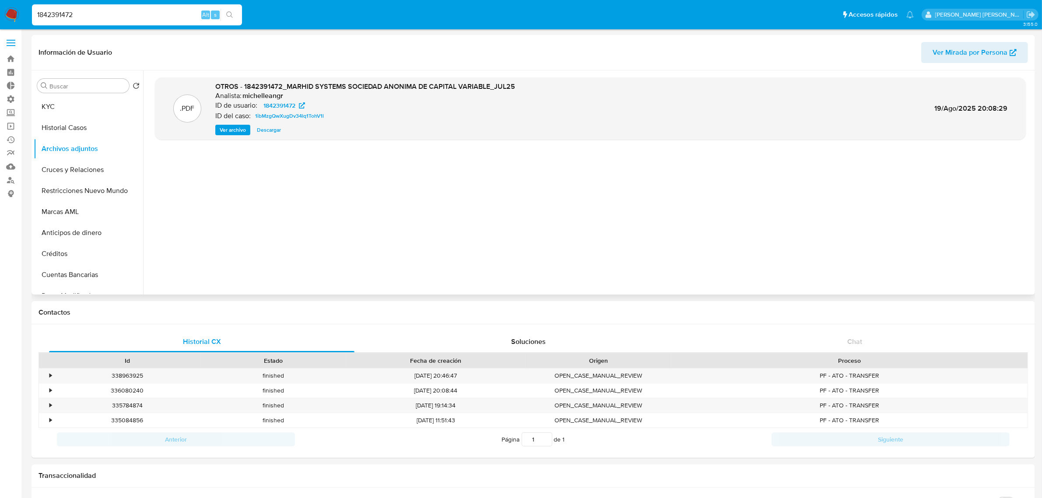
click at [64, 12] on input "1842391472" at bounding box center [137, 14] width 210 height 11
paste input "9"
type input "1842391492"
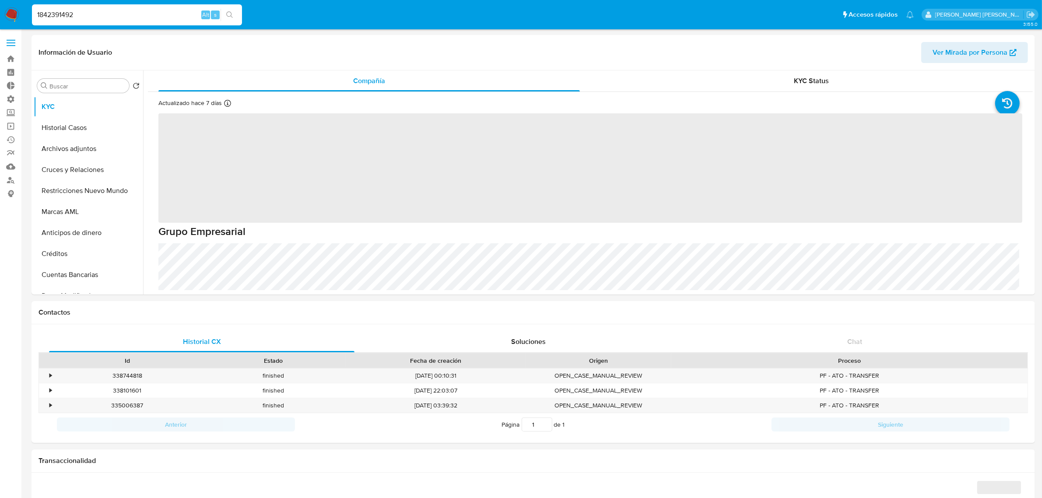
select select "10"
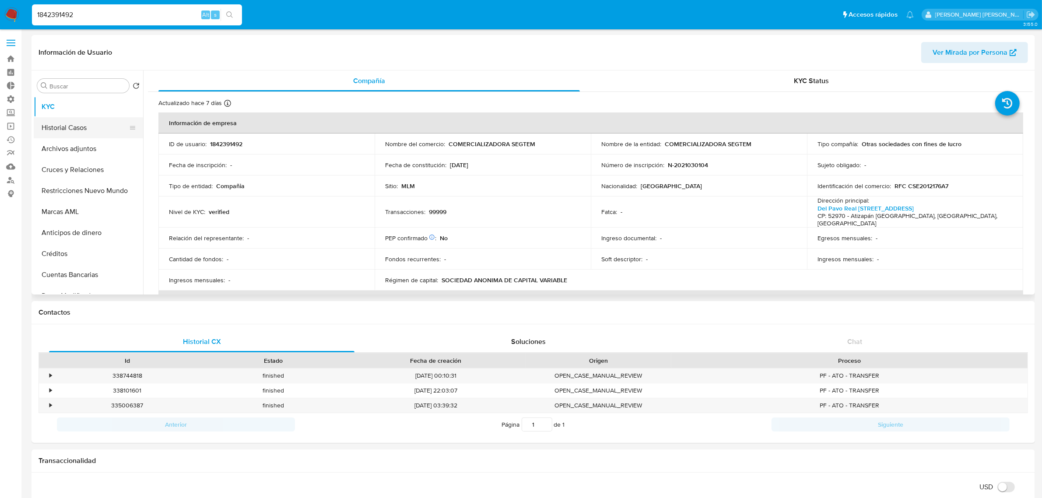
click at [73, 134] on button "Historial Casos" at bounding box center [85, 127] width 102 height 21
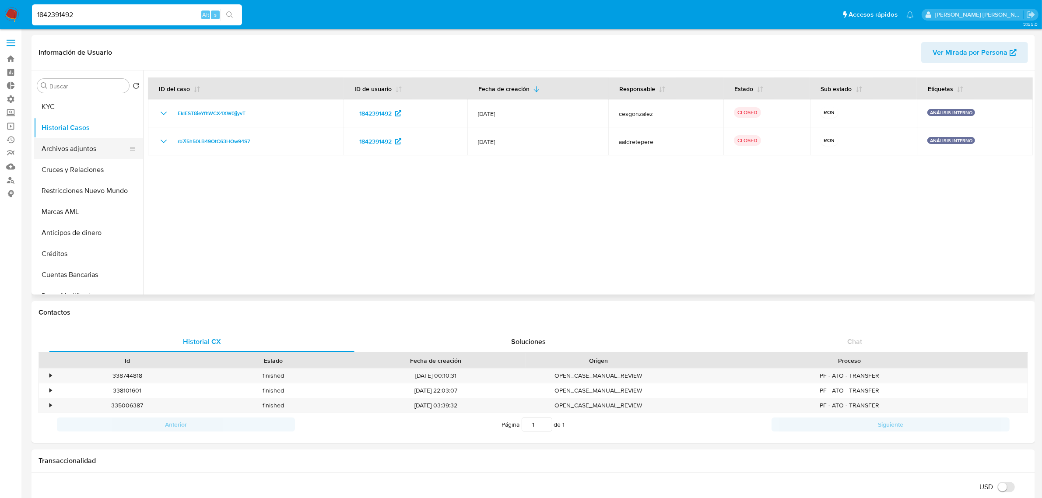
click at [80, 147] on button "Archivos adjuntos" at bounding box center [85, 148] width 102 height 21
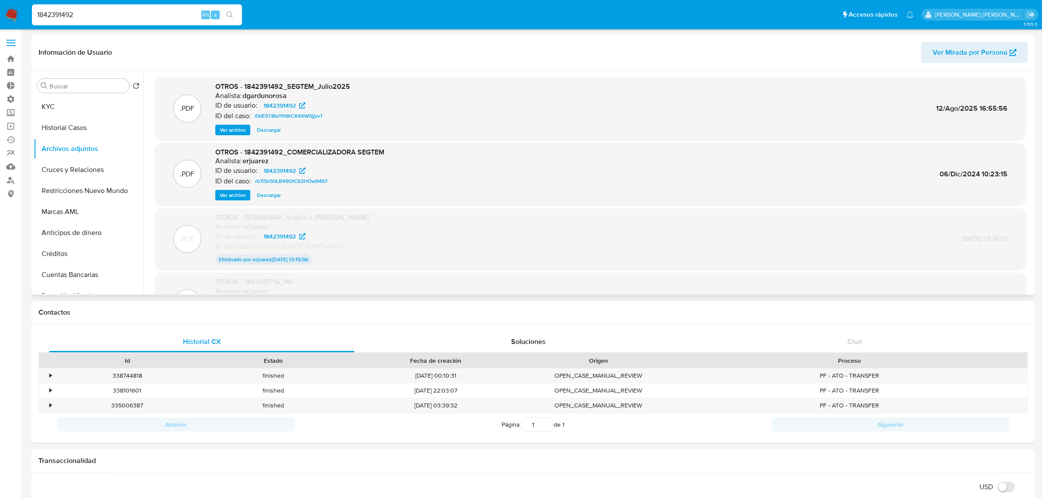
click at [229, 132] on span "Ver archivo" at bounding box center [233, 130] width 26 height 9
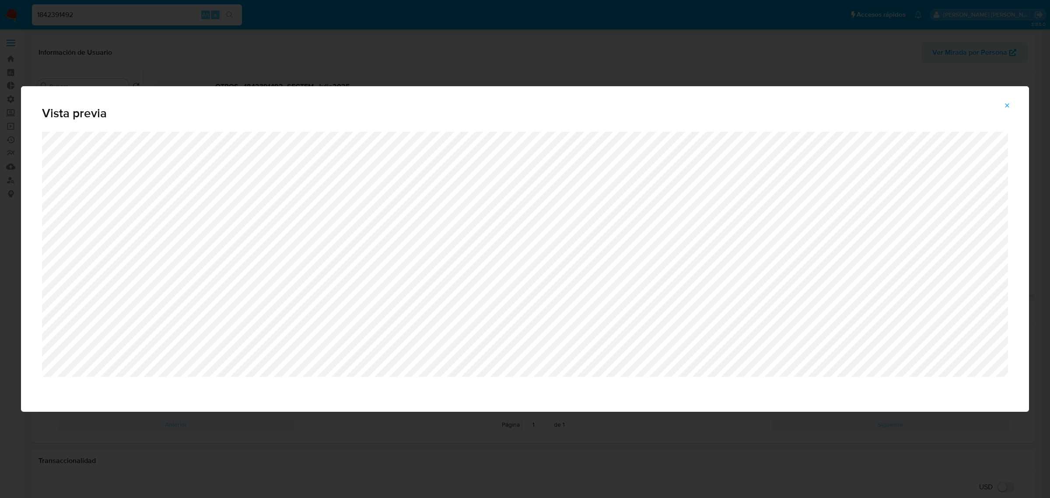
click at [1011, 104] on icon "Attachment preview" at bounding box center [1007, 105] width 7 height 7
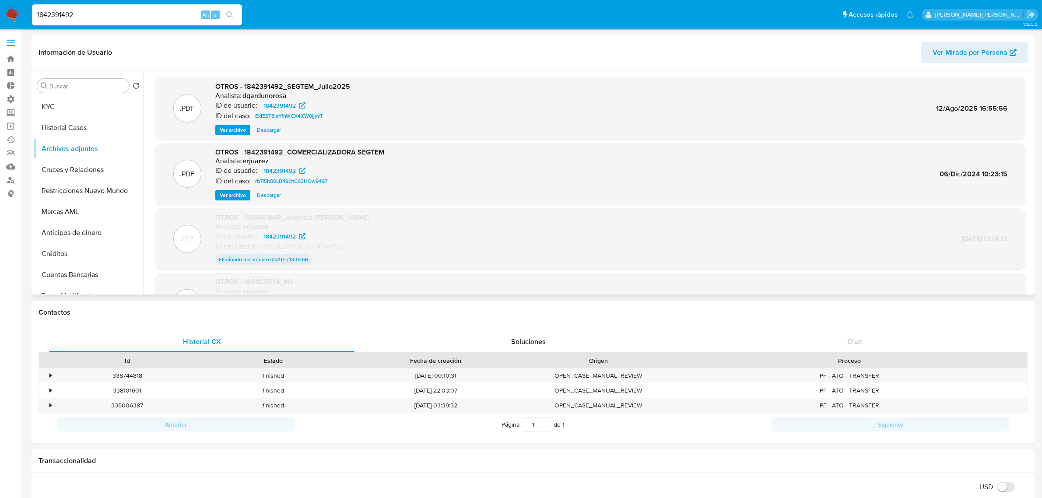
click at [63, 11] on input "1842391492" at bounding box center [137, 14] width 210 height 11
paste input "953419313"
type input "1953419313"
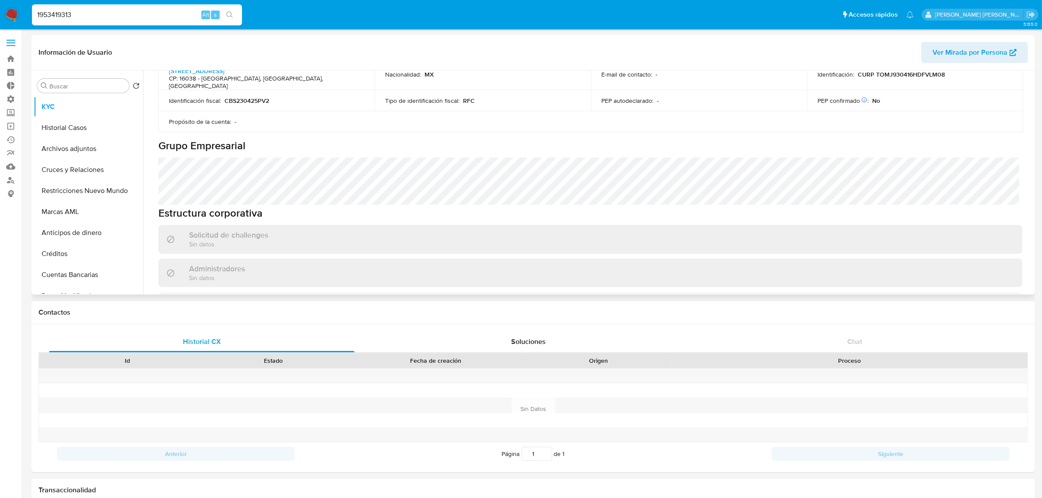
select select "10"
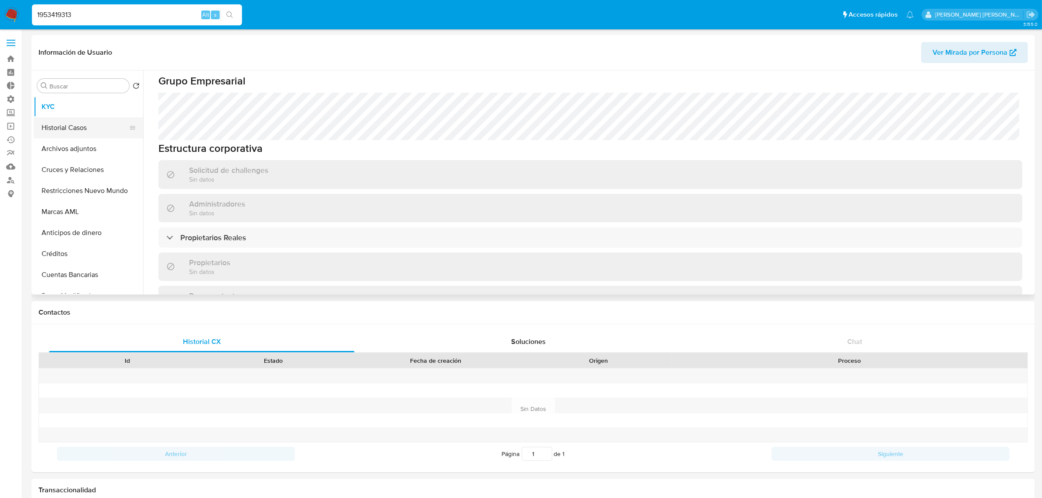
click at [39, 127] on button "Historial Casos" at bounding box center [85, 127] width 102 height 21
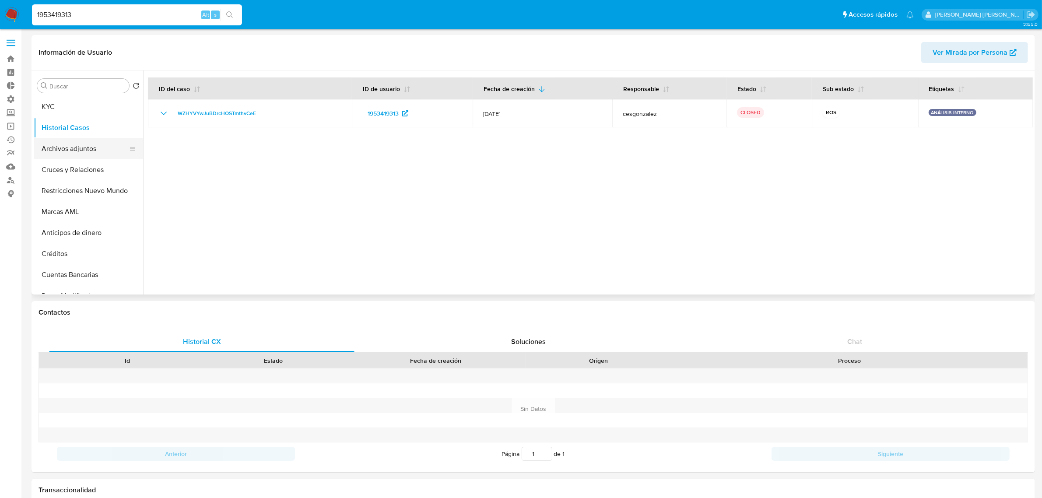
click at [70, 151] on button "Archivos adjuntos" at bounding box center [85, 148] width 102 height 21
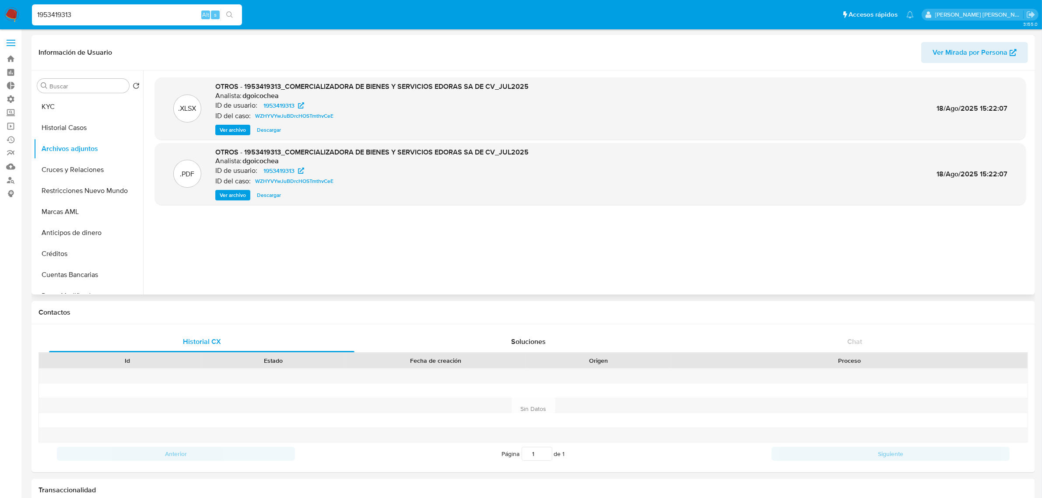
click at [226, 192] on span "Ver archivo" at bounding box center [233, 195] width 26 height 9
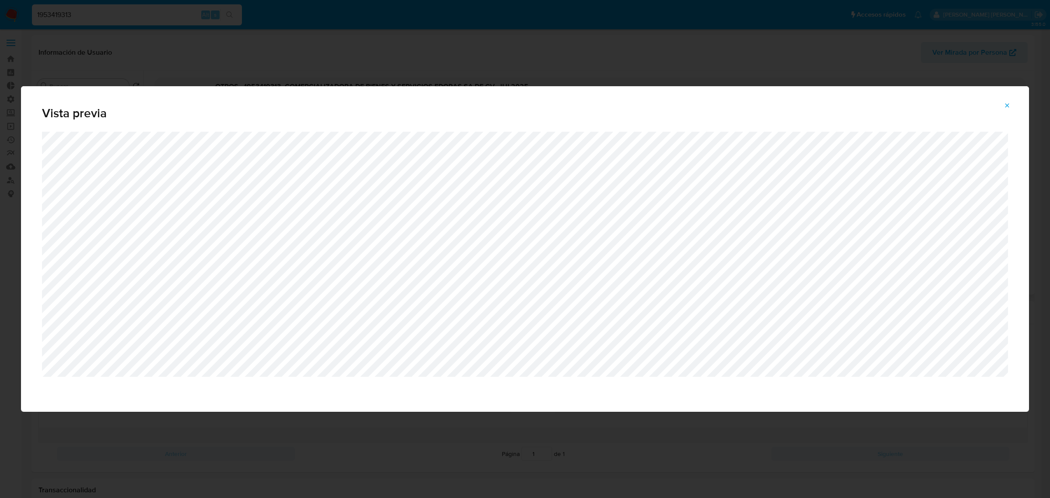
click at [1005, 106] on icon "Attachment preview" at bounding box center [1007, 105] width 7 height 7
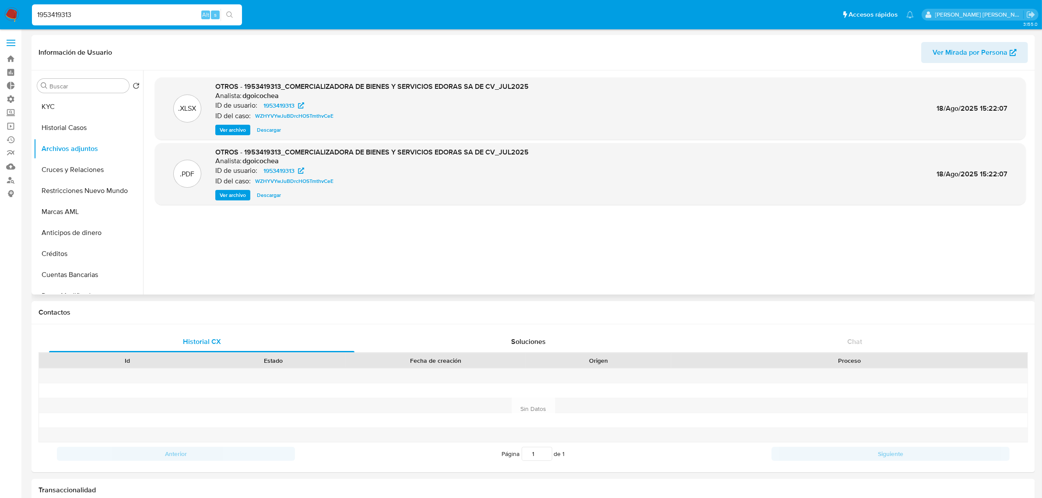
click at [66, 18] on input "1953419313" at bounding box center [137, 14] width 210 height 11
paste input "22177"
type input "1953422177"
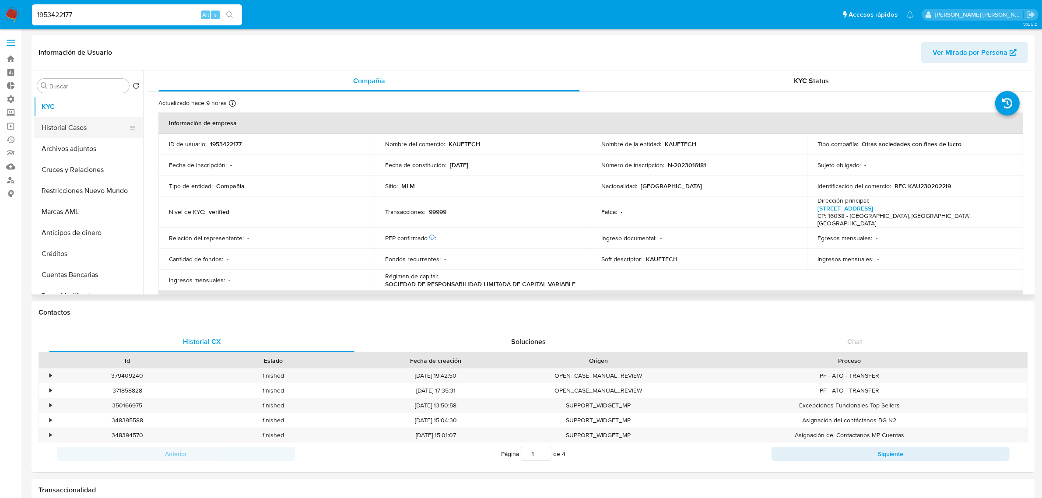
select select "10"
click at [74, 143] on button "Archivos adjuntos" at bounding box center [85, 148] width 102 height 21
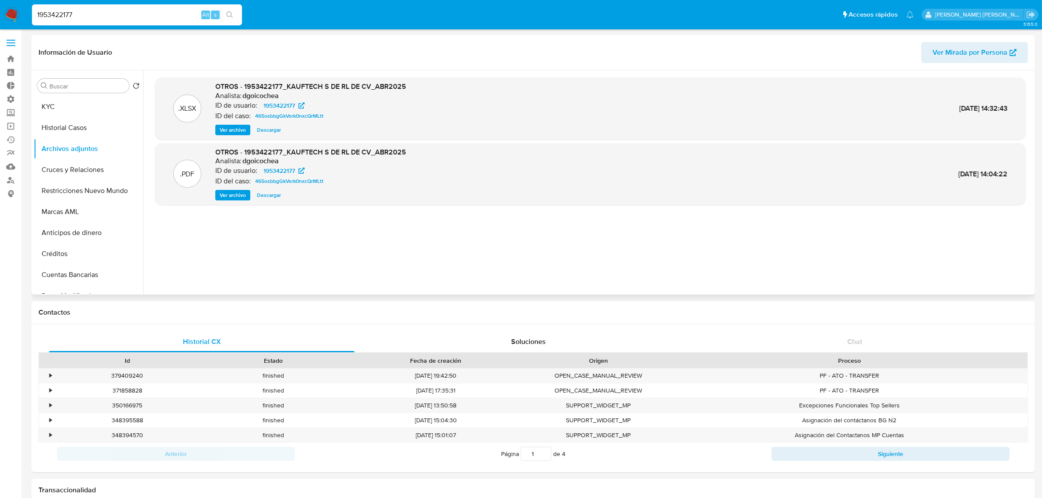
click at [234, 196] on span "Ver archivo" at bounding box center [233, 195] width 26 height 9
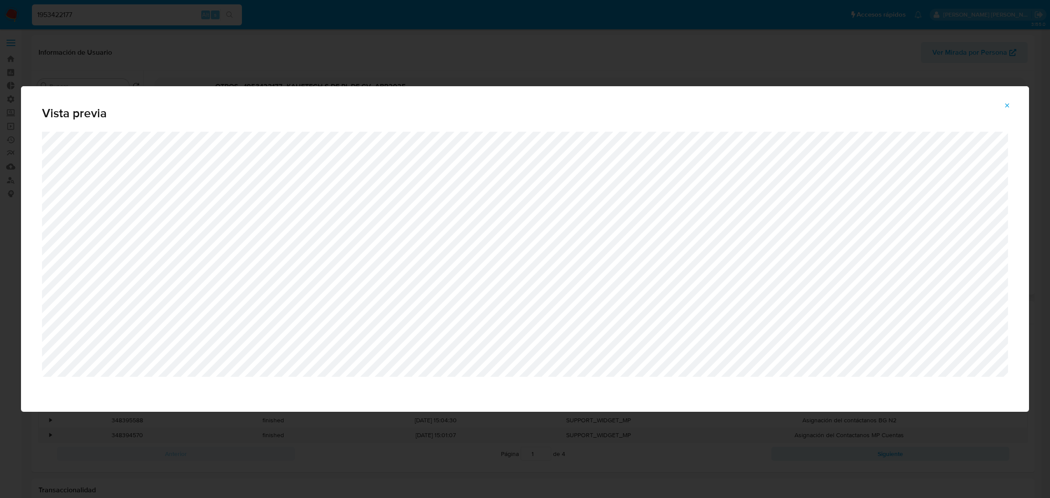
click at [1011, 105] on icon "Attachment preview" at bounding box center [1007, 105] width 7 height 7
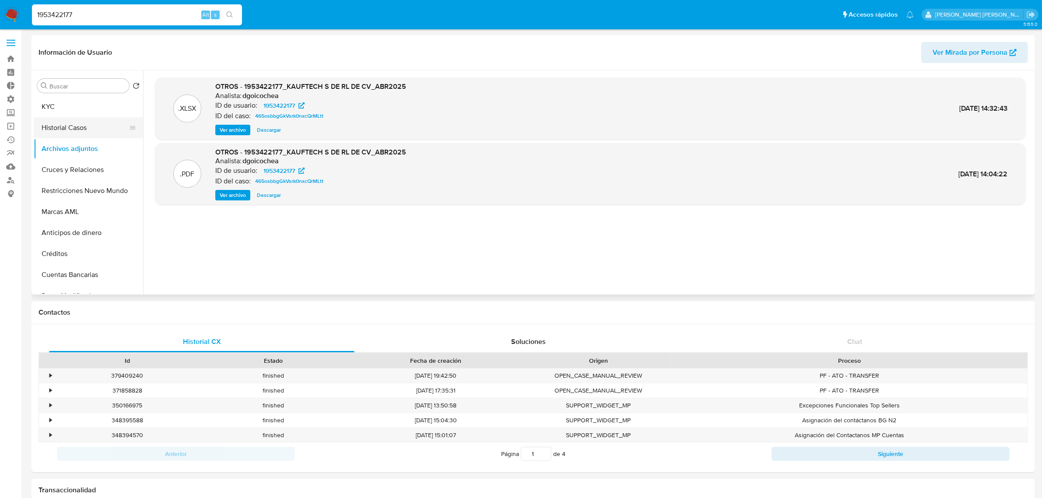
click at [79, 128] on button "Historial Casos" at bounding box center [85, 127] width 102 height 21
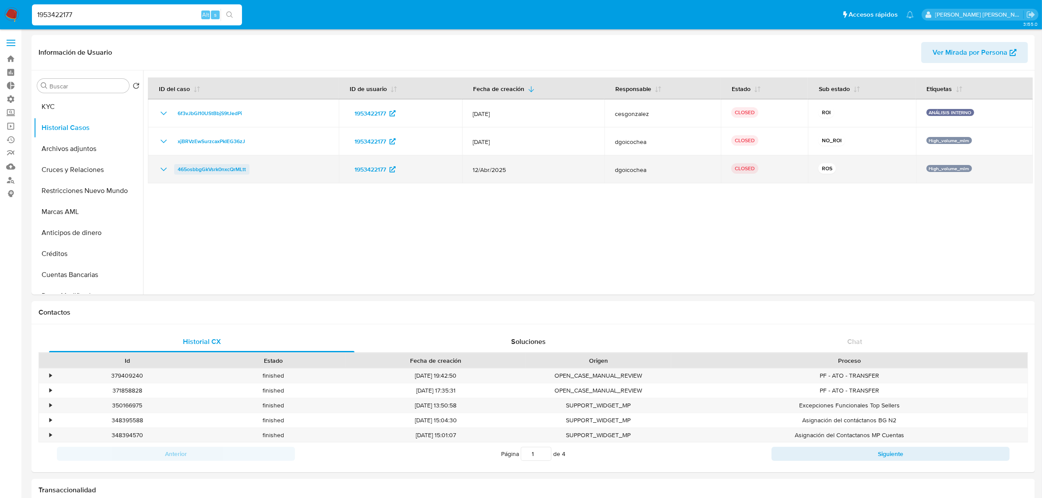
click at [221, 168] on span "465osbbgGkVsrk0nxcQrMLtt" at bounding box center [212, 169] width 68 height 10
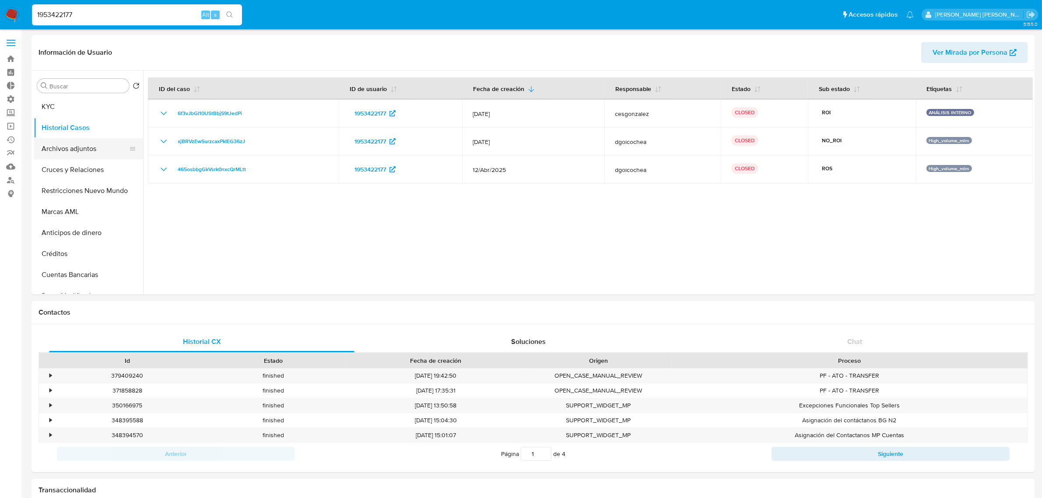
click at [63, 145] on button "Archivos adjuntos" at bounding box center [85, 148] width 102 height 21
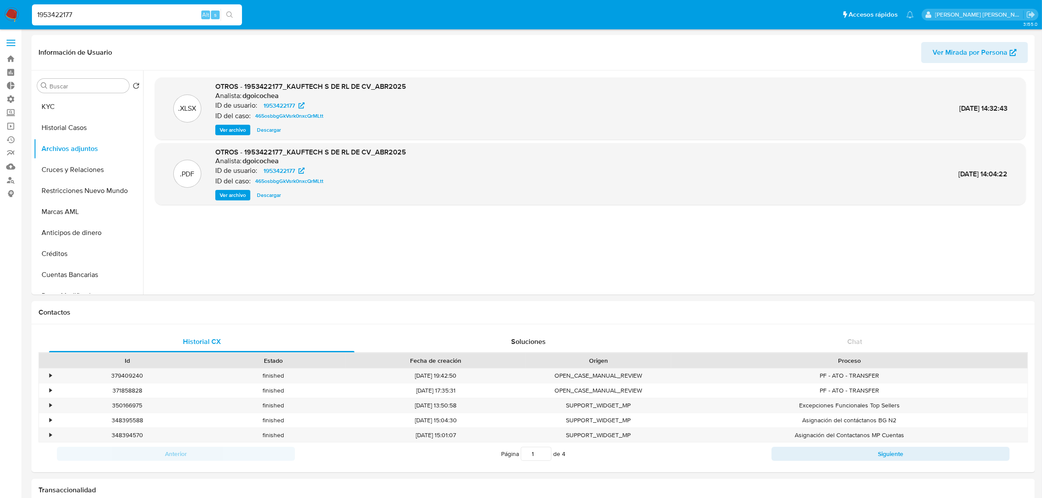
click at [234, 196] on span "Ver archivo" at bounding box center [233, 195] width 26 height 9
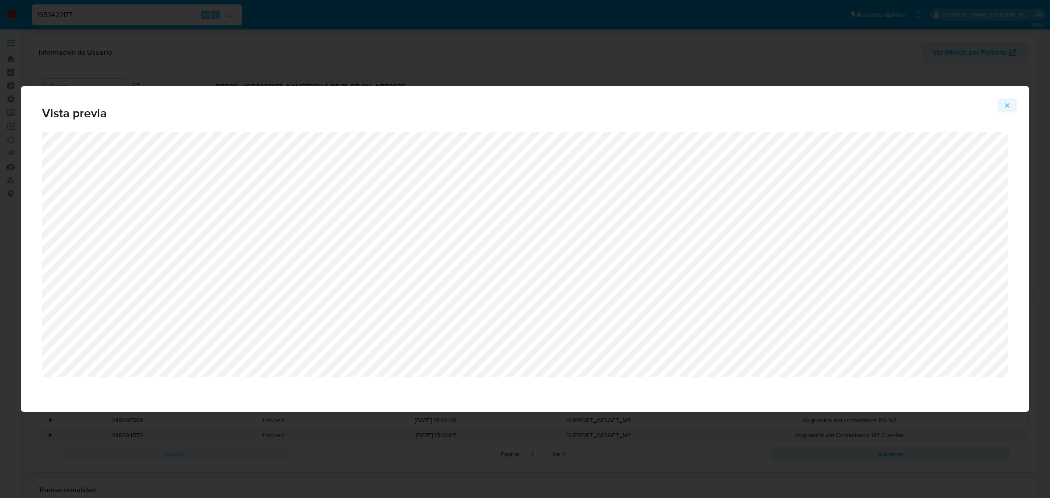
click at [1009, 106] on icon "Attachment preview" at bounding box center [1007, 105] width 7 height 7
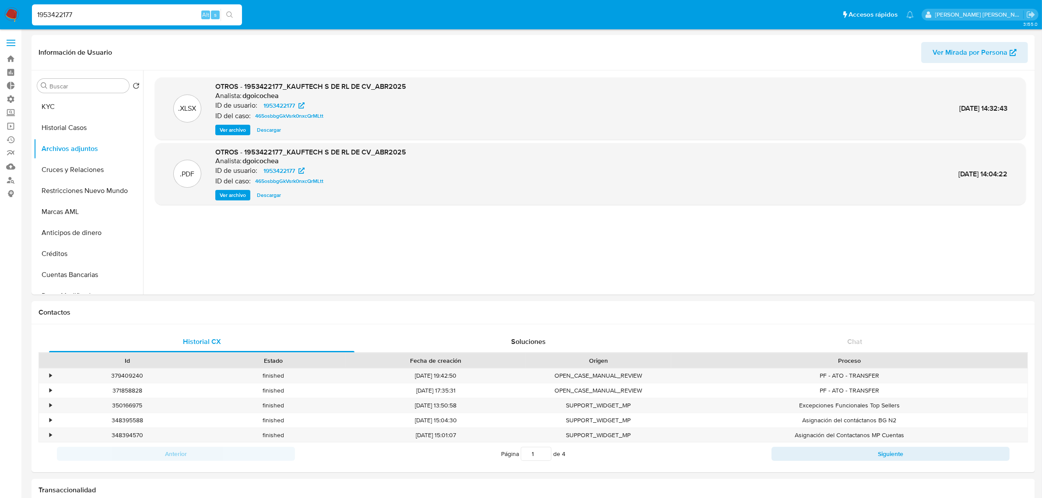
click at [232, 196] on span "Ver archivo" at bounding box center [233, 195] width 26 height 9
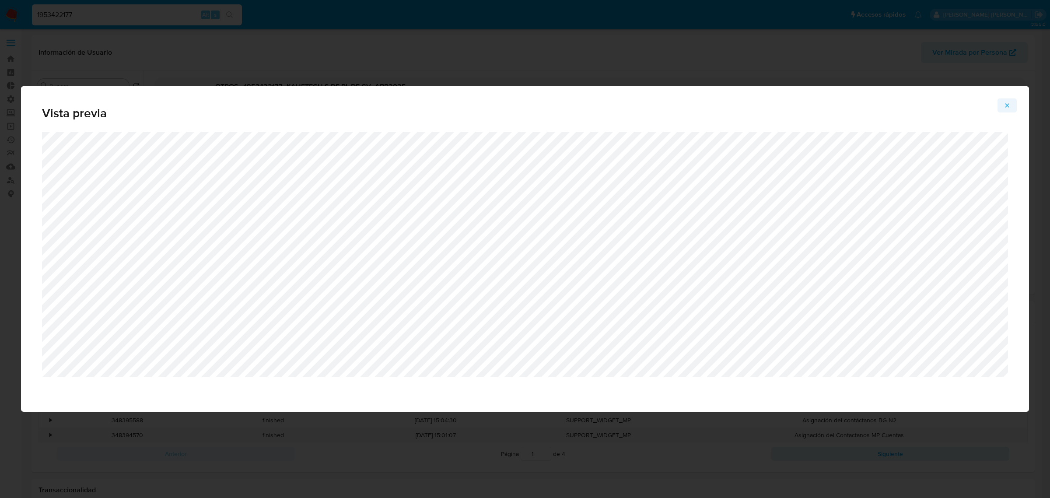
click at [1009, 108] on icon "Attachment preview" at bounding box center [1007, 105] width 7 height 7
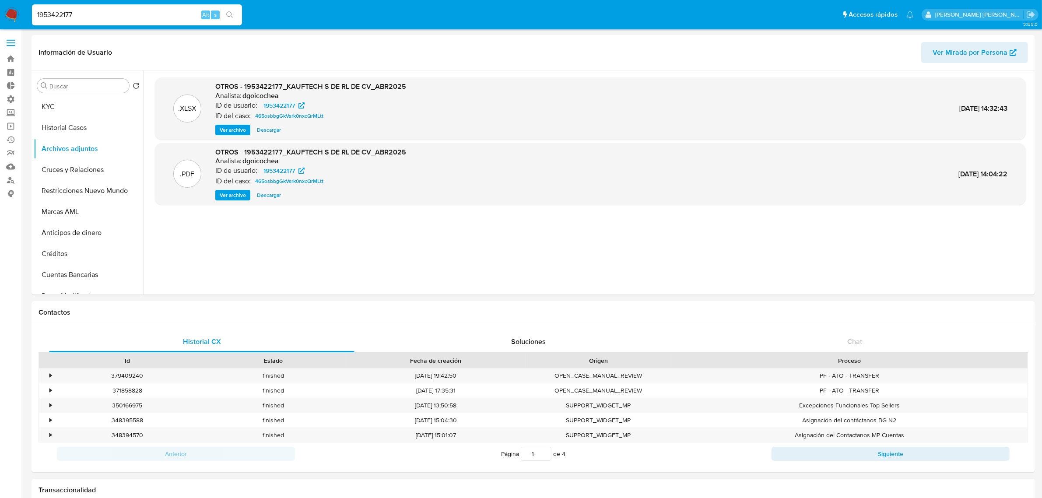
click at [68, 12] on input "1953422177" at bounding box center [137, 14] width 210 height 11
paste input "8371098"
type input "1983710987"
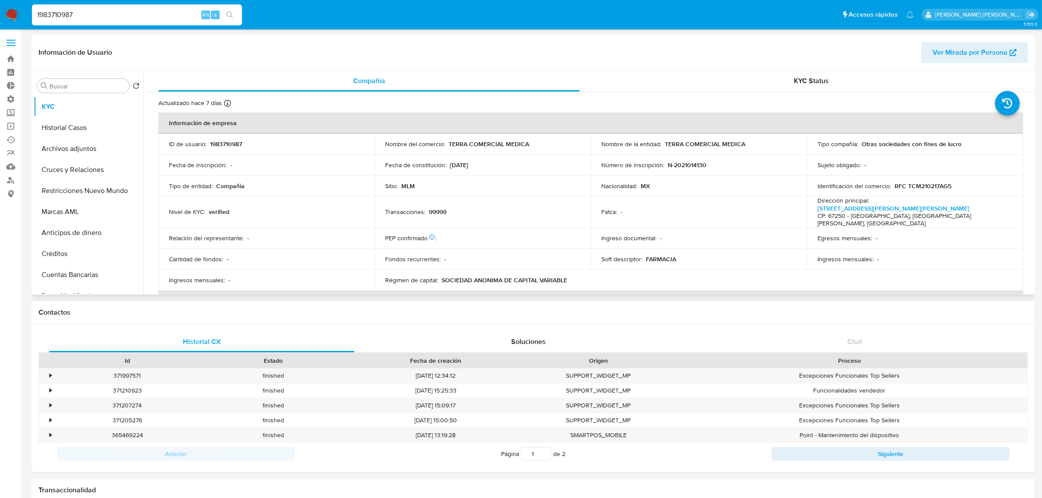
select select "10"
click at [76, 150] on button "Archivos adjuntos" at bounding box center [85, 148] width 102 height 21
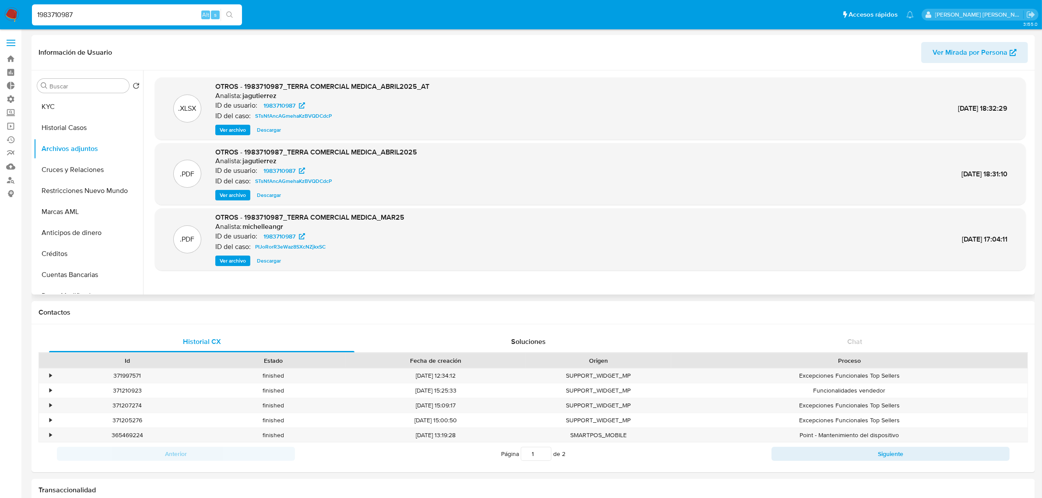
click at [241, 192] on span "Ver archivo" at bounding box center [233, 195] width 26 height 9
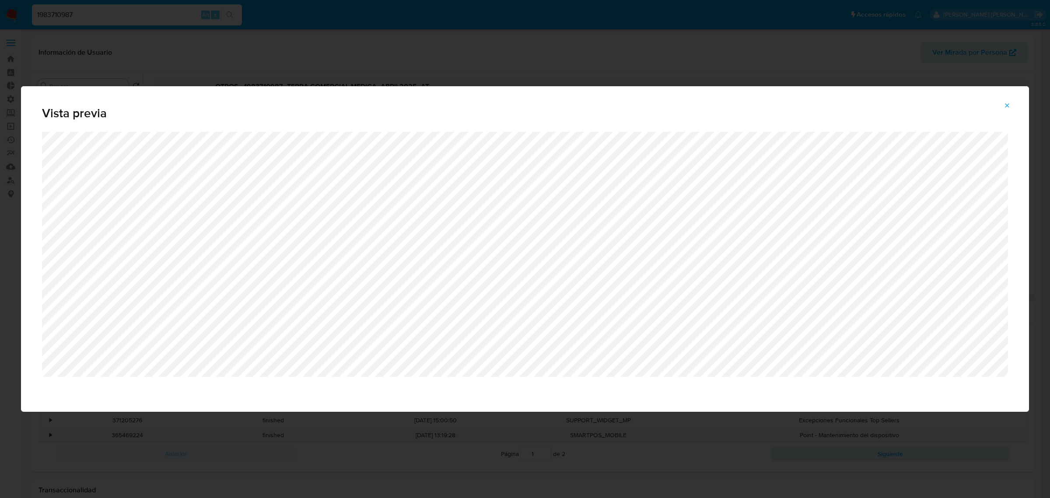
click at [1009, 104] on icon "Attachment preview" at bounding box center [1007, 105] width 4 height 4
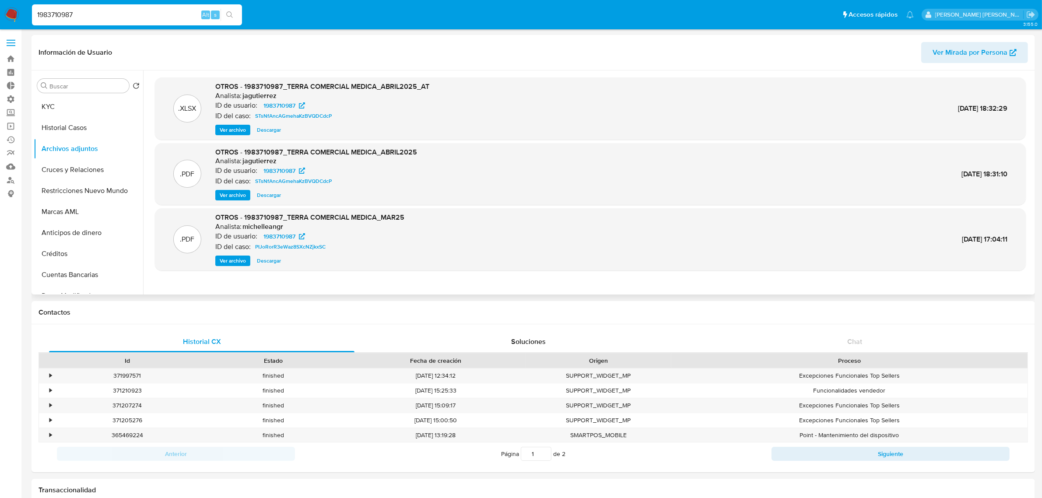
click at [234, 262] on span "Ver archivo" at bounding box center [233, 260] width 26 height 9
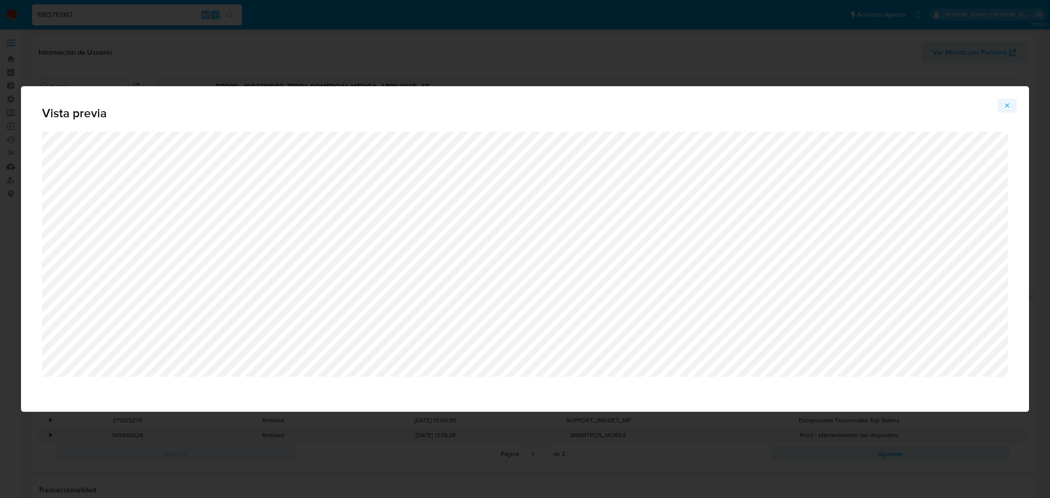
click at [1009, 109] on span "Attachment preview" at bounding box center [1007, 105] width 7 height 12
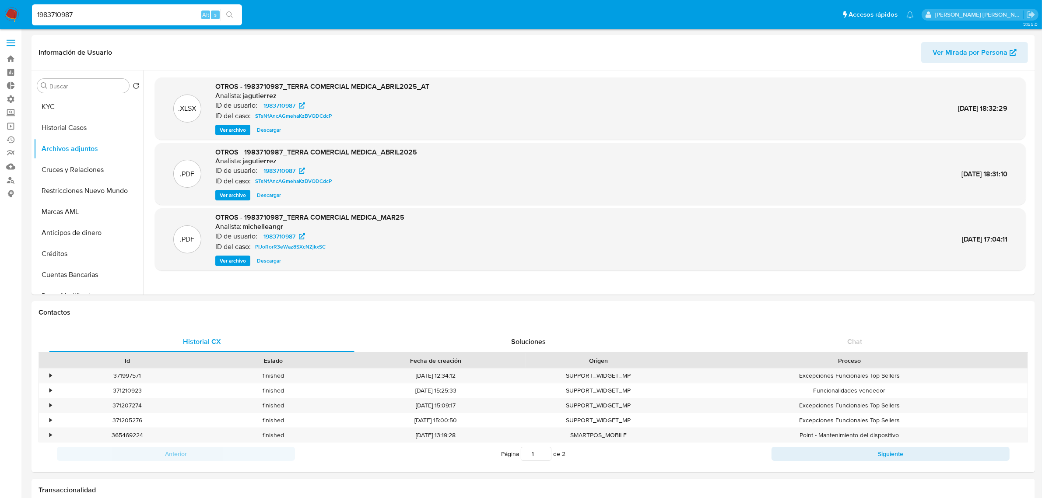
click at [56, 20] on input "1983710987" at bounding box center [137, 14] width 210 height 11
paste input "6941415"
type input "1986941415"
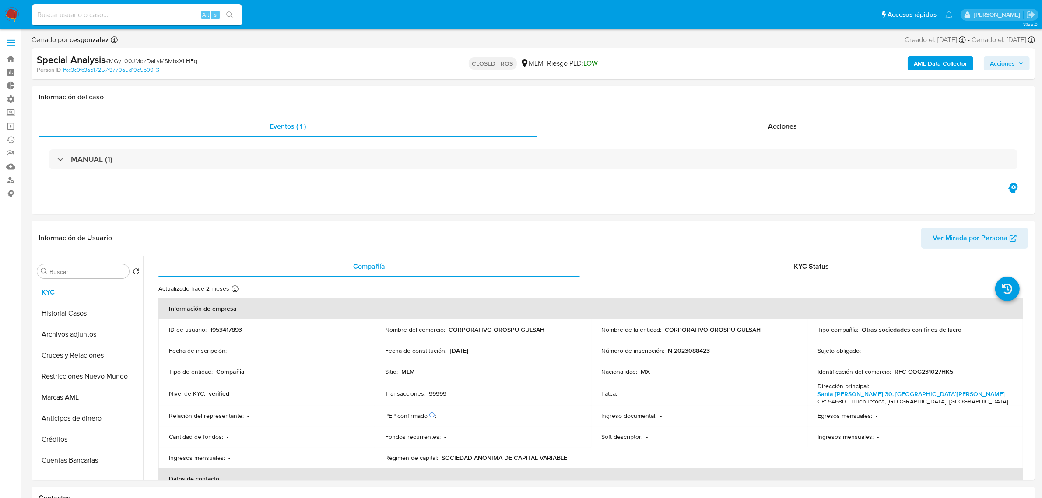
select select "10"
click at [785, 127] on span "Acciones" at bounding box center [782, 126] width 29 height 10
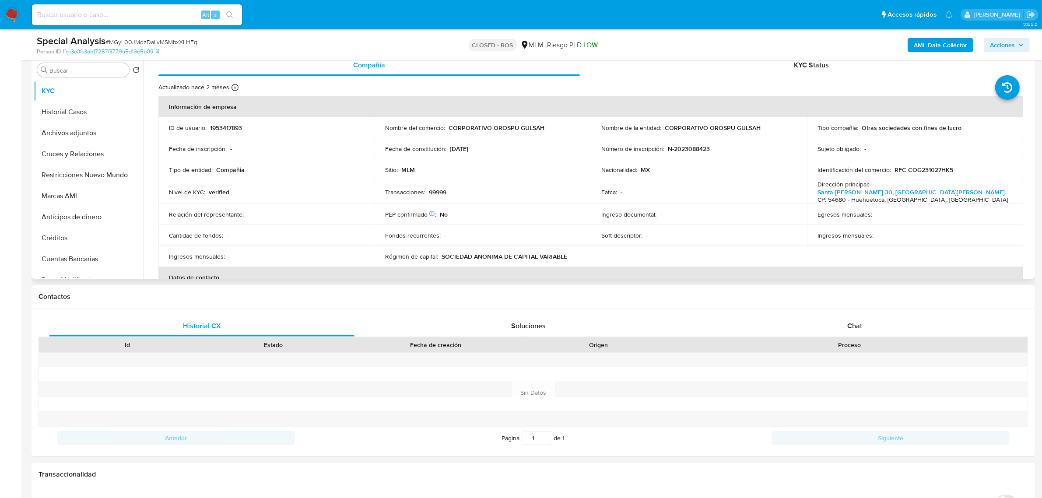
scroll to position [273, 0]
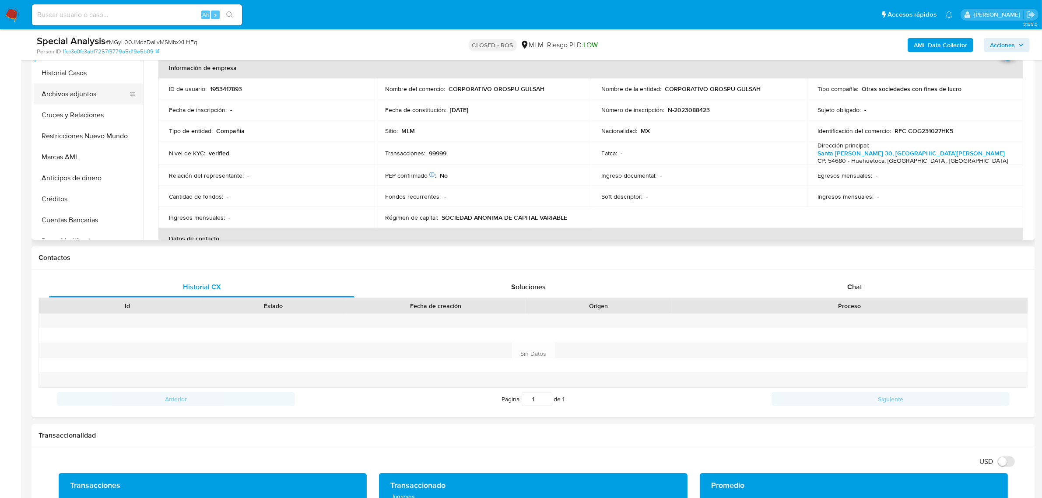
click at [71, 97] on button "Archivos adjuntos" at bounding box center [85, 94] width 102 height 21
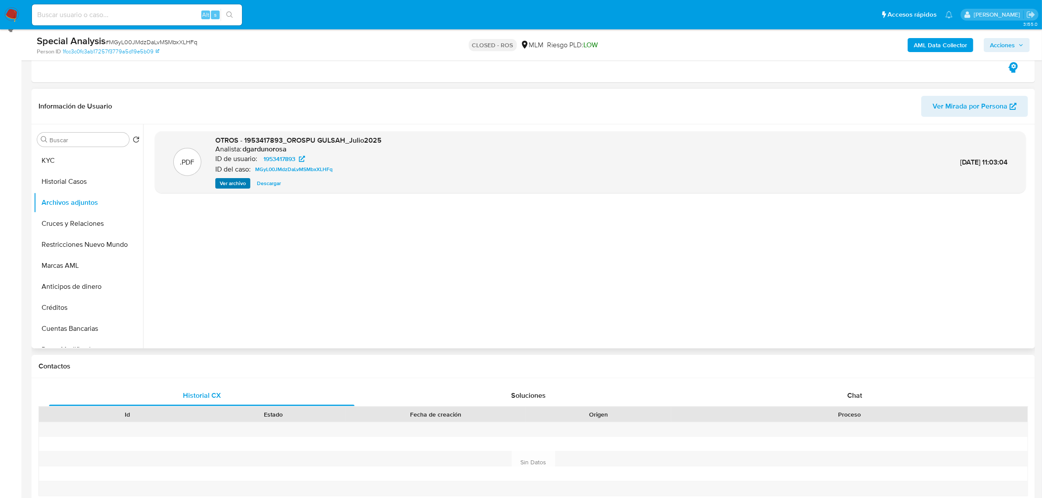
scroll to position [164, 0]
click at [238, 188] on span "Ver archivo" at bounding box center [233, 184] width 26 height 9
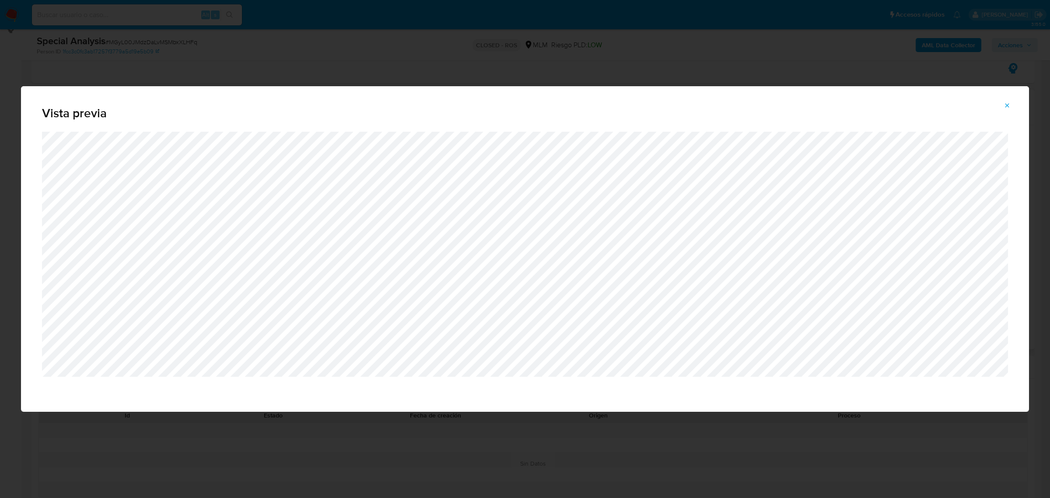
click at [1007, 109] on span "Attachment preview" at bounding box center [1007, 105] width 7 height 12
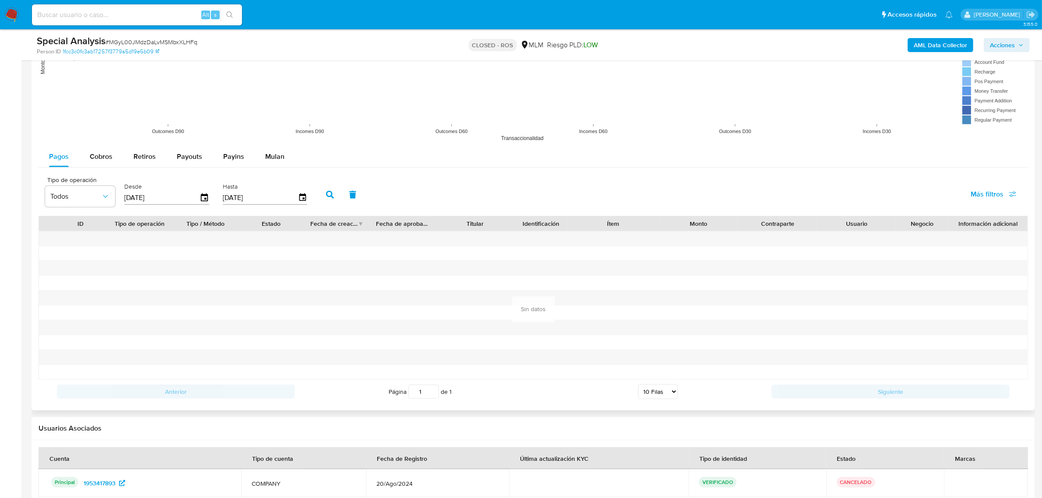
scroll to position [977, 0]
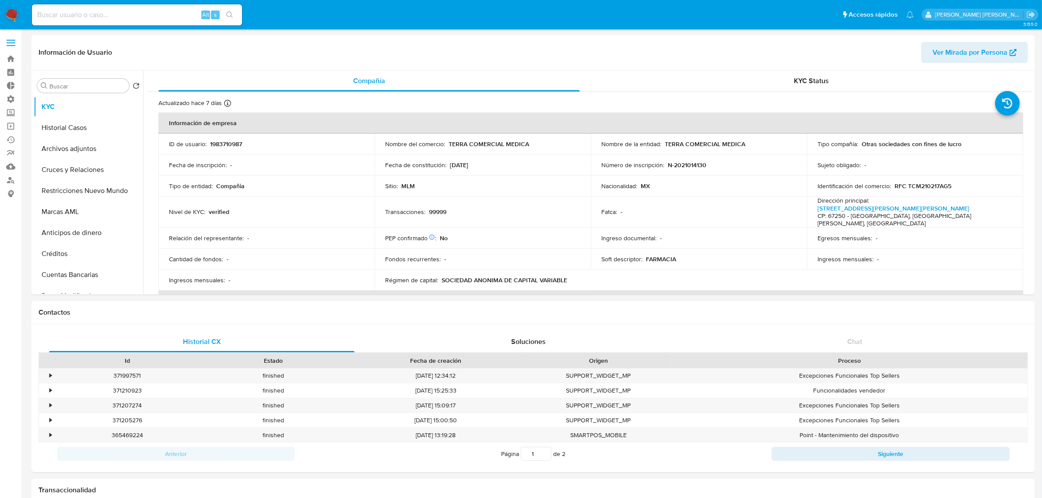
select select "10"
click at [87, 146] on button "Archivos adjuntos" at bounding box center [85, 148] width 102 height 21
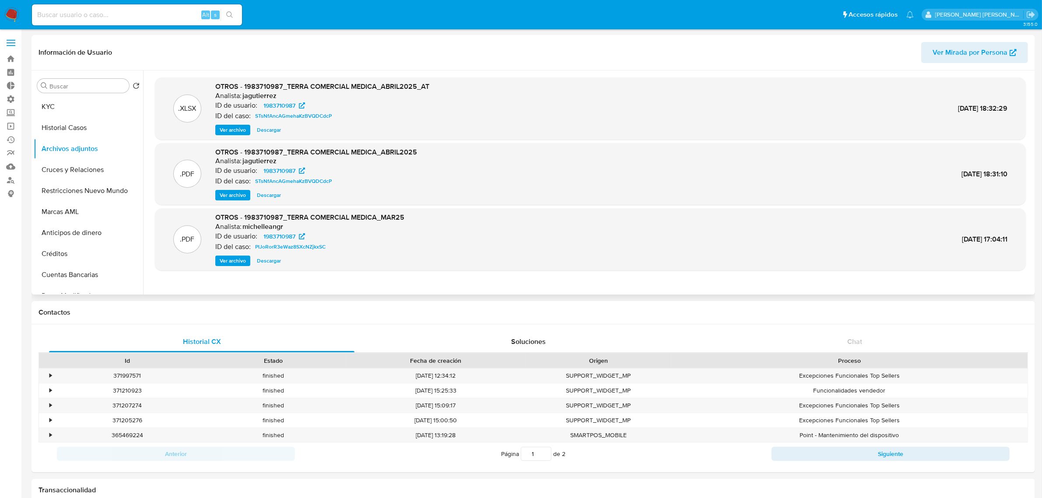
click at [274, 127] on span "Descargar" at bounding box center [269, 130] width 24 height 9
click at [240, 263] on span "Ver archivo" at bounding box center [233, 260] width 26 height 9
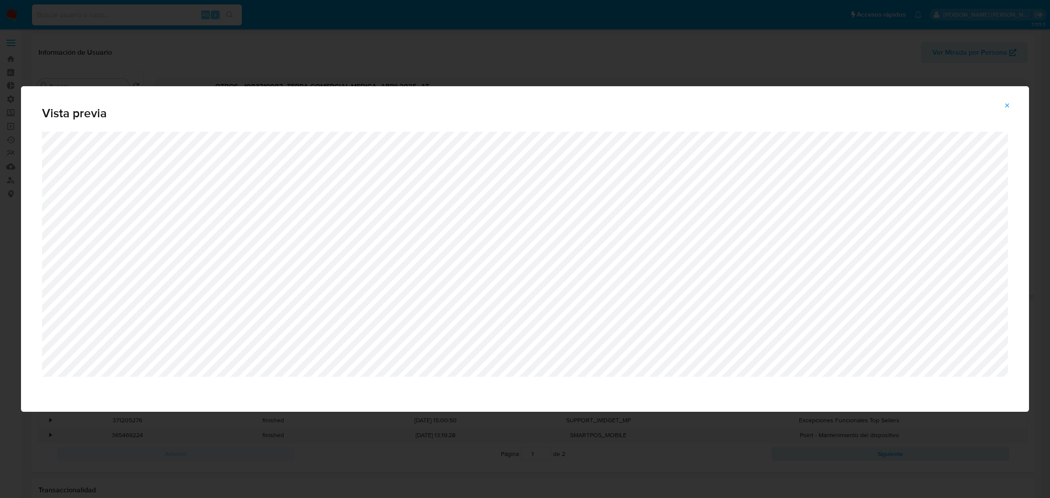
click at [1011, 108] on icon "Attachment preview" at bounding box center [1007, 105] width 7 height 7
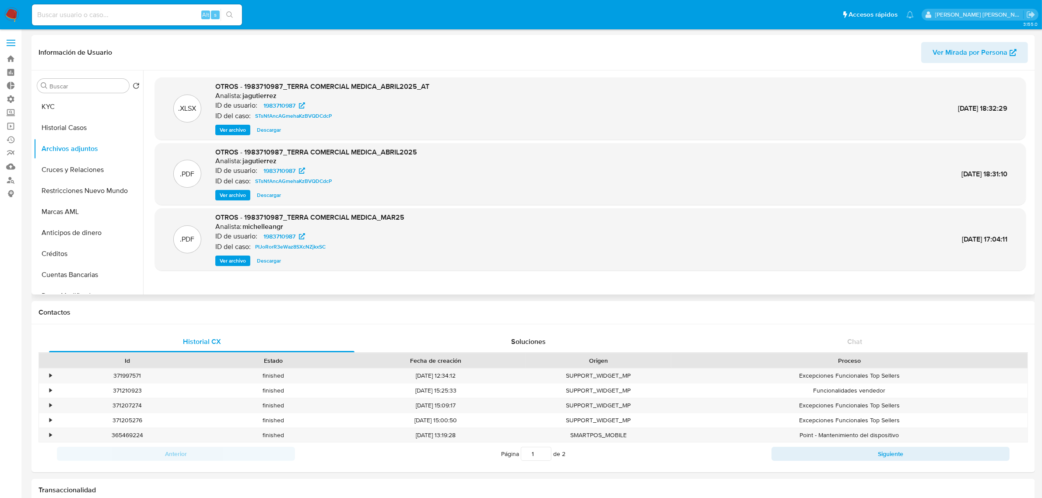
click at [233, 191] on span "Ver archivo" at bounding box center [233, 195] width 26 height 9
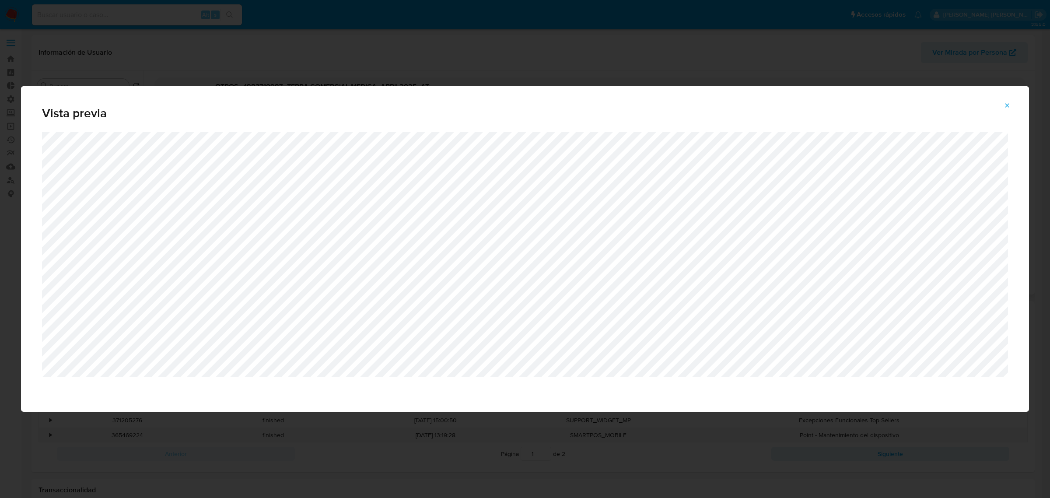
click at [1007, 109] on span "Attachment preview" at bounding box center [1007, 105] width 7 height 12
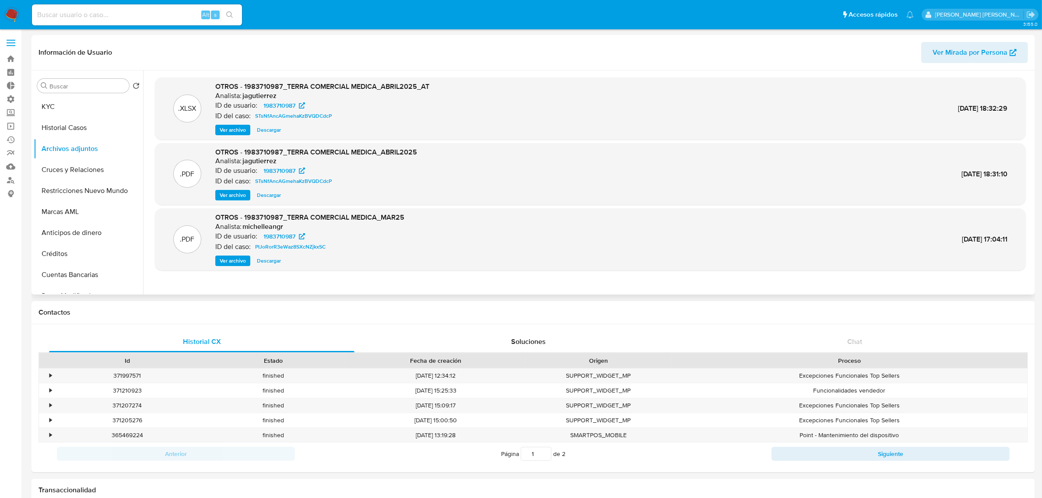
drag, startPoint x: 926, startPoint y: 106, endPoint x: 1011, endPoint y: 119, distance: 86.7
click at [1011, 119] on div ".XLSX OTROS - 1983710987_TERRA COMERCIAL MEDICA_ABRIL2025_AT Analista: jagutier…" at bounding box center [590, 108] width 862 height 53
click at [1015, 124] on div ".XLSX OTROS - 1983710987_TERRA COMERCIAL MEDICA_ABRIL2025_AT Analista: jagutier…" at bounding box center [590, 108] width 862 height 53
